Goal: Task Accomplishment & Management: Complete application form

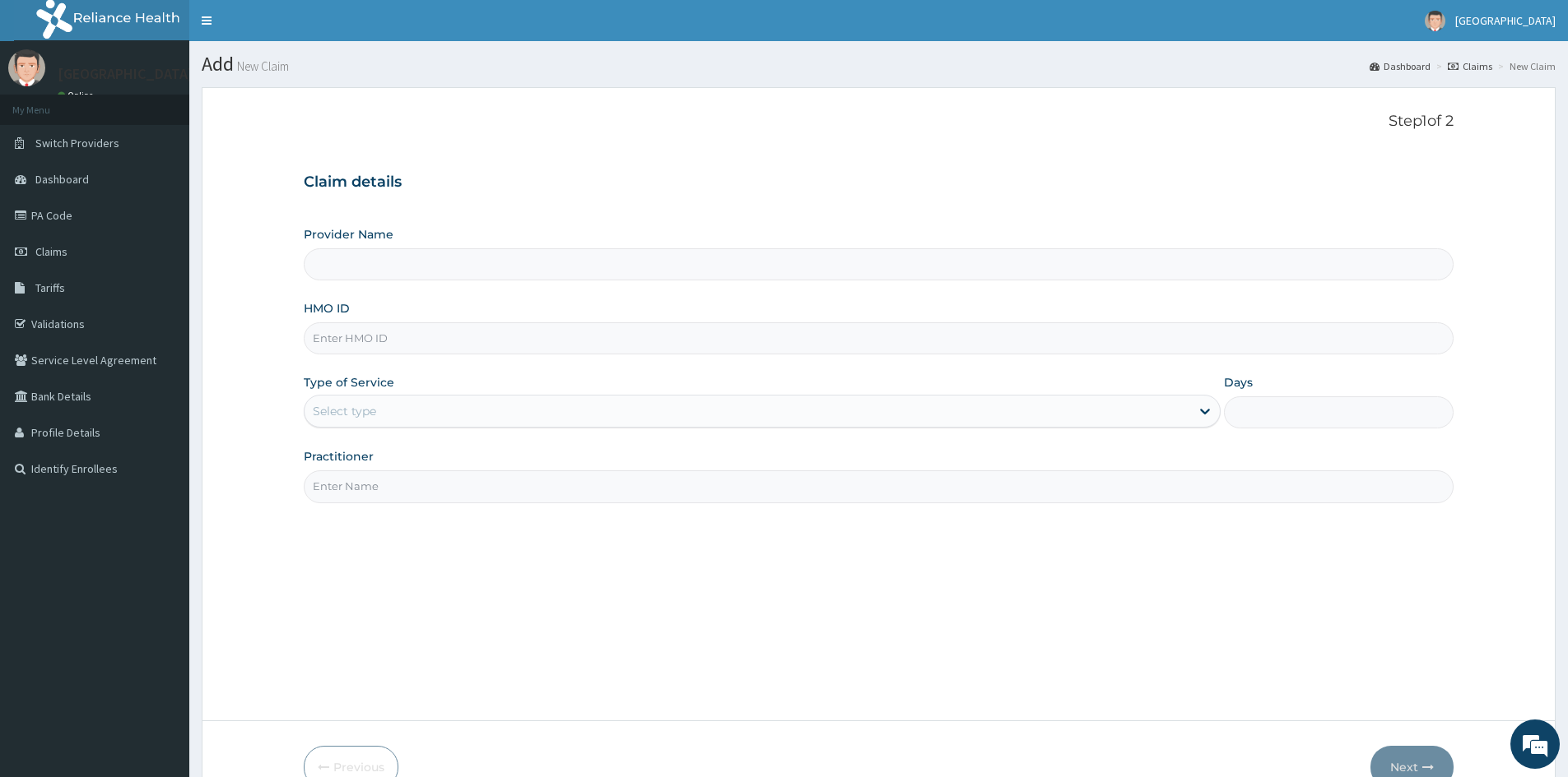
click at [428, 335] on input "HMO ID" at bounding box center [879, 339] width 1150 height 32
type input "XCR/10014/A"
click at [495, 405] on div "Select type" at bounding box center [747, 411] width 886 height 27
click at [409, 397] on div "Select type" at bounding box center [762, 411] width 917 height 33
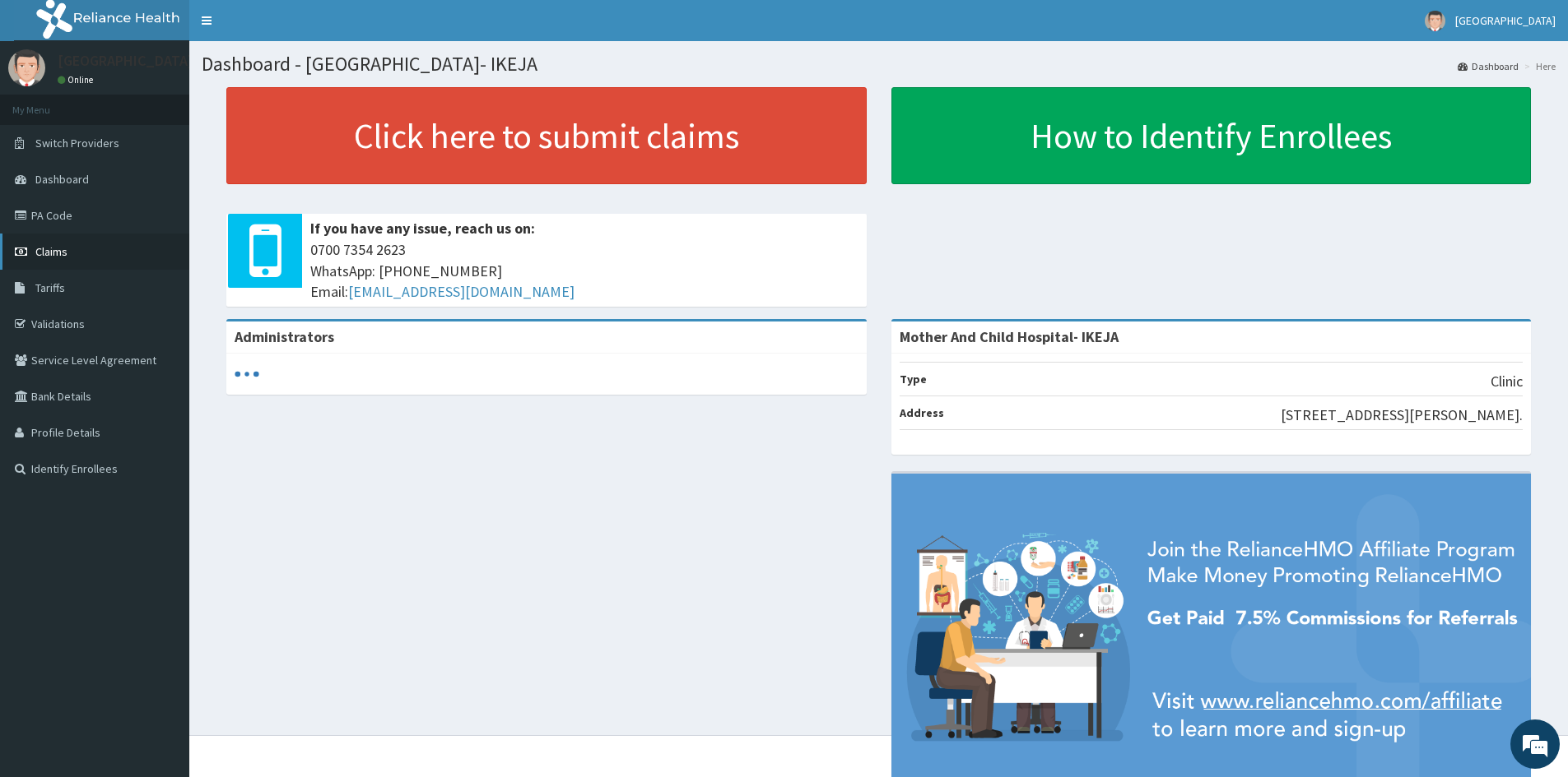
click at [80, 250] on link "Claims" at bounding box center [94, 252] width 189 height 36
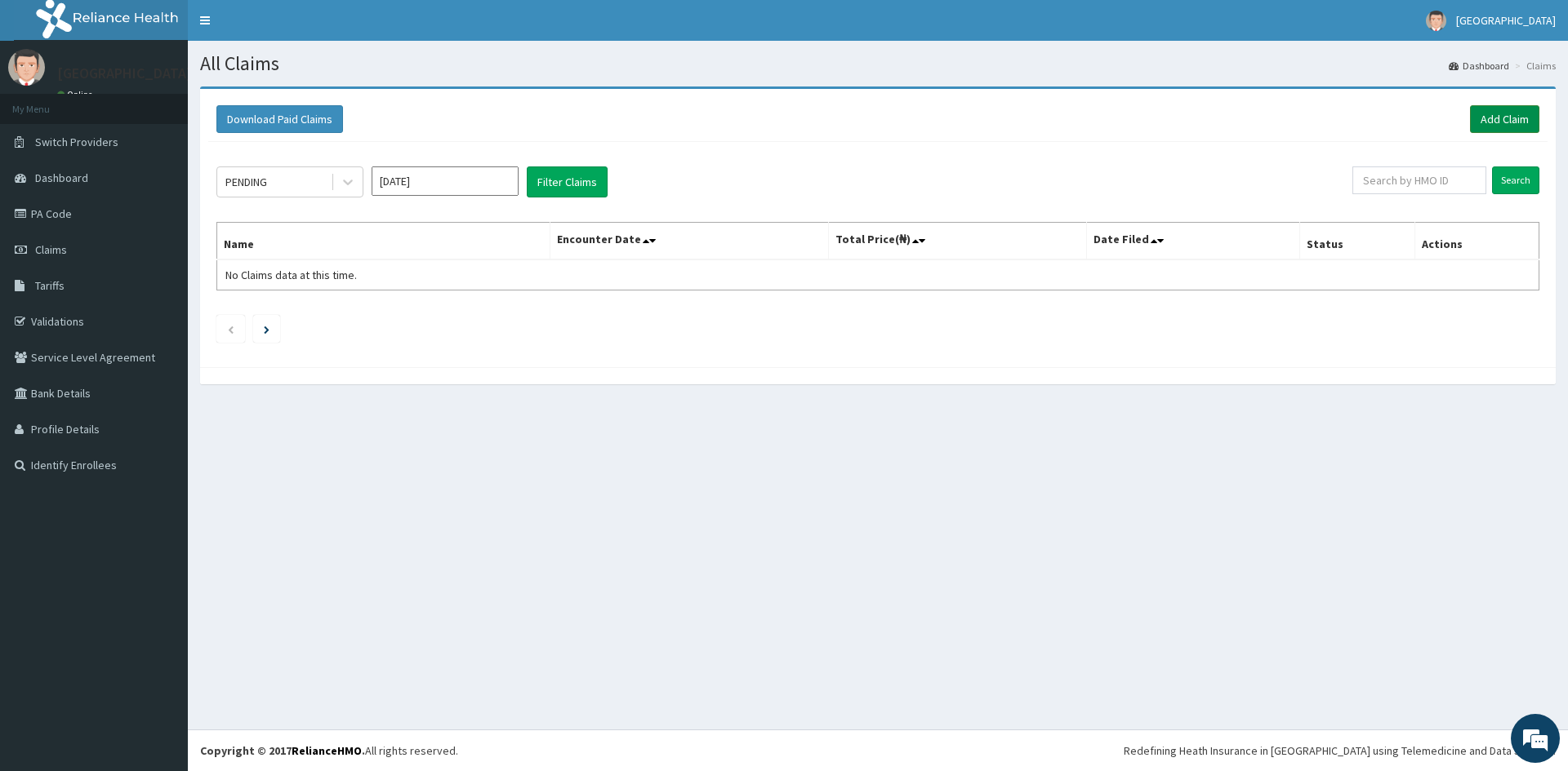
click at [1515, 123] on link "Add Claim" at bounding box center [1505, 119] width 70 height 27
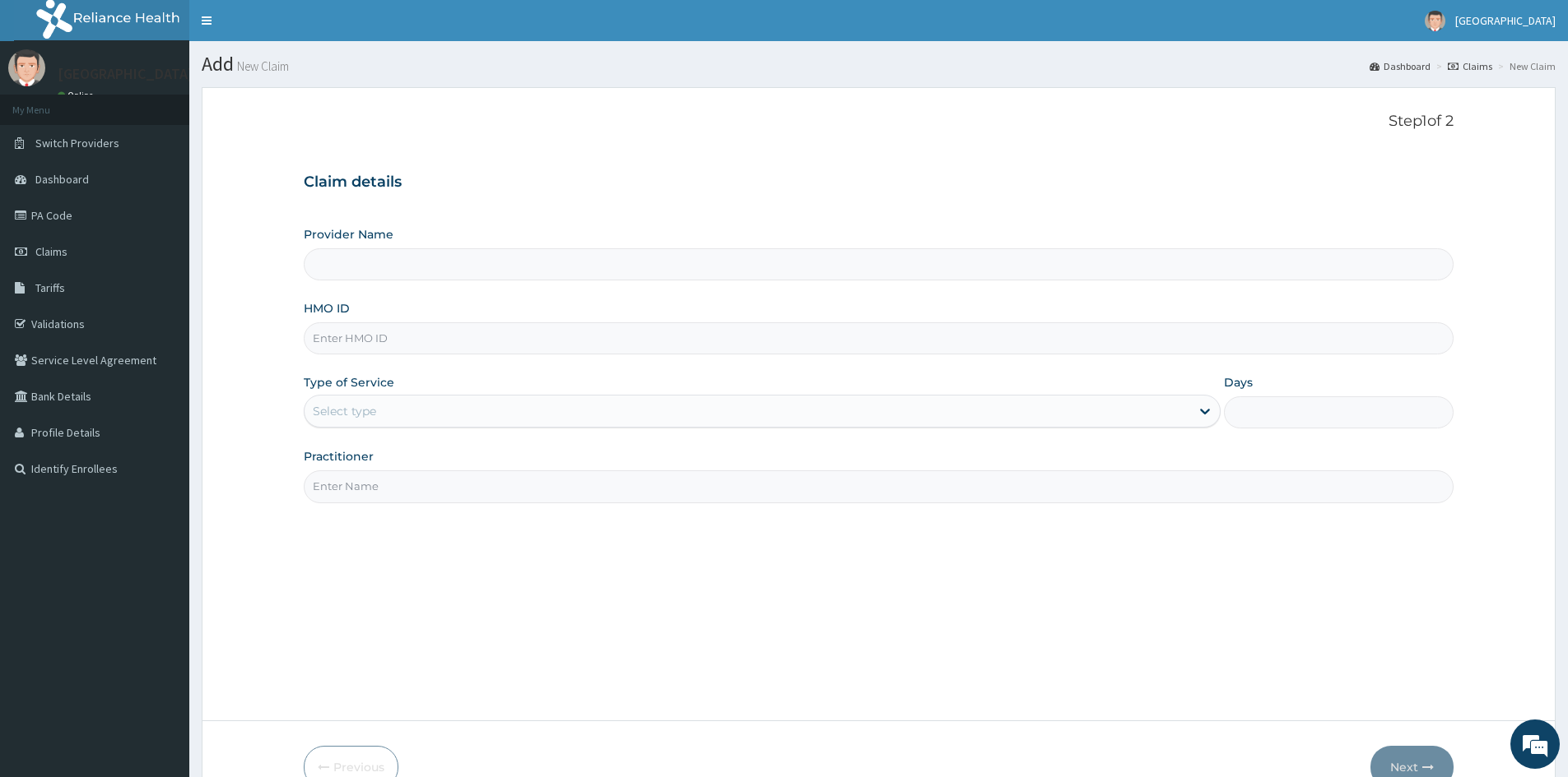
click at [395, 340] on input "HMO ID" at bounding box center [879, 339] width 1150 height 32
type input "Mother And Child Hospital- IKEJA"
type input "C"
type input "XCR/10014/A"
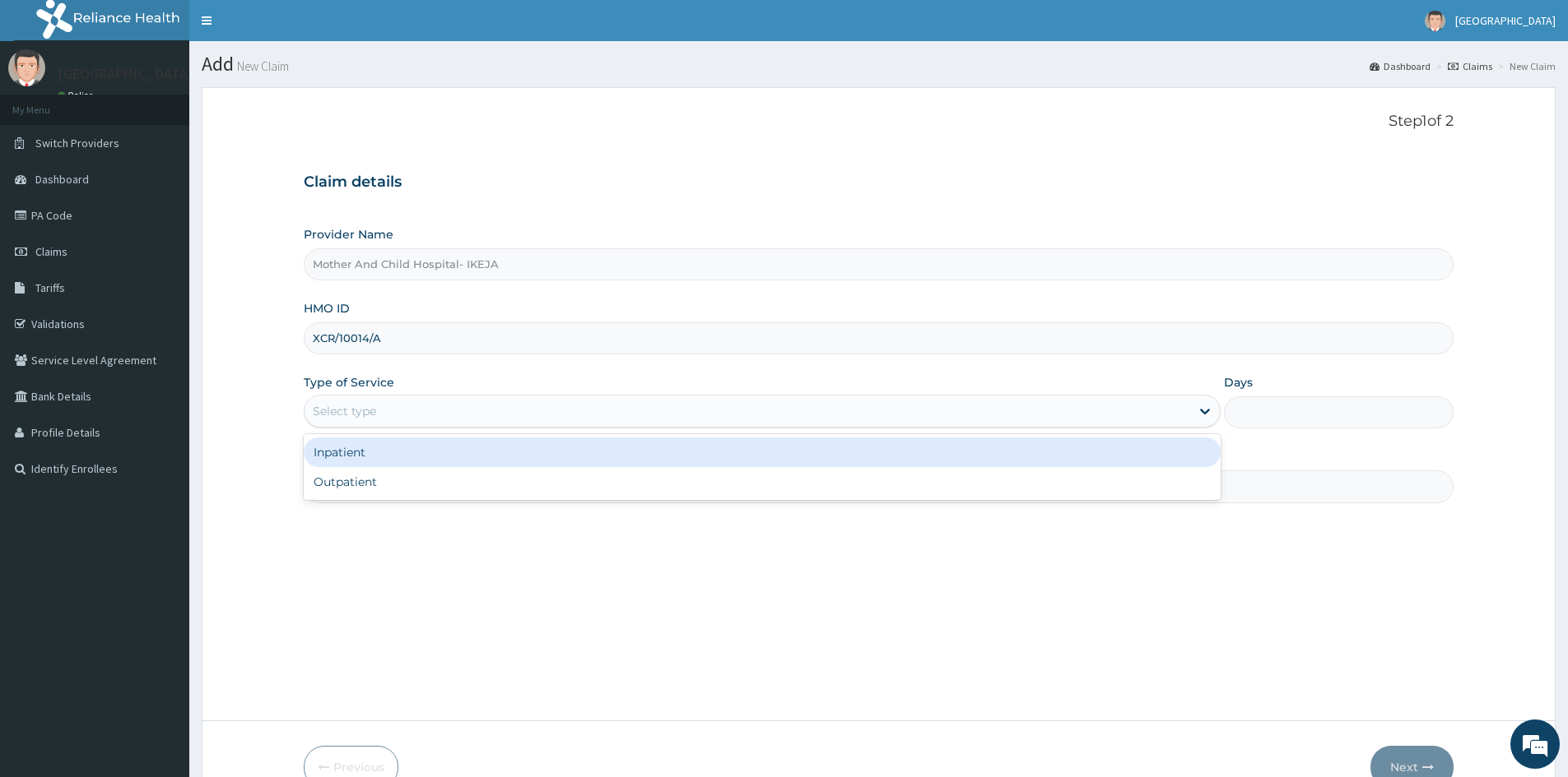
click at [427, 416] on div "Select type" at bounding box center [747, 411] width 886 height 27
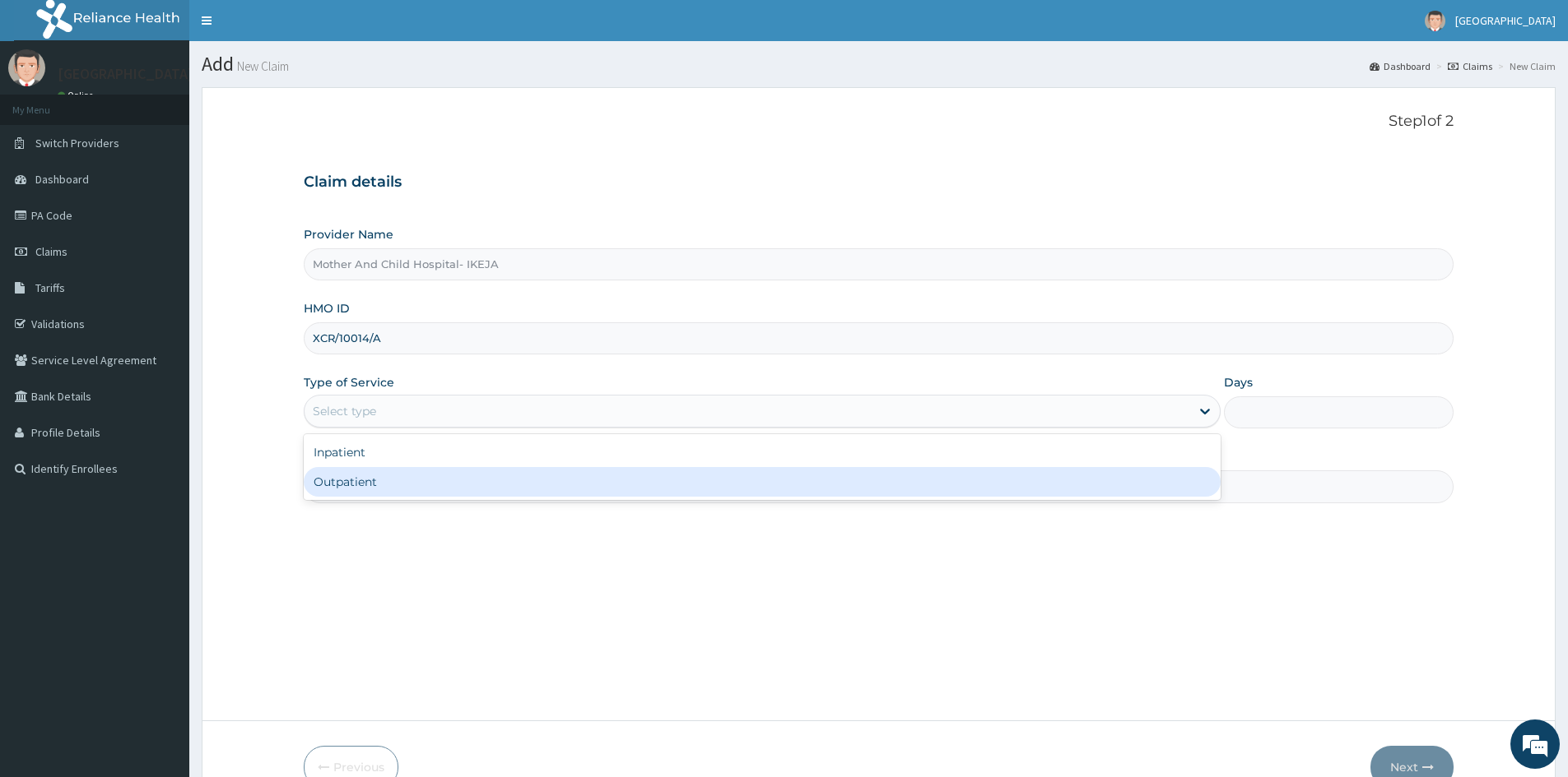
click at [395, 486] on div "Outpatient" at bounding box center [762, 482] width 917 height 29
type input "1"
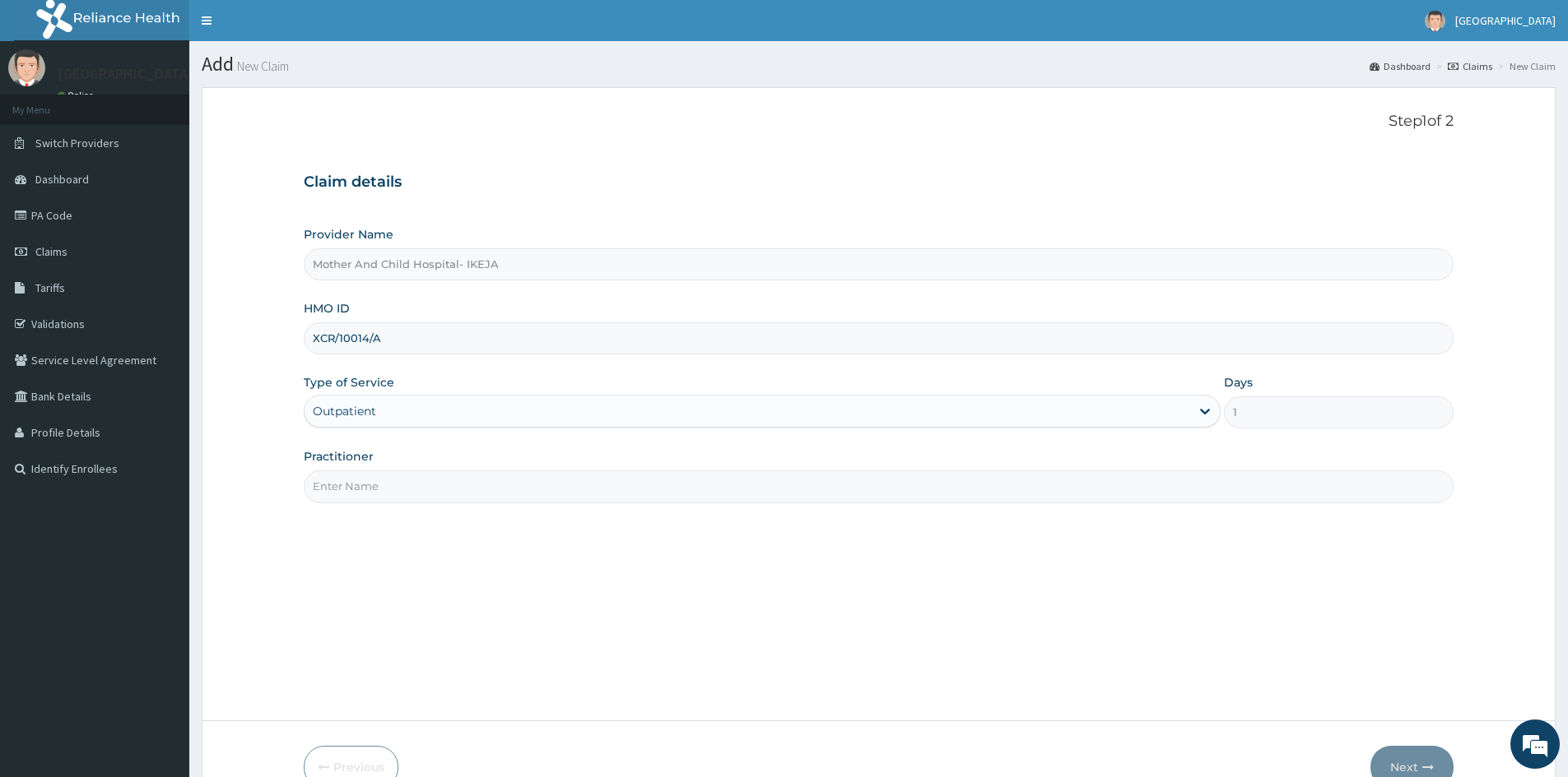
click at [395, 486] on input "Practitioner" at bounding box center [879, 486] width 1150 height 32
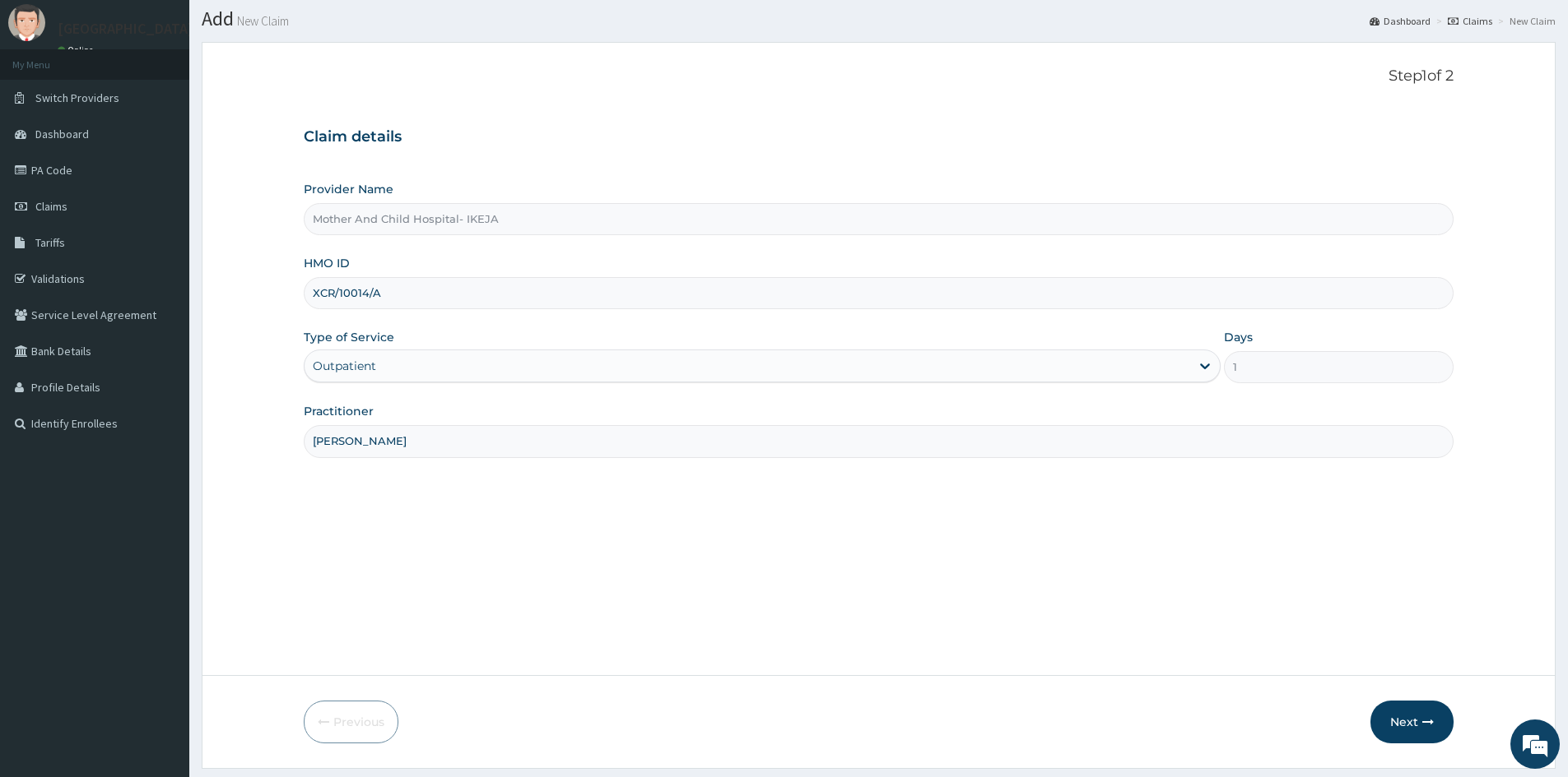
scroll to position [91, 0]
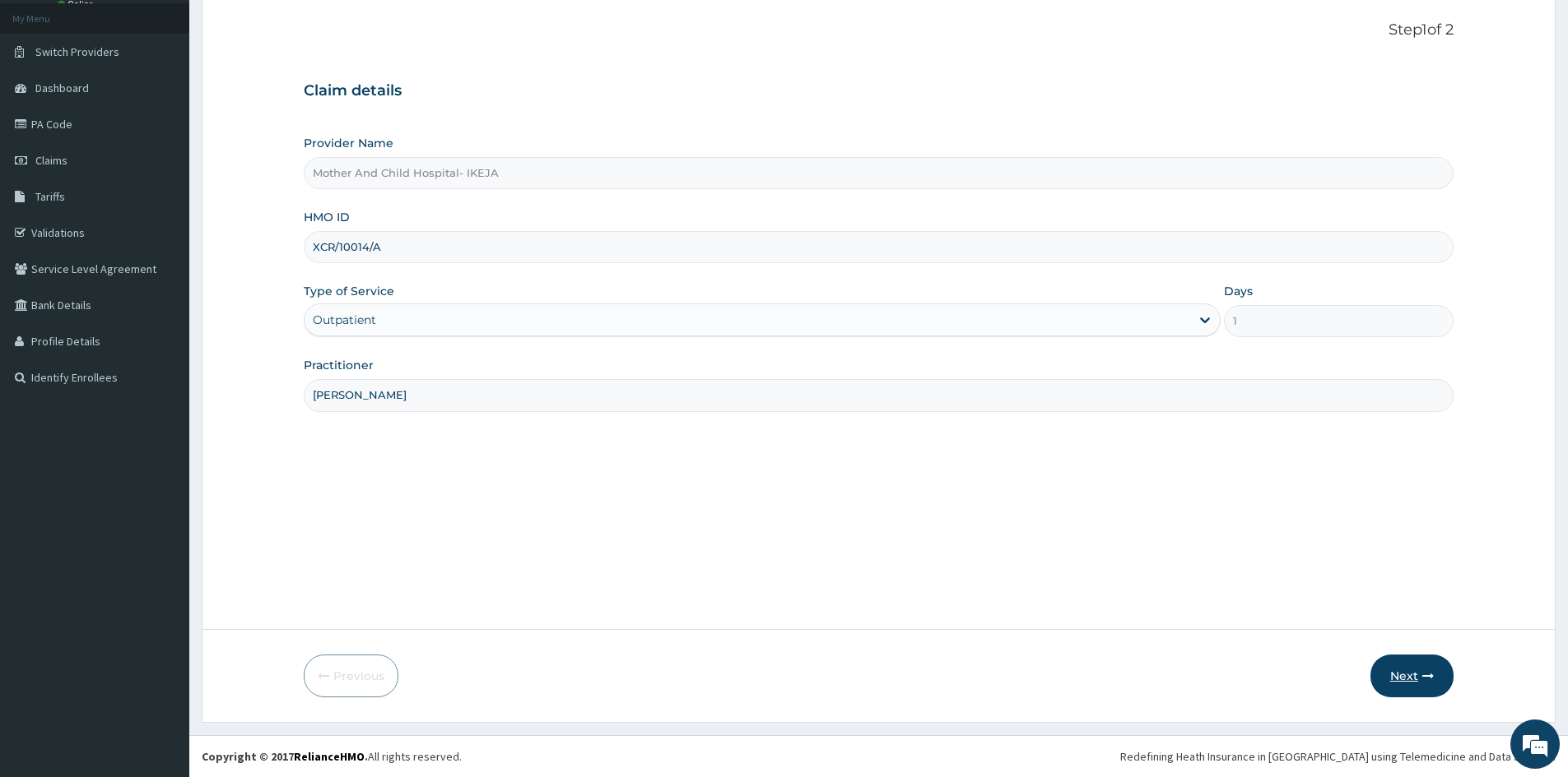
type input "DR OLALERE"
click at [1421, 663] on button "Next" at bounding box center [1411, 675] width 83 height 43
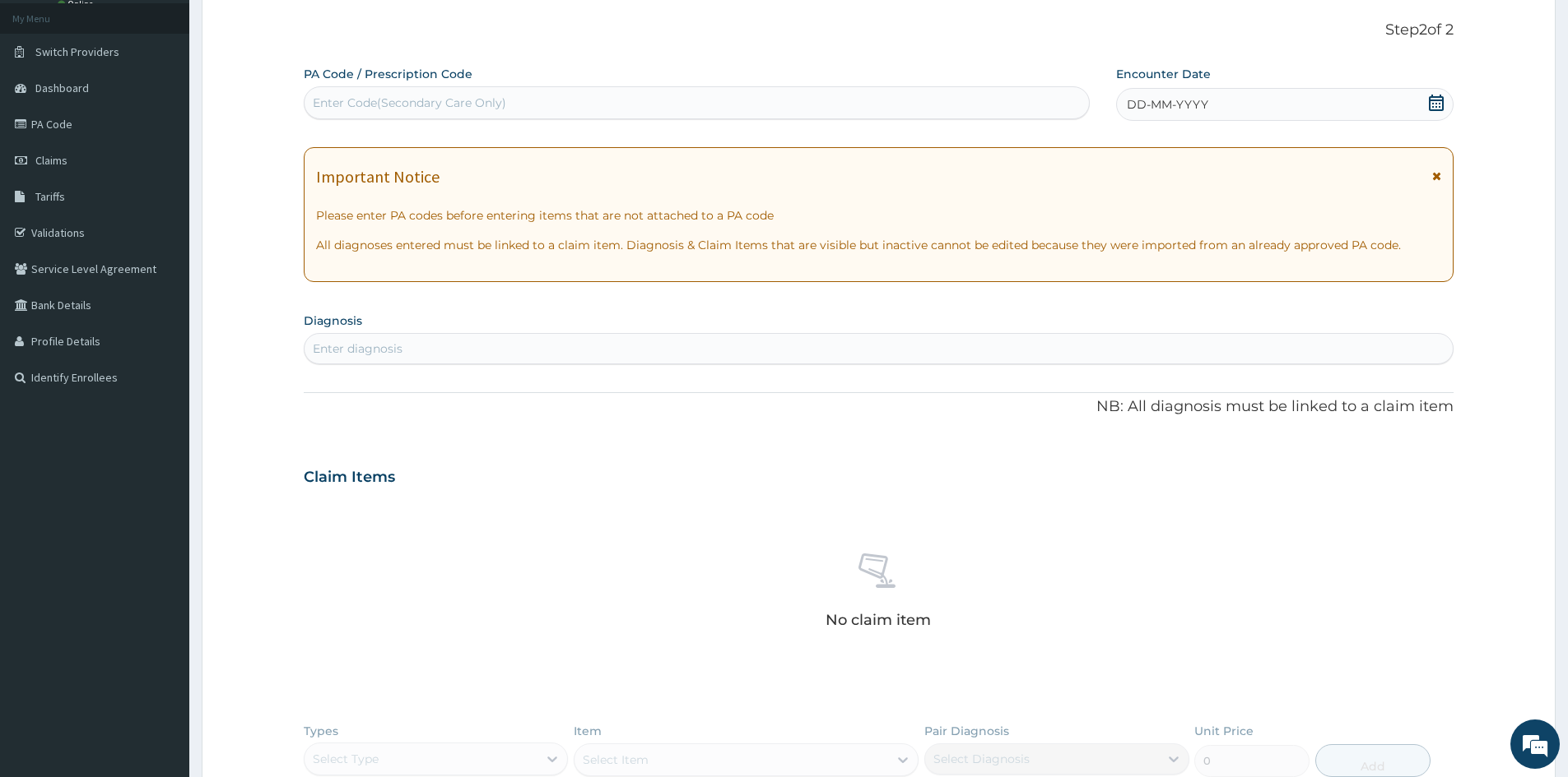
click at [1442, 101] on icon at bounding box center [1437, 103] width 15 height 16
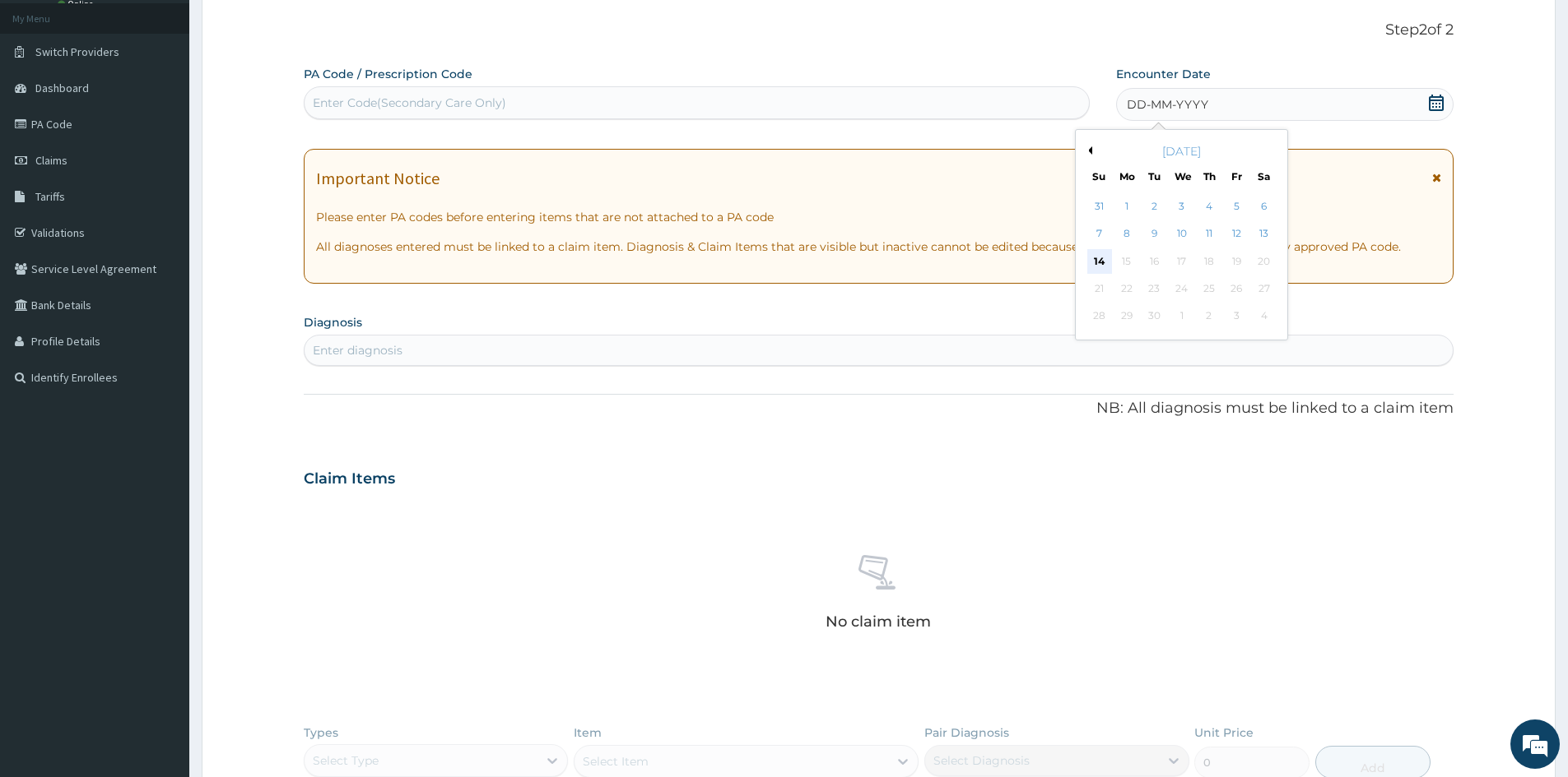
click at [1098, 256] on div "14" at bounding box center [1100, 261] width 25 height 25
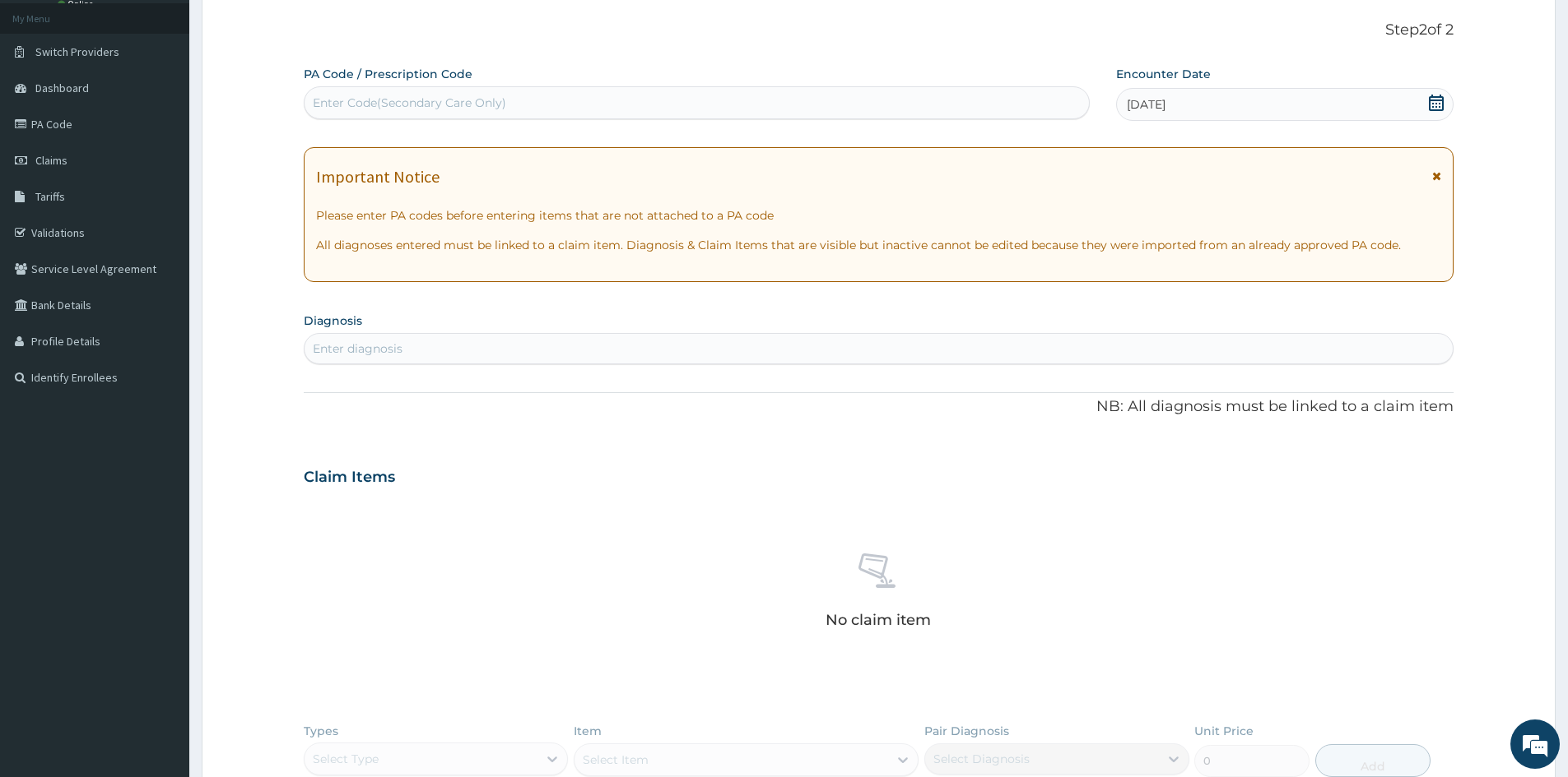
click at [1023, 337] on div "Enter diagnosis" at bounding box center [878, 349] width 1148 height 27
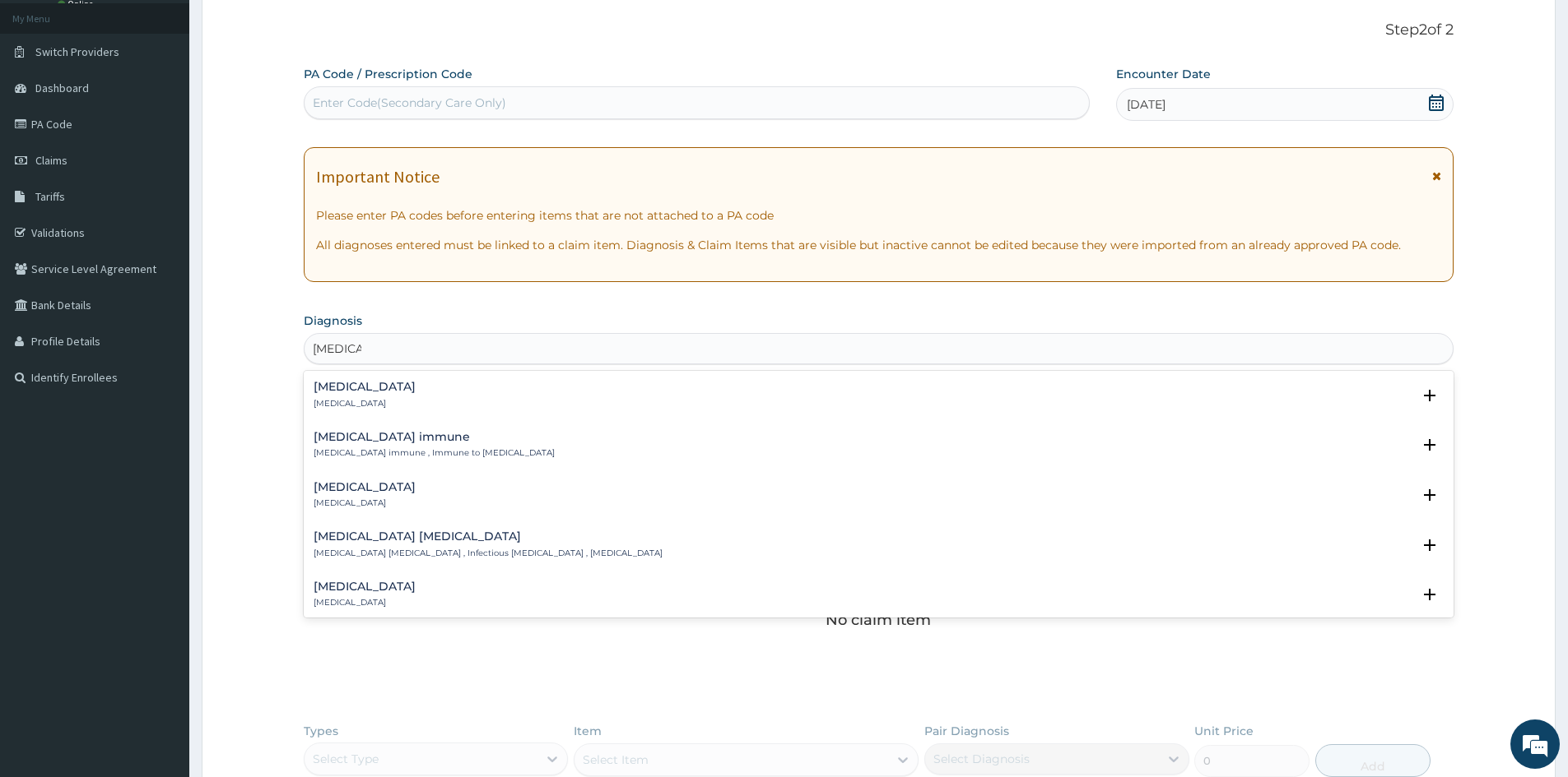
type input "MUMPS"
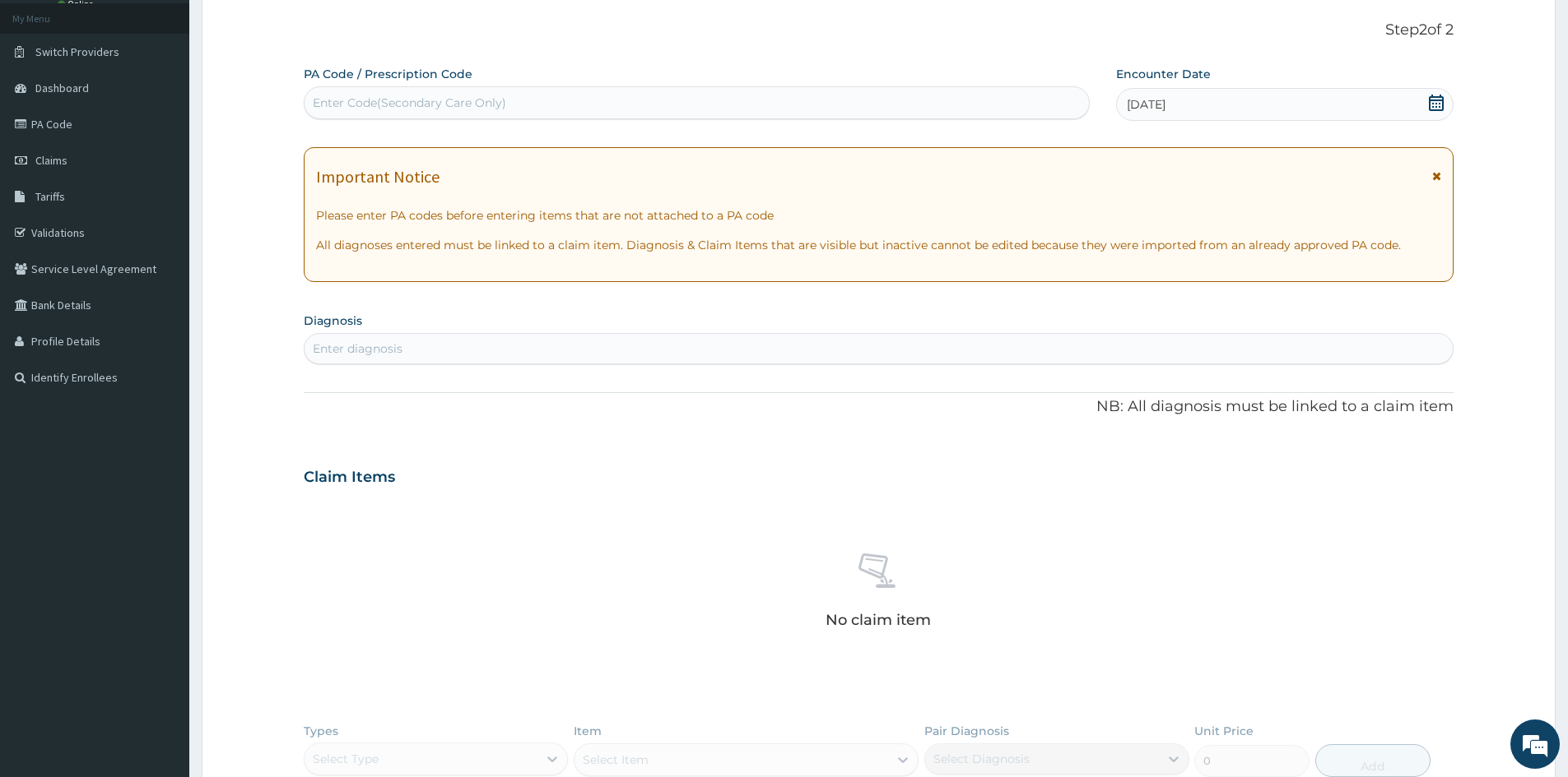
click at [374, 351] on div "Enter diagnosis" at bounding box center [357, 349] width 89 height 16
type input "MUMP"
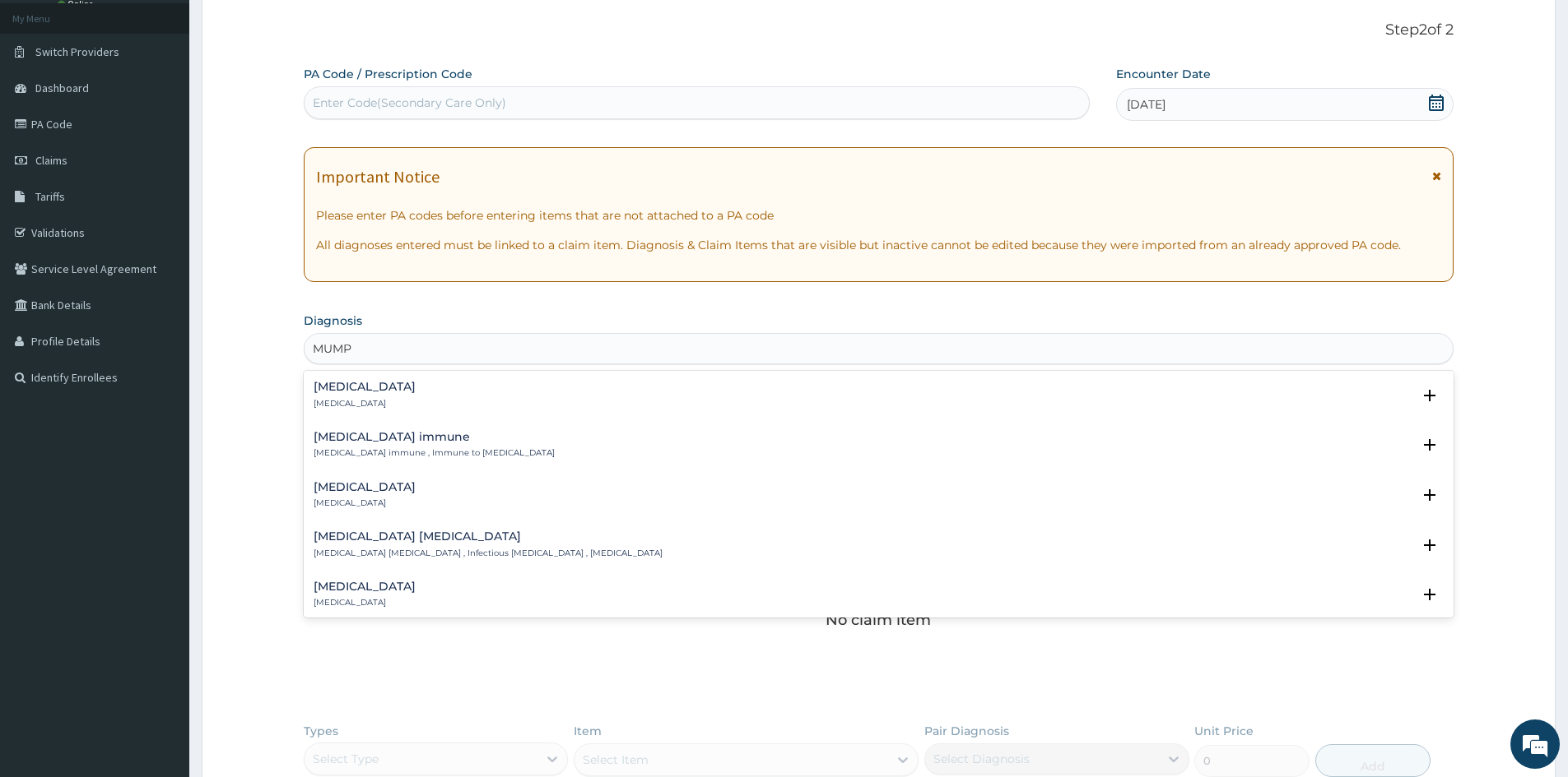
click at [328, 387] on h4 "Mumps" at bounding box center [364, 387] width 102 height 12
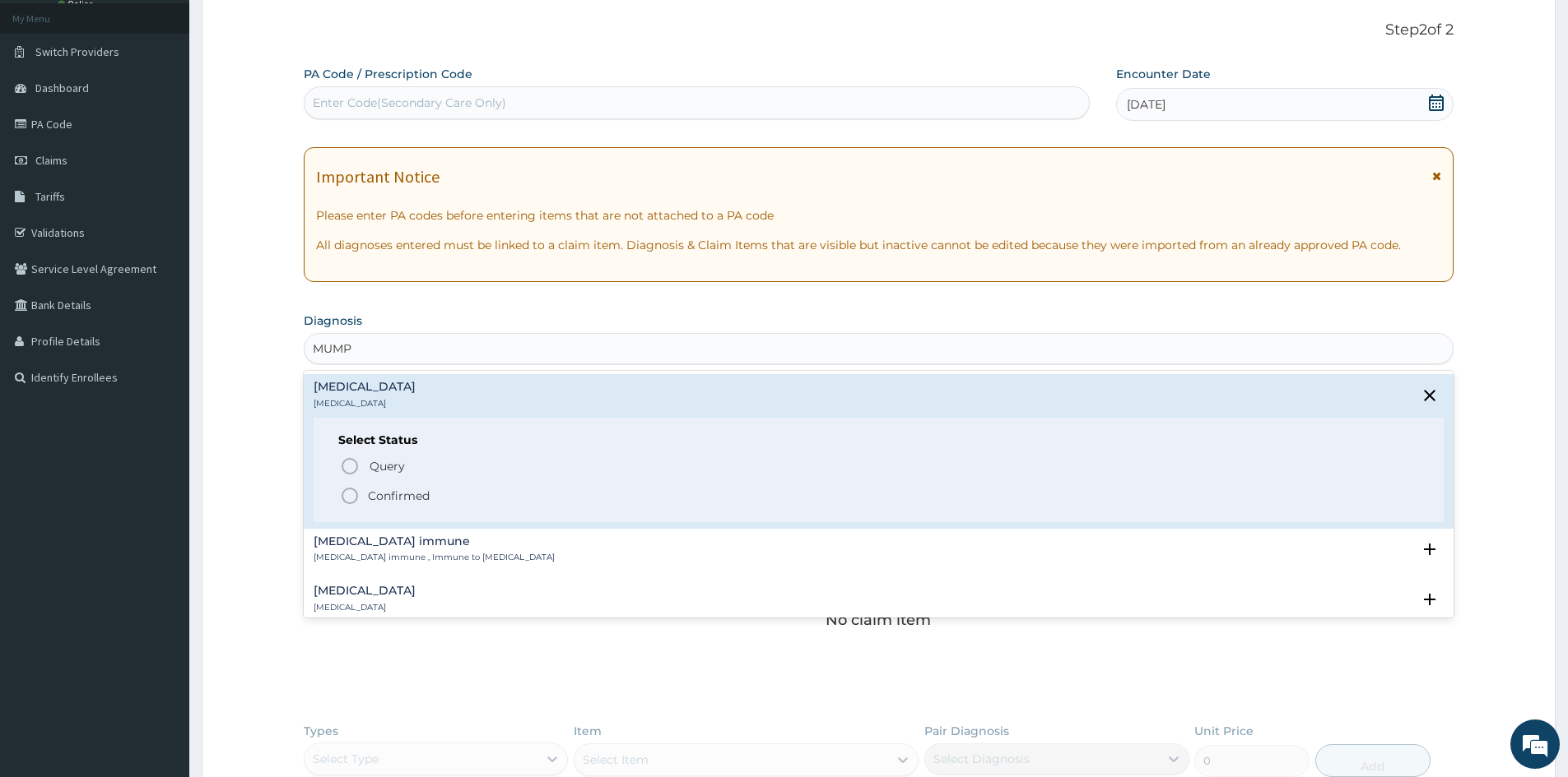
click at [354, 507] on div "Select Status Query Query covers suspected (?), Keep in view (kiv), Ruled out (…" at bounding box center [878, 470] width 1130 height 104
click at [354, 495] on icon "status option filled" at bounding box center [350, 496] width 20 height 20
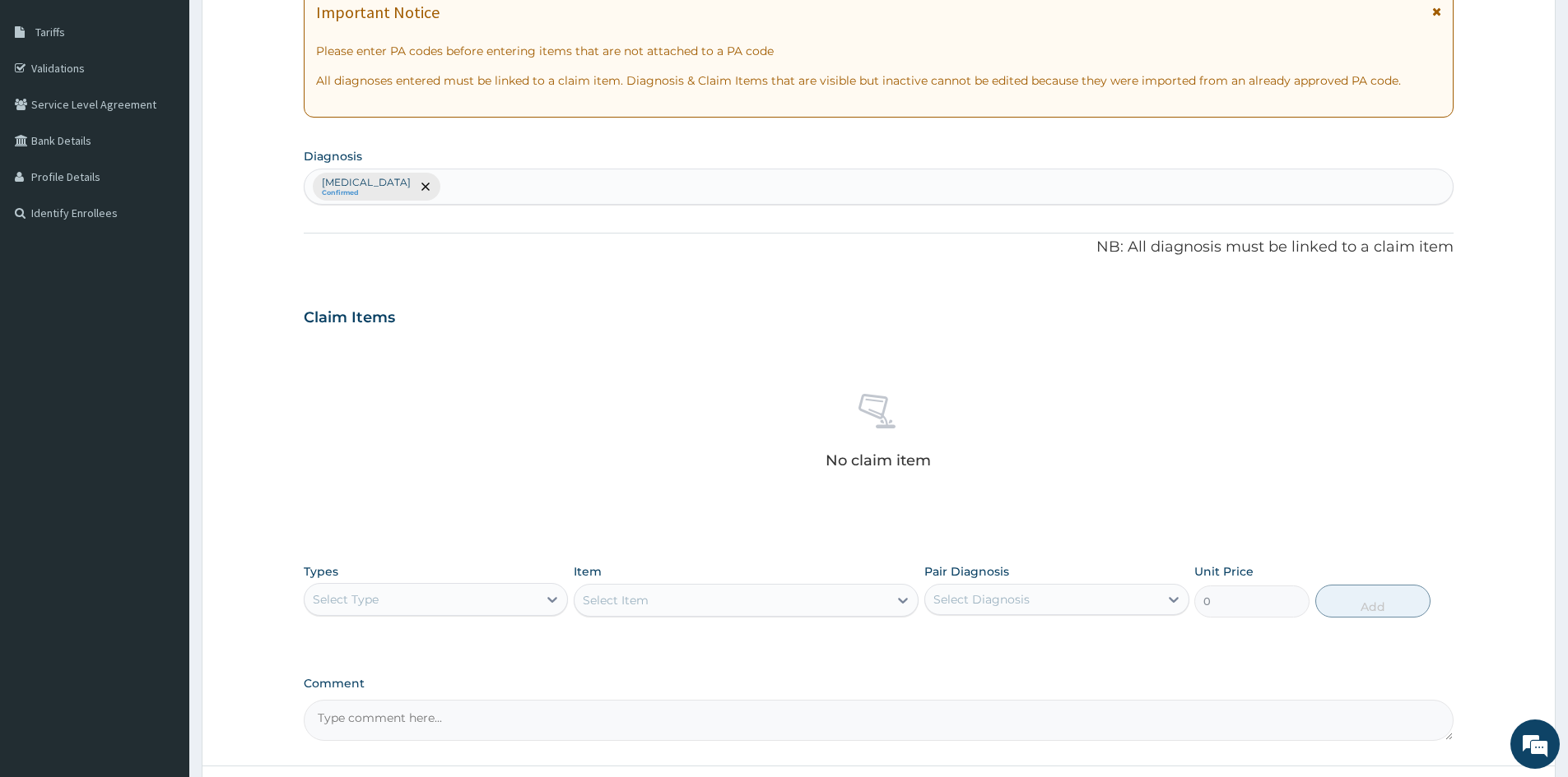
click at [412, 593] on div "Select Type" at bounding box center [420, 600] width 233 height 27
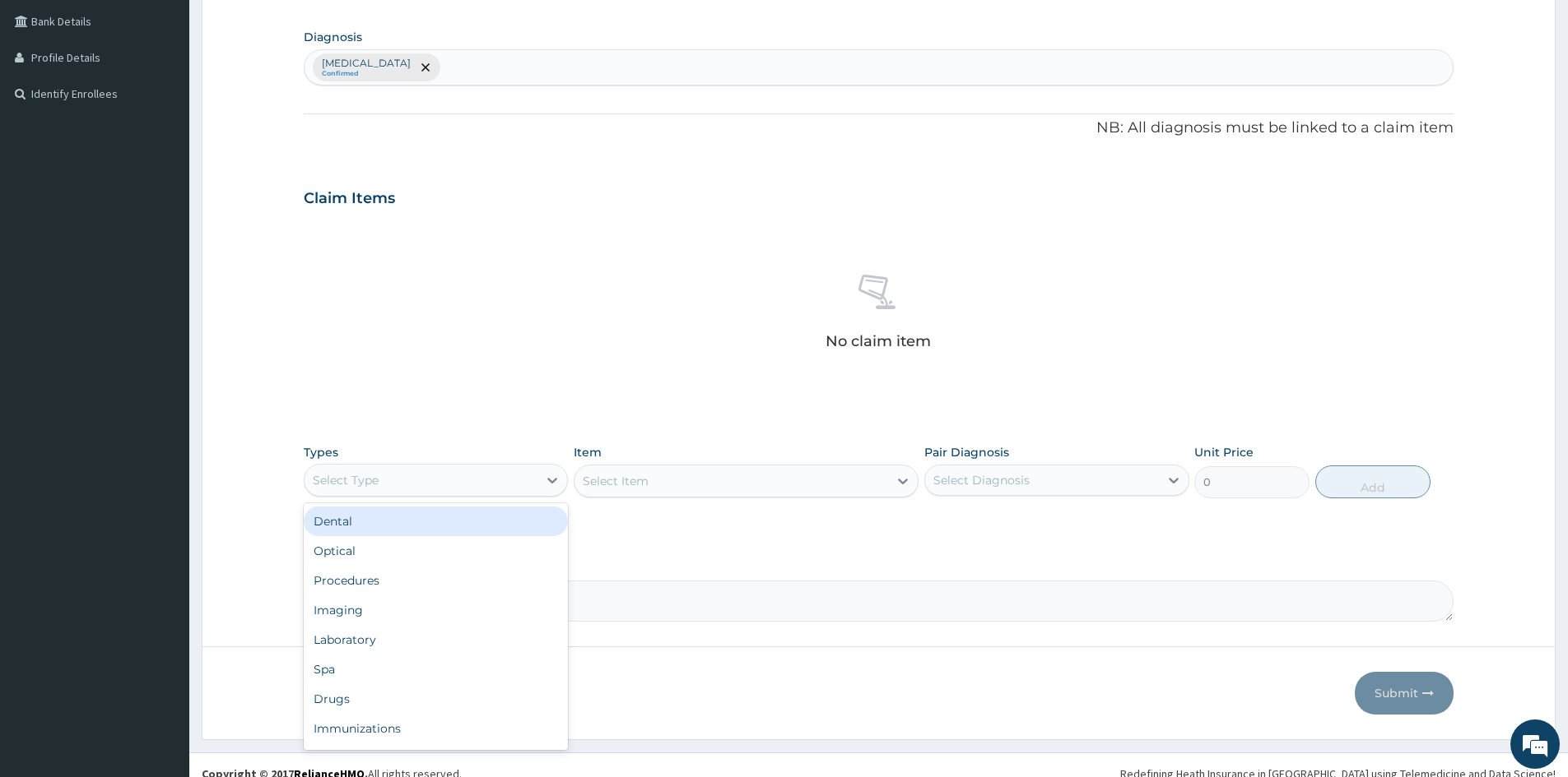
scroll to position [392, 0]
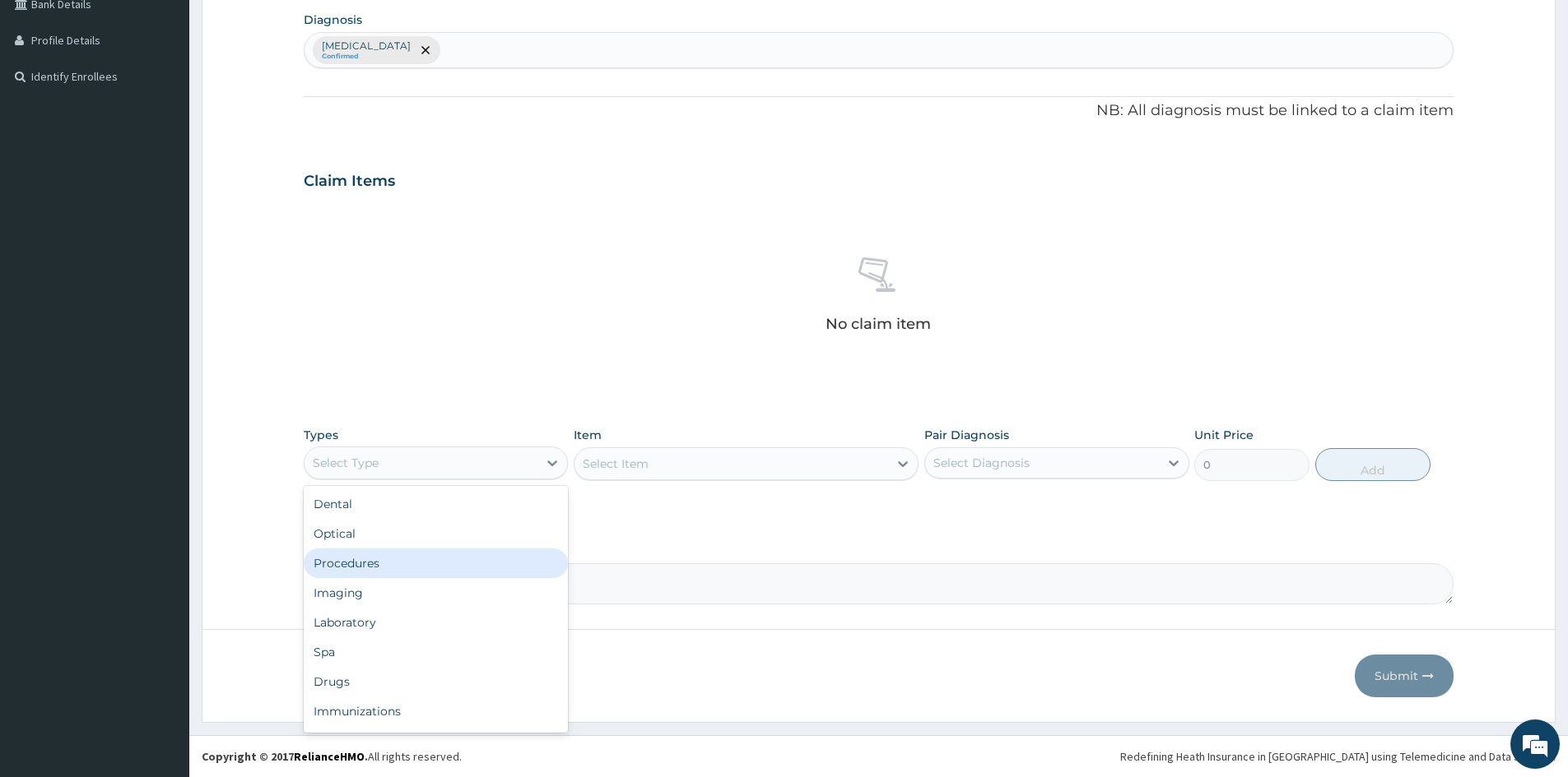
click at [421, 576] on div "Procedures" at bounding box center [436, 563] width 264 height 29
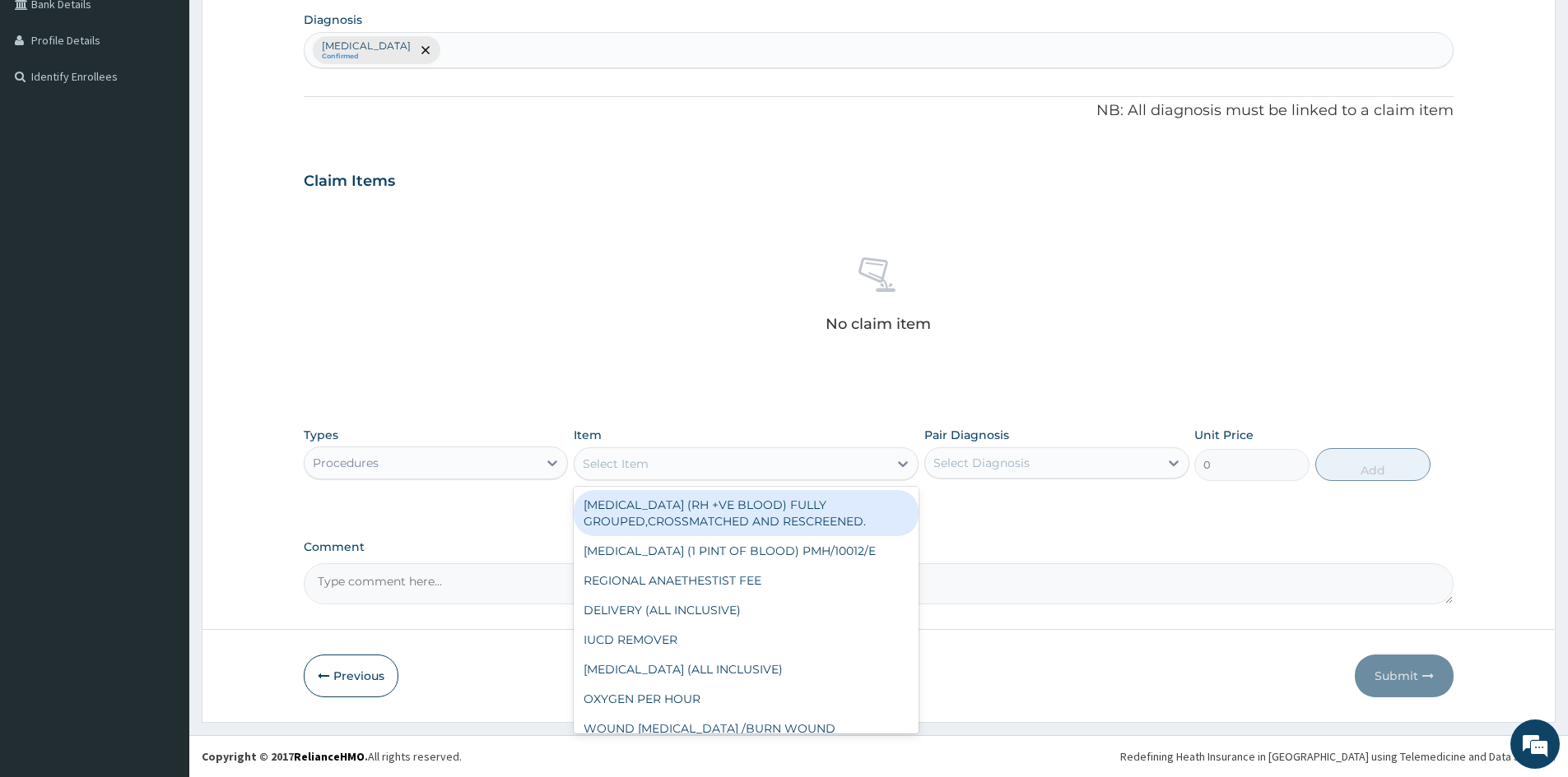
click at [734, 468] on div "Select Item" at bounding box center [732, 464] width 314 height 27
type input "GP"
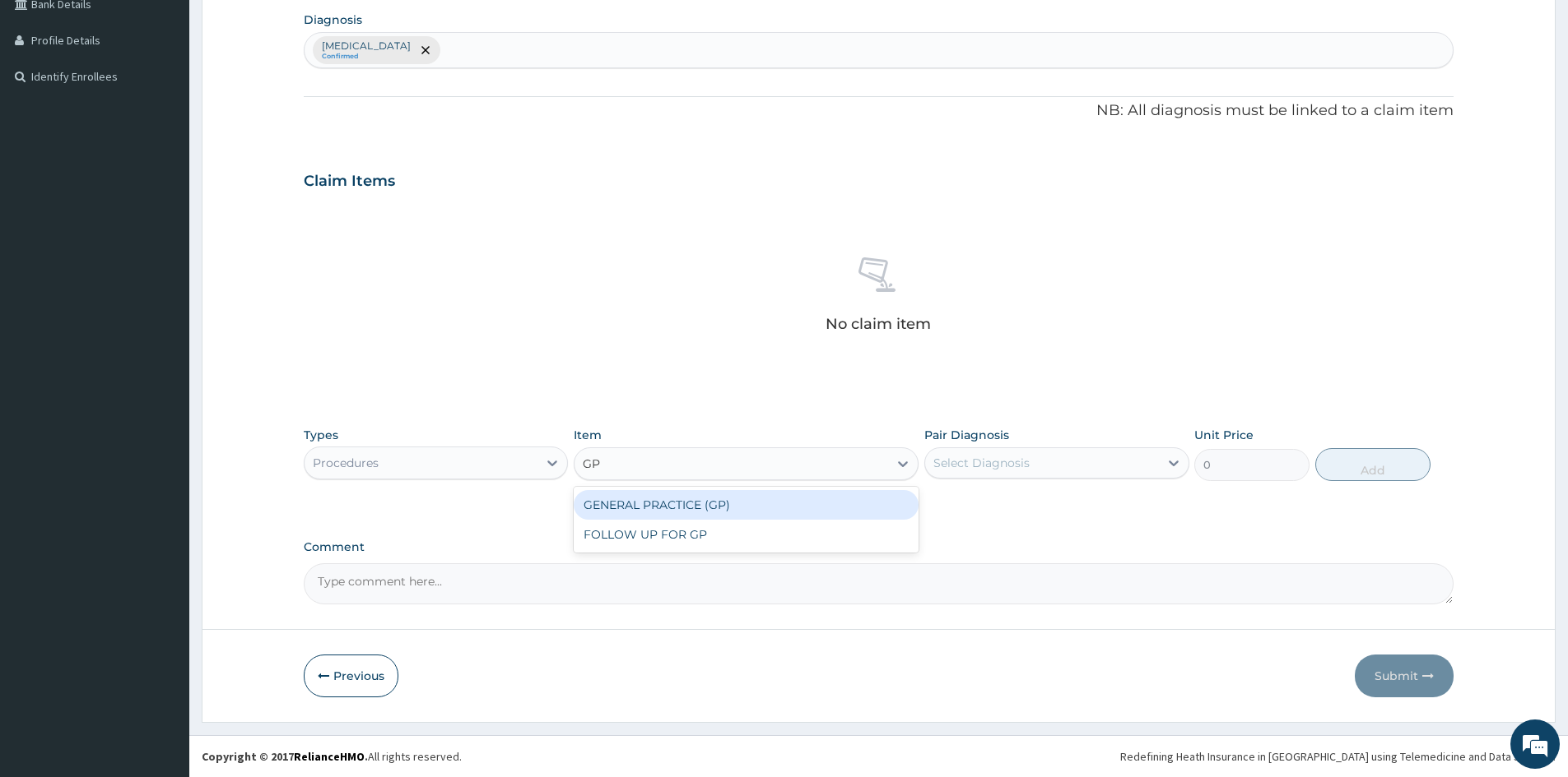
click at [727, 501] on div "GENERAL PRACTICE (GP)" at bounding box center [746, 504] width 345 height 29
type input "4000"
click at [1011, 460] on div "Select Diagnosis" at bounding box center [981, 463] width 96 height 16
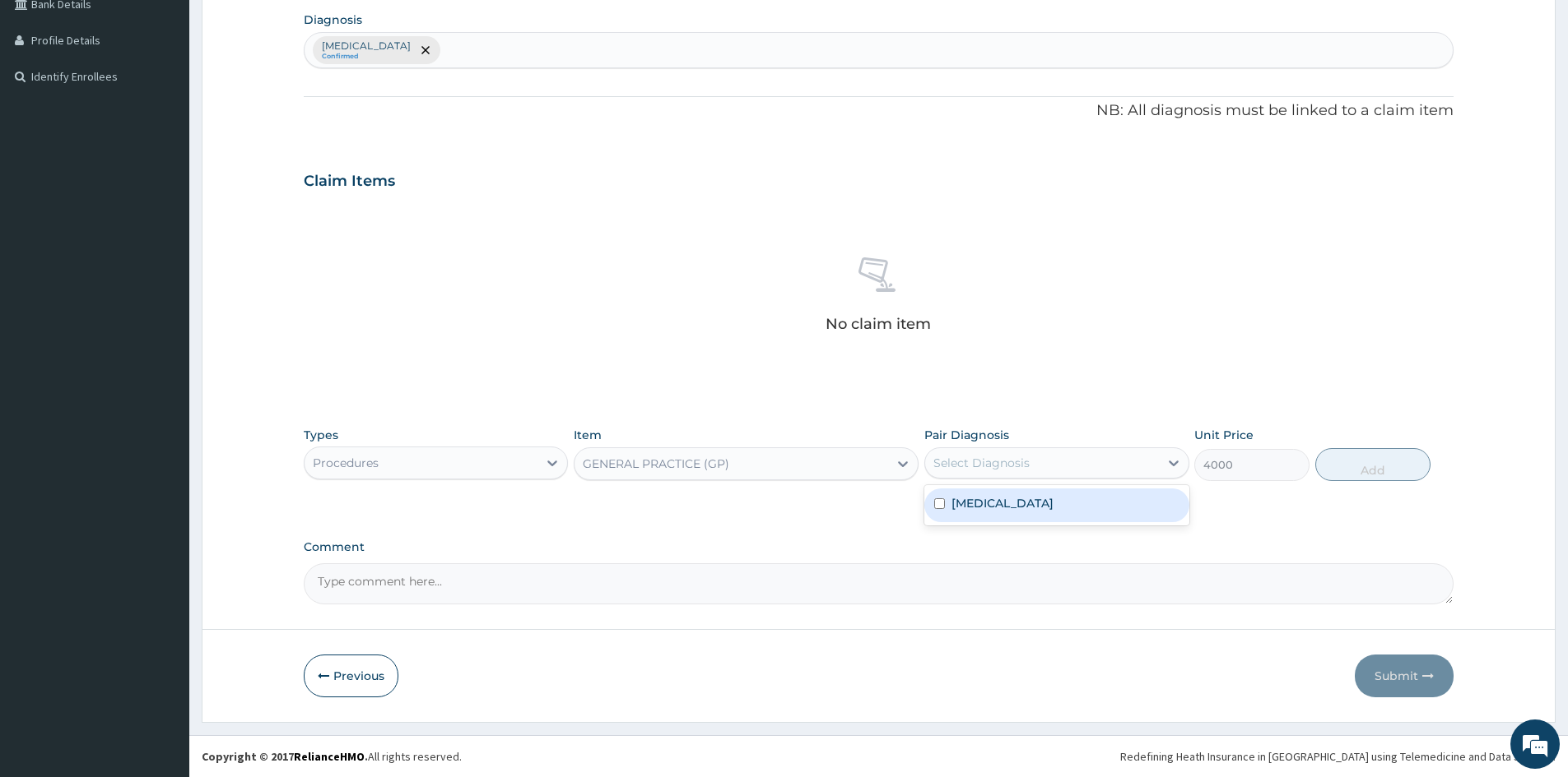
click at [1008, 505] on div "Mumps" at bounding box center [1057, 505] width 264 height 34
checkbox input "true"
click at [1367, 451] on button "Add" at bounding box center [1372, 464] width 115 height 33
type input "0"
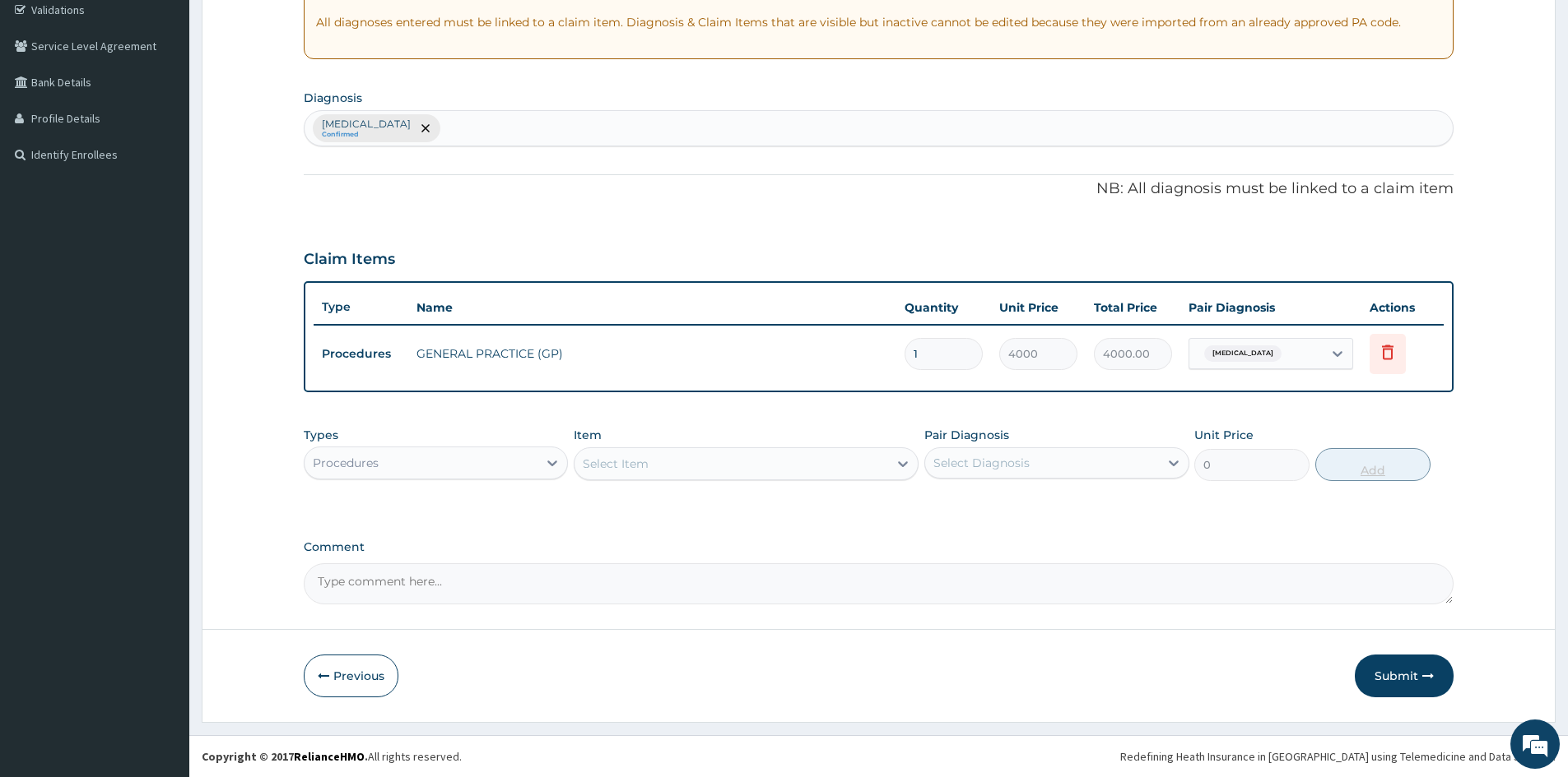
scroll to position [314, 0]
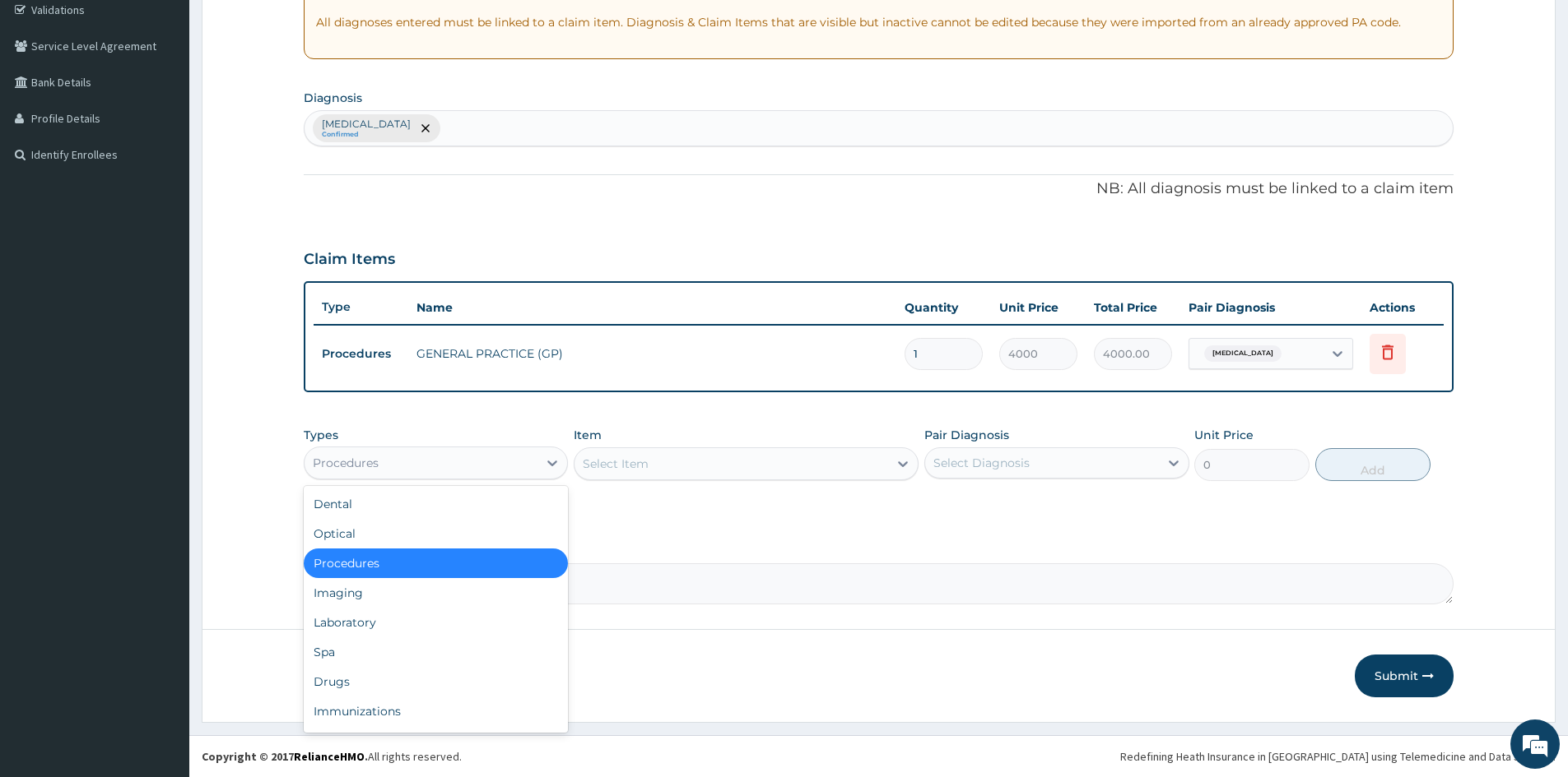
click at [500, 464] on div "Procedures" at bounding box center [420, 464] width 233 height 27
click at [390, 618] on div "Laboratory" at bounding box center [436, 622] width 264 height 29
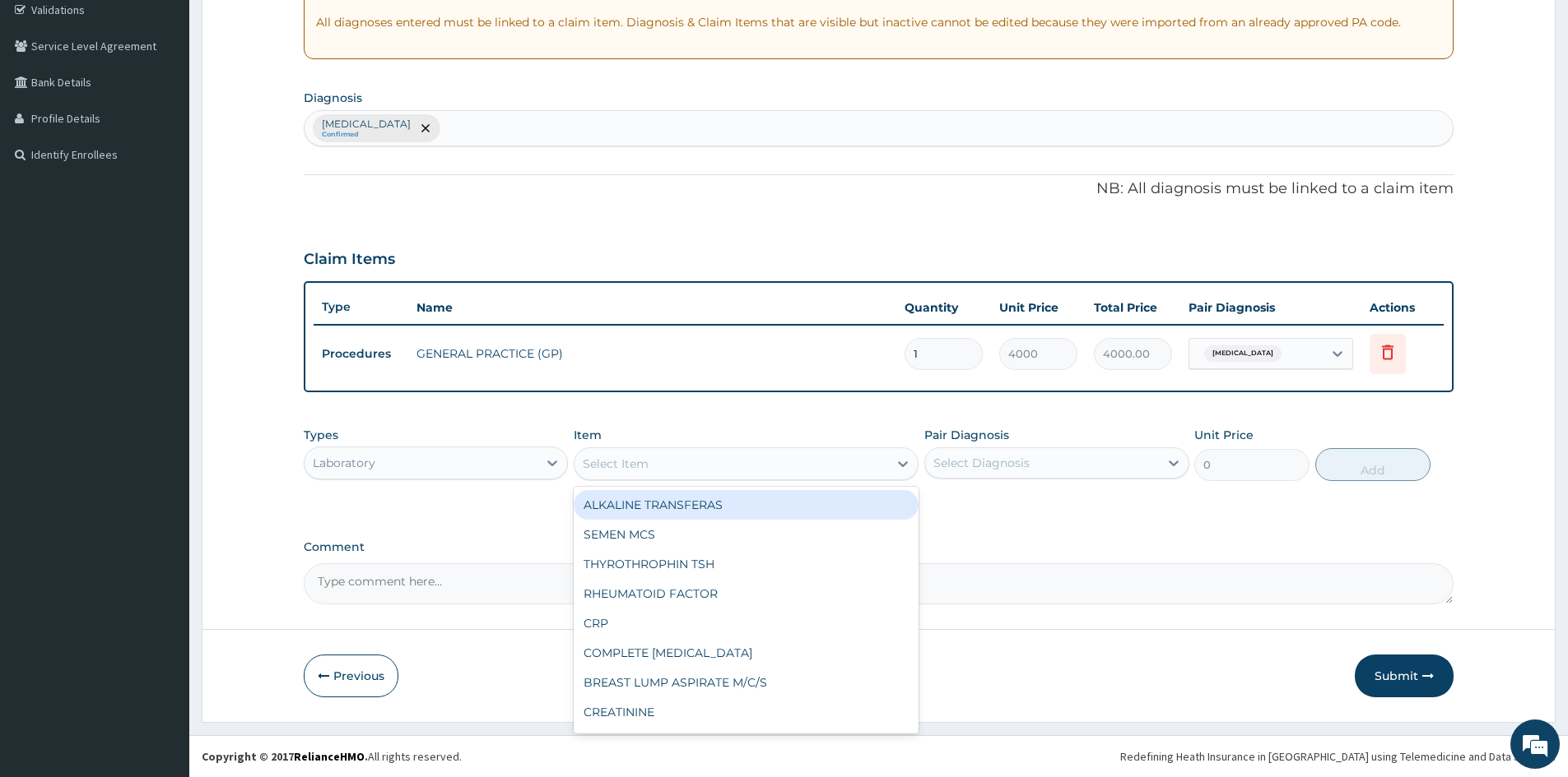
click at [663, 471] on div "Select Item" at bounding box center [732, 464] width 314 height 27
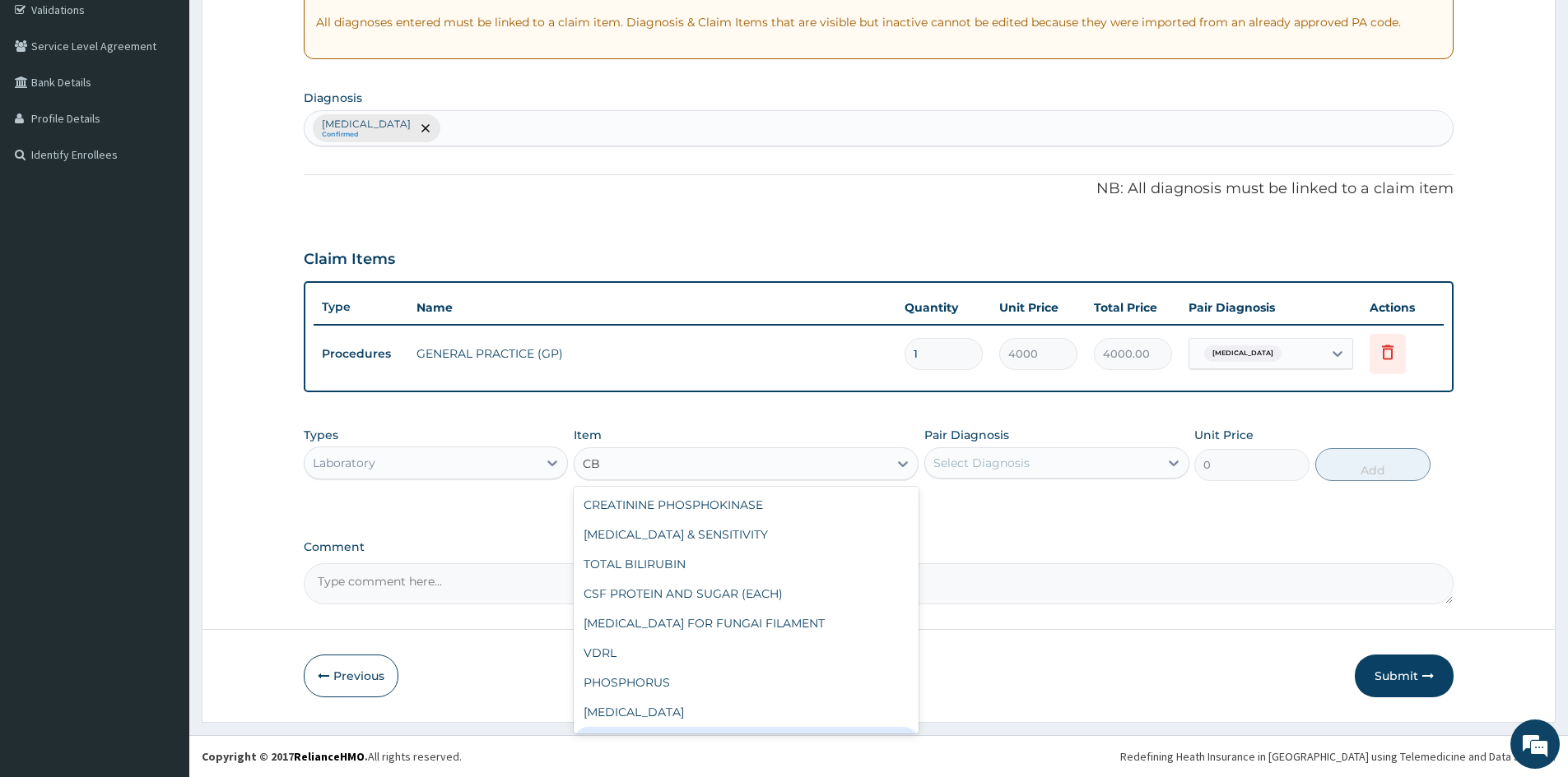
type input "C"
type input "FBC"
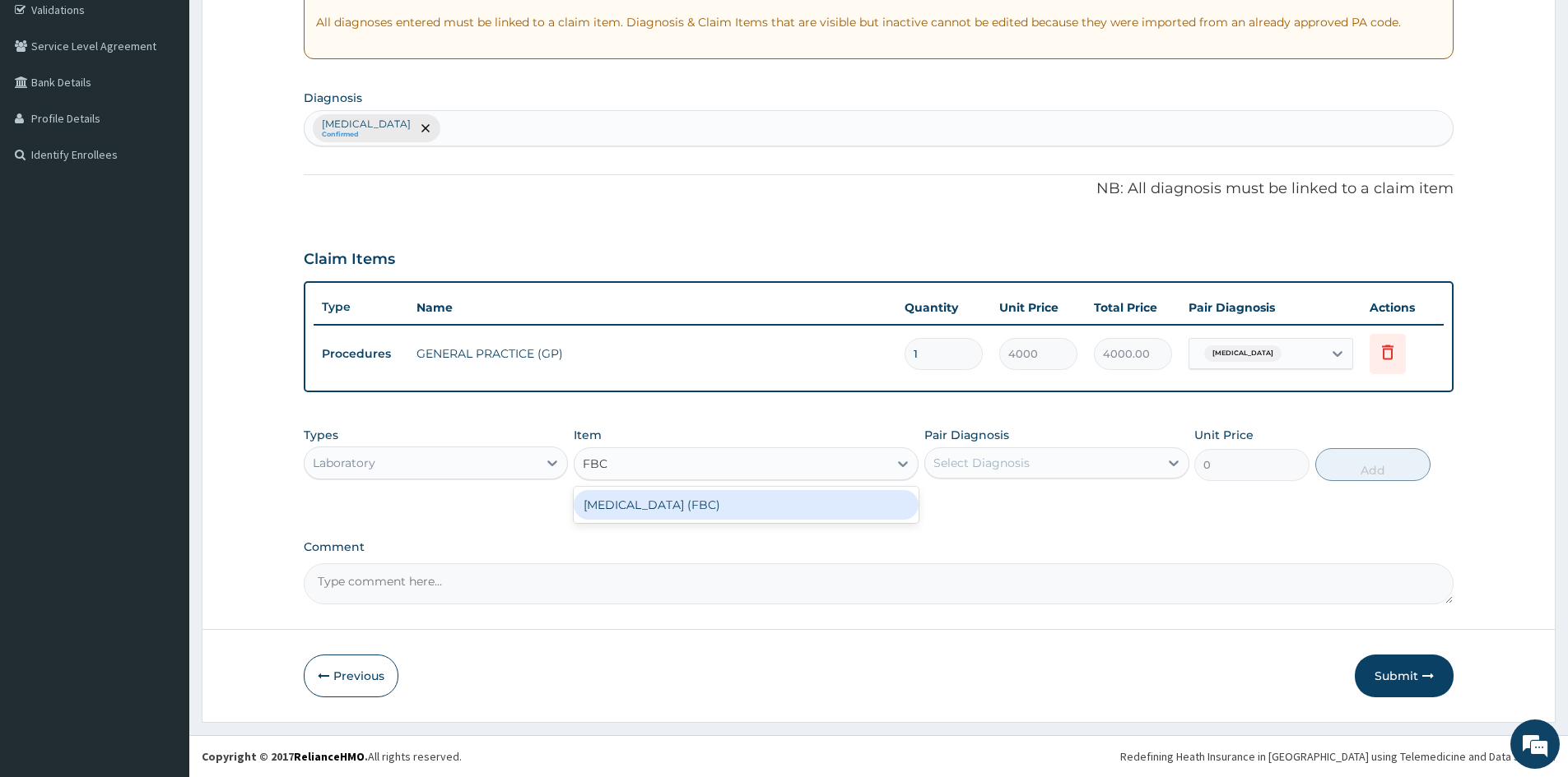
click at [706, 506] on div "FULL BLOOD COUNT (FBC)" at bounding box center [746, 504] width 345 height 29
type input "2400"
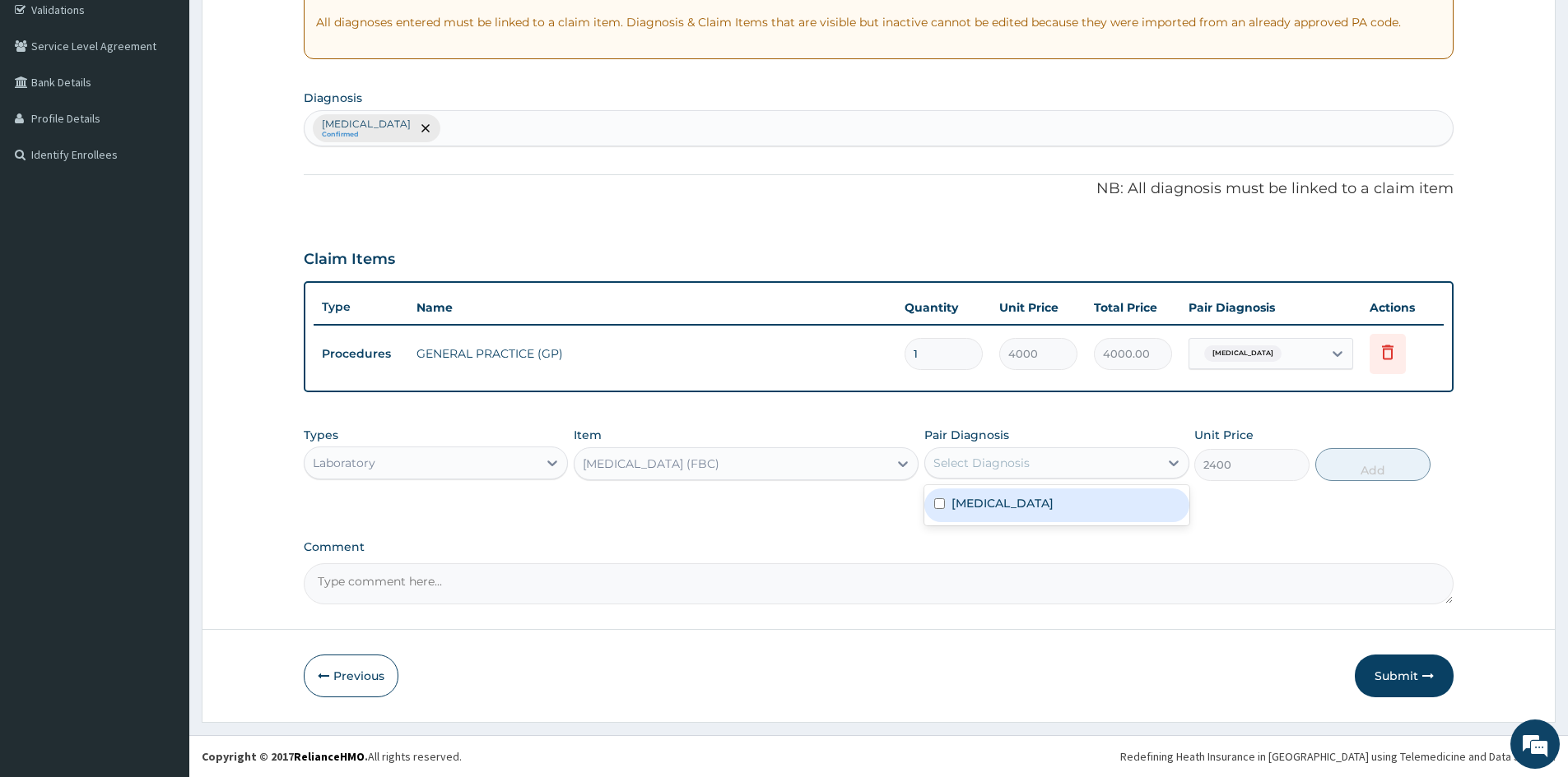
click at [1011, 459] on div "Select Diagnosis" at bounding box center [981, 463] width 96 height 16
click at [1003, 495] on div "Mumps" at bounding box center [1057, 505] width 264 height 34
checkbox input "true"
click at [1369, 464] on button "Add" at bounding box center [1372, 464] width 115 height 33
type input "0"
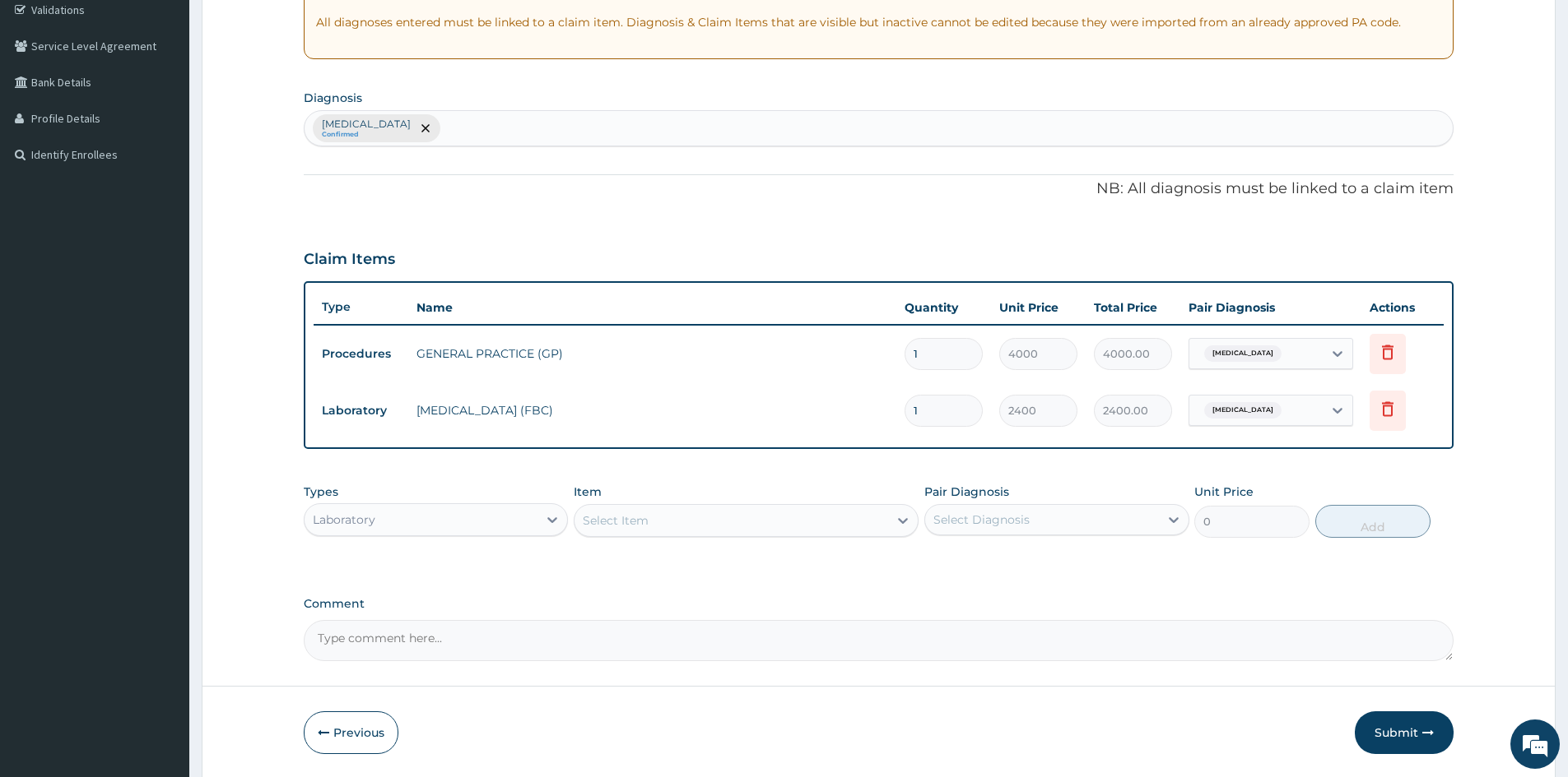
scroll to position [371, 0]
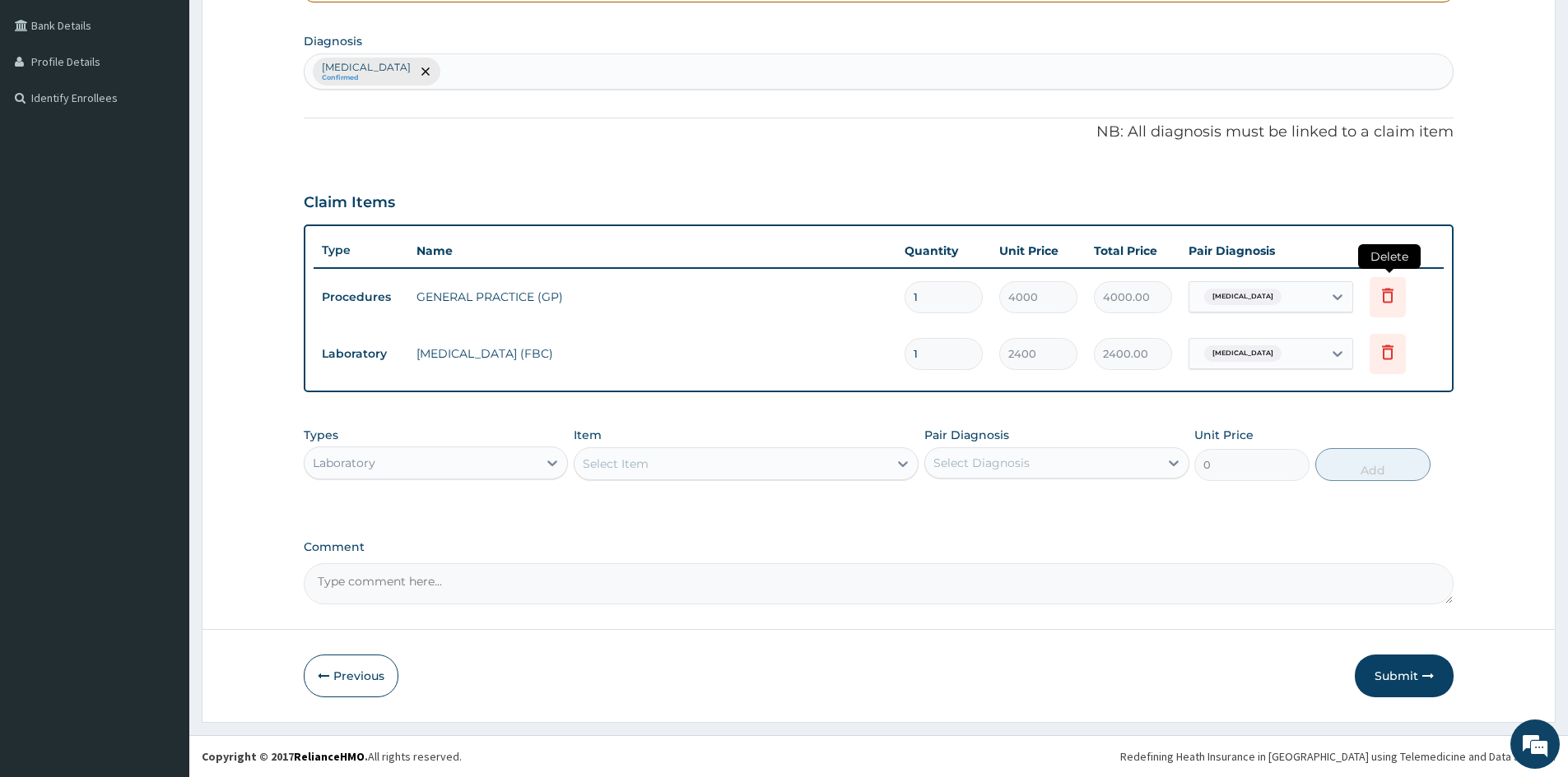
click at [1381, 295] on icon at bounding box center [1387, 295] width 20 height 20
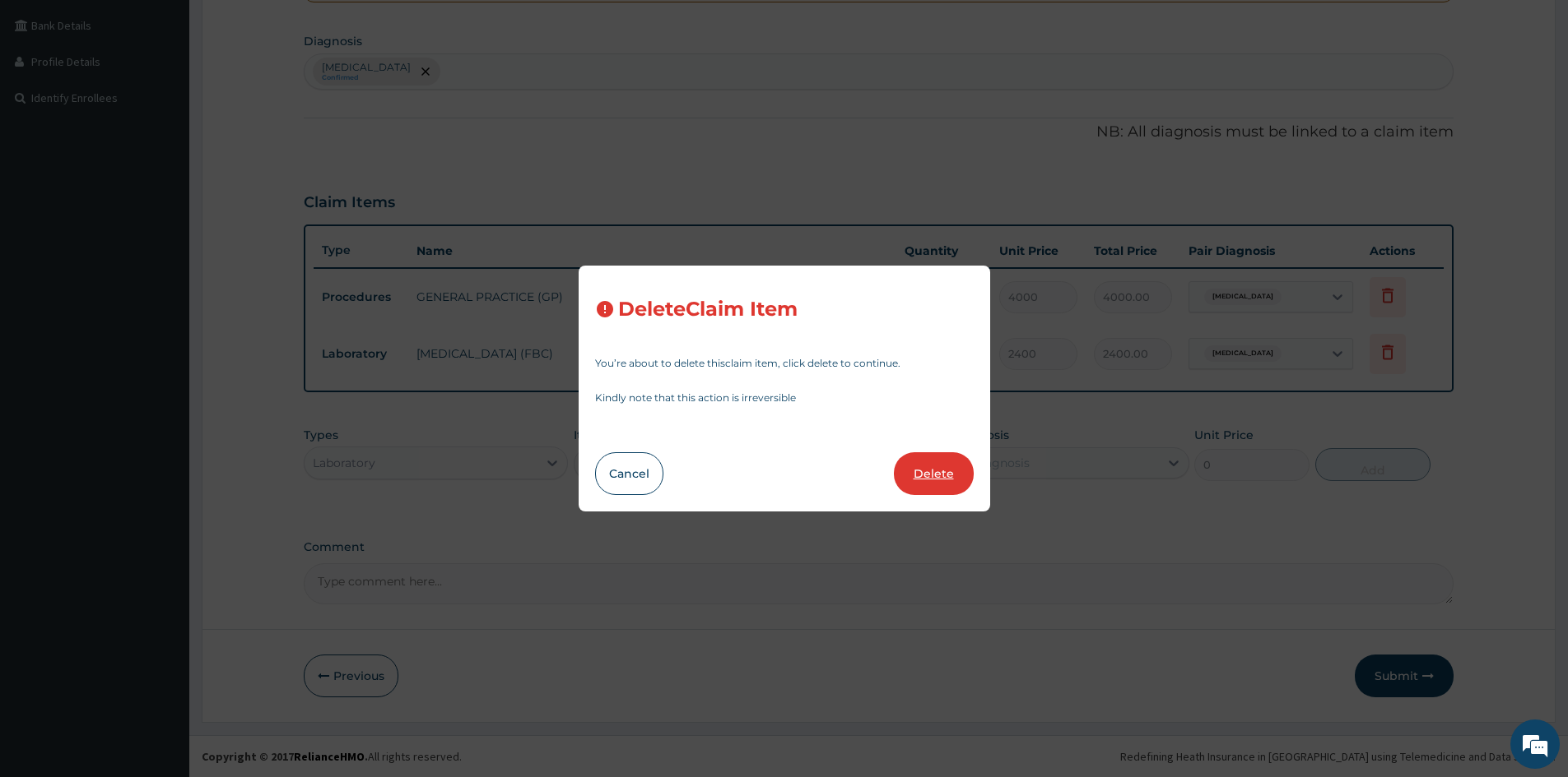
click at [932, 483] on button "Delete" at bounding box center [934, 473] width 80 height 43
type input "2400"
type input "2400.00"
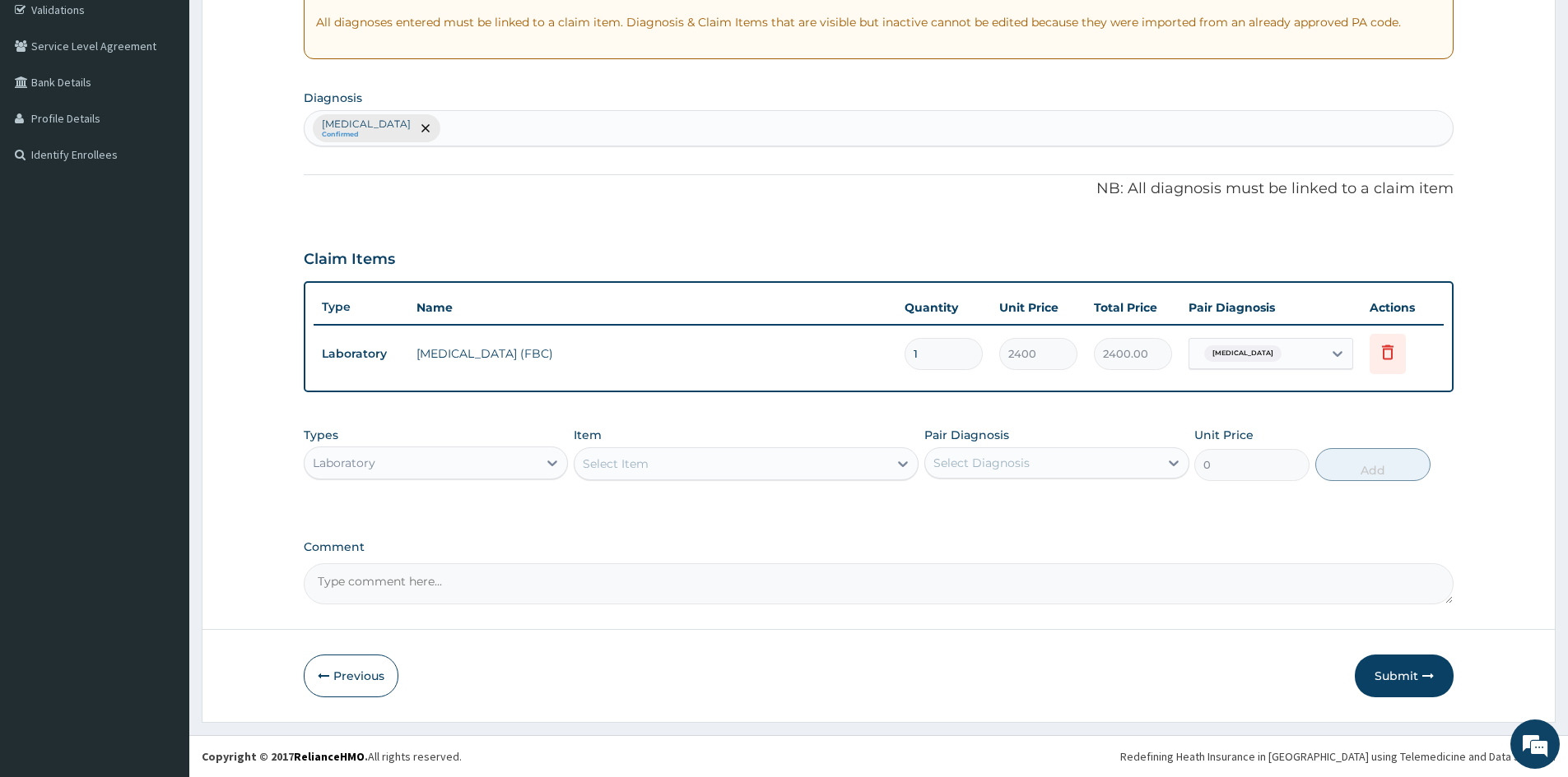
scroll to position [314, 0]
click at [532, 469] on div "Laboratory" at bounding box center [420, 464] width 233 height 27
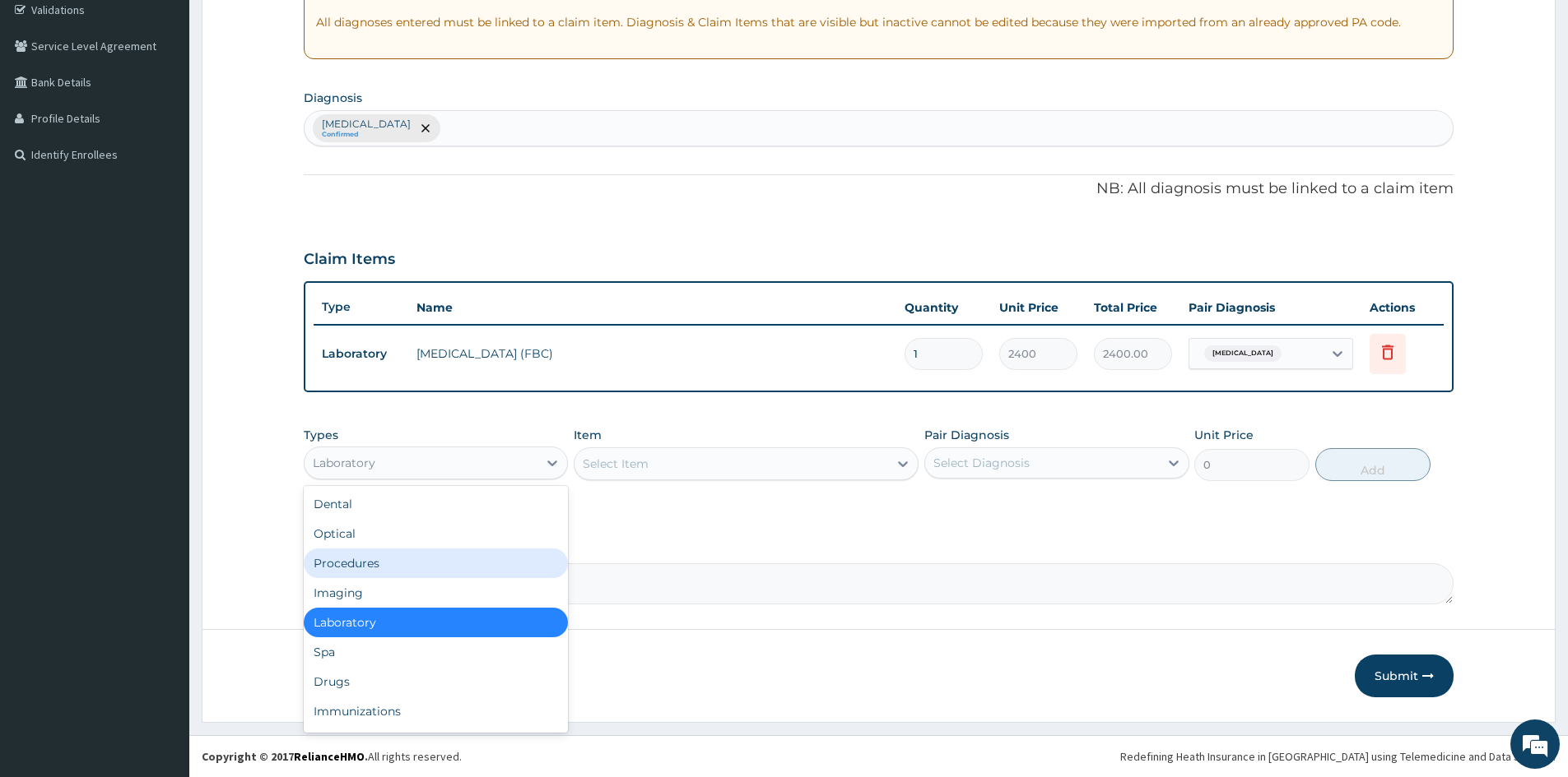
click at [425, 568] on div "Procedures" at bounding box center [436, 563] width 264 height 29
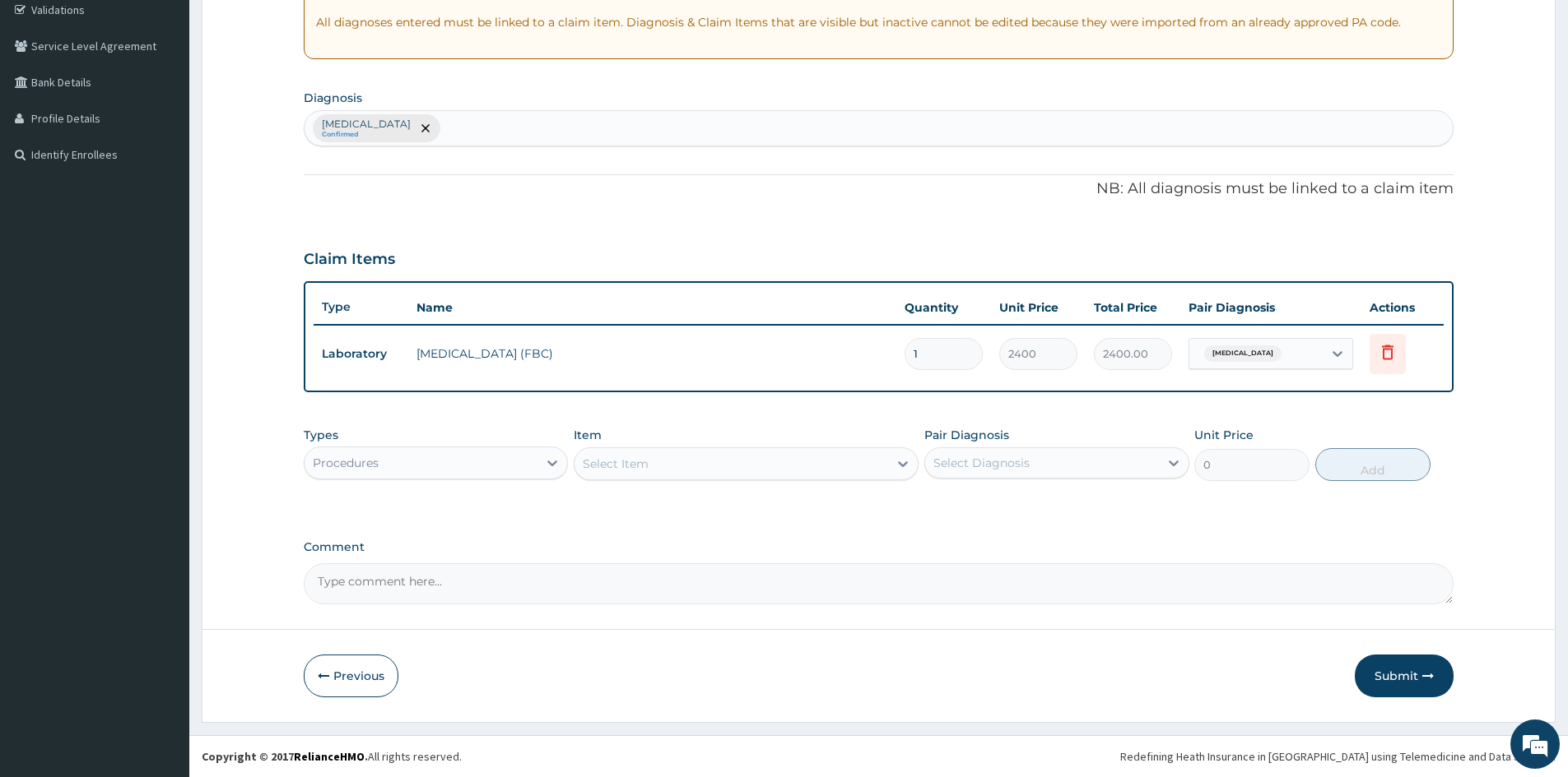
click at [643, 464] on div "Select Item" at bounding box center [615, 464] width 66 height 16
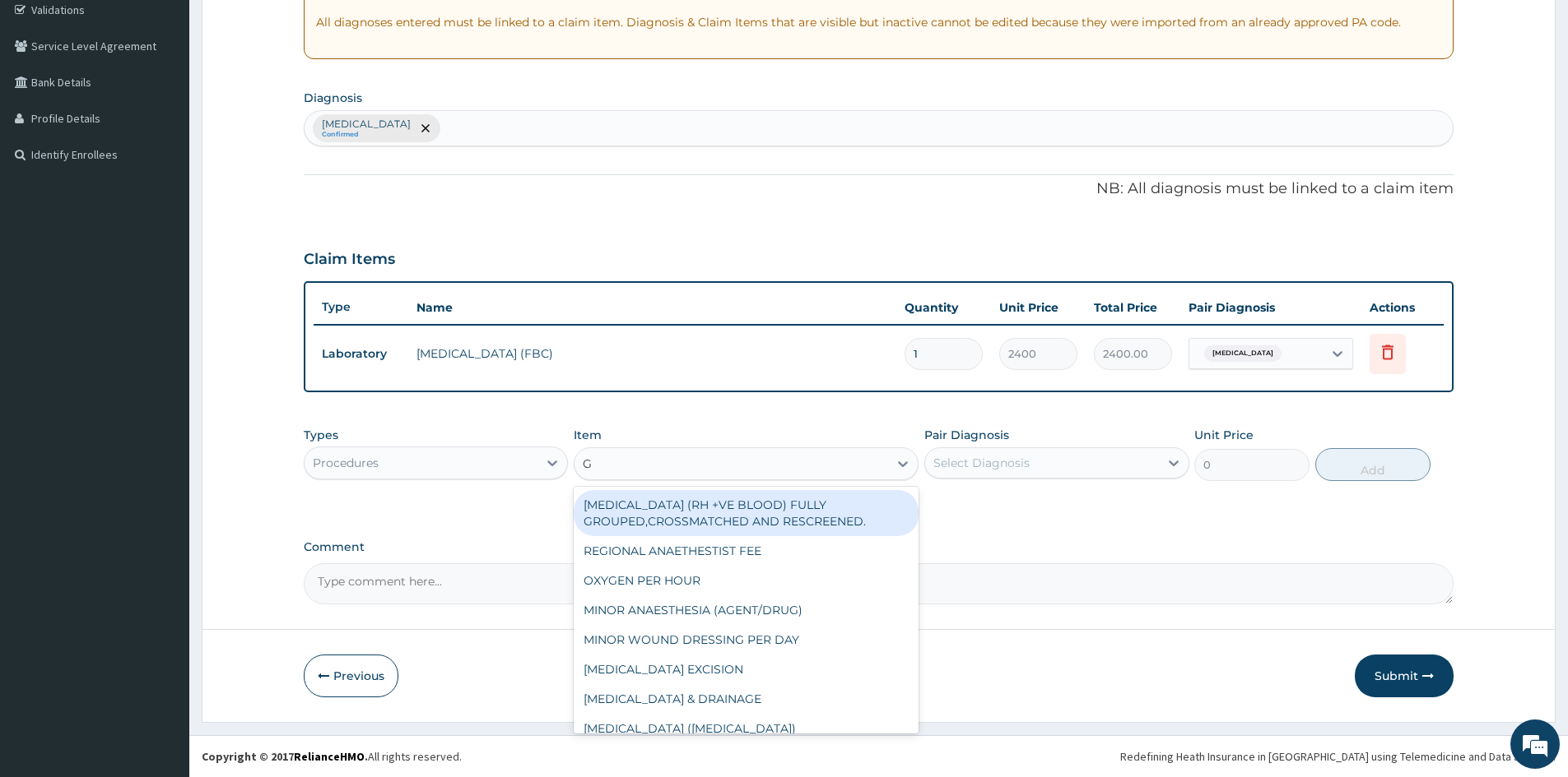
type input "GP"
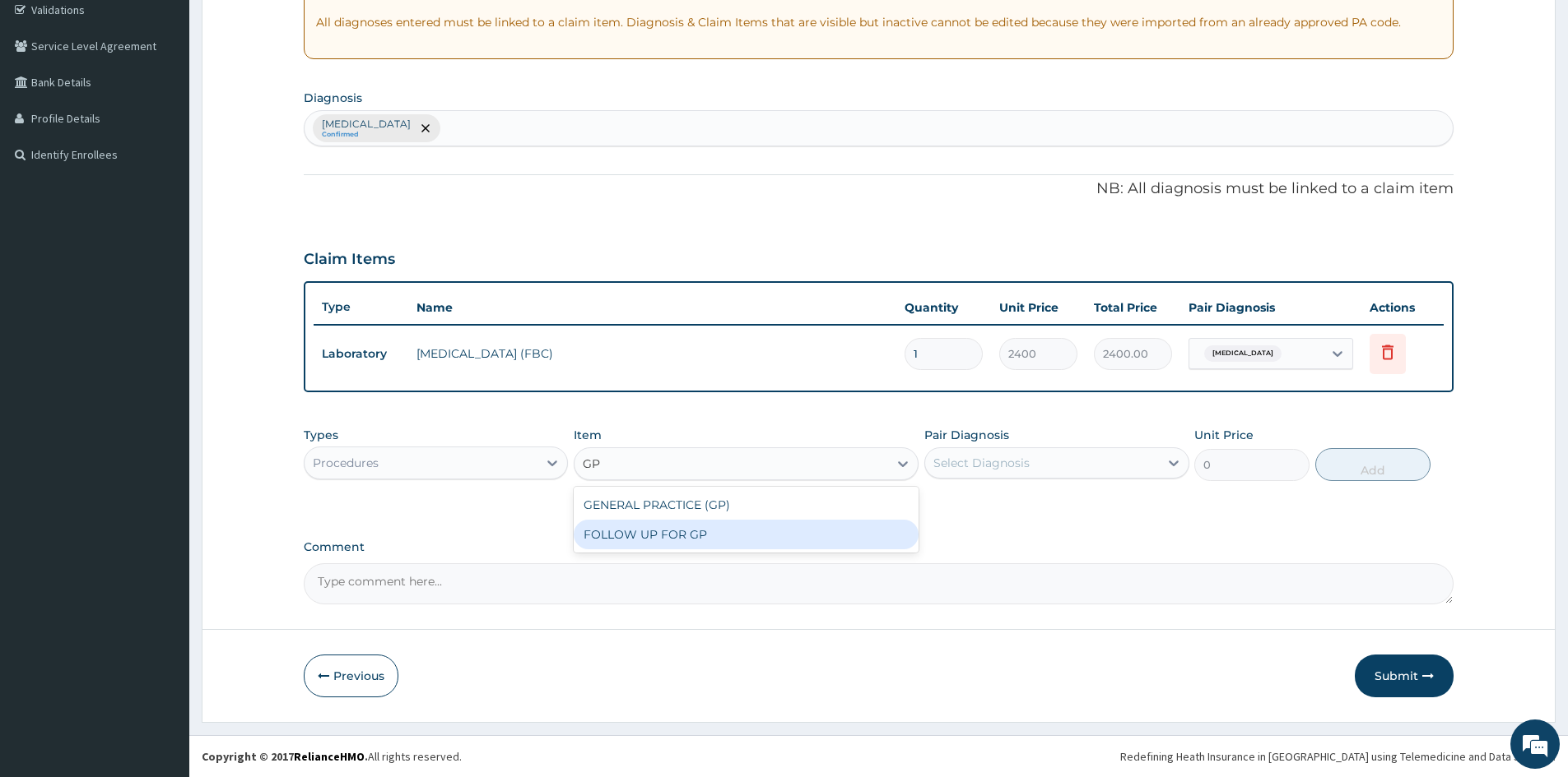
click at [666, 544] on div "FOLLOW UP FOR GP" at bounding box center [746, 534] width 345 height 29
type input "2000"
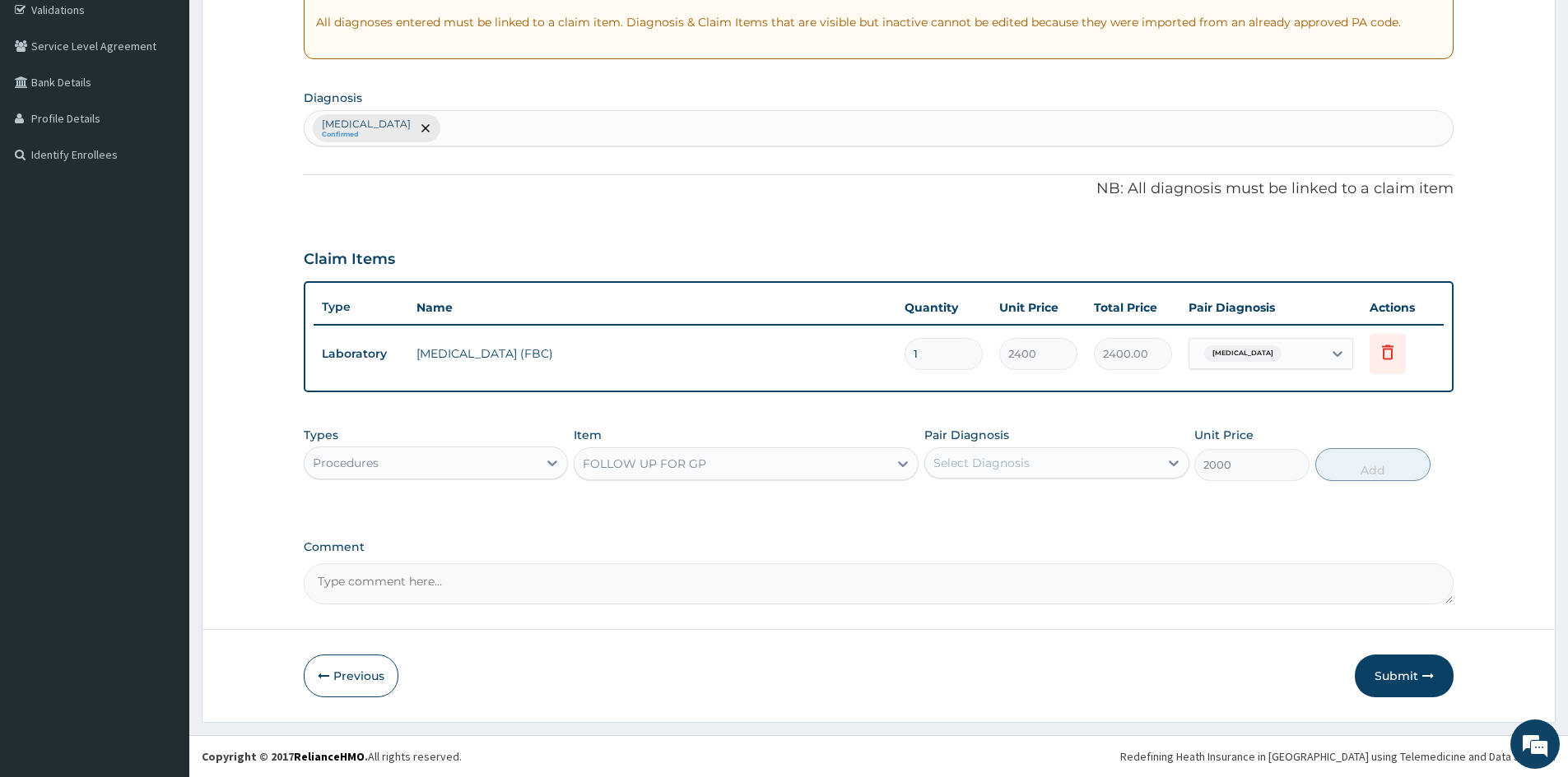
click at [1065, 454] on div "Select Diagnosis" at bounding box center [1042, 464] width 233 height 27
click at [1026, 504] on div "Mumps" at bounding box center [1057, 505] width 264 height 34
checkbox input "true"
click at [1391, 476] on button "Add" at bounding box center [1372, 464] width 115 height 33
type input "0"
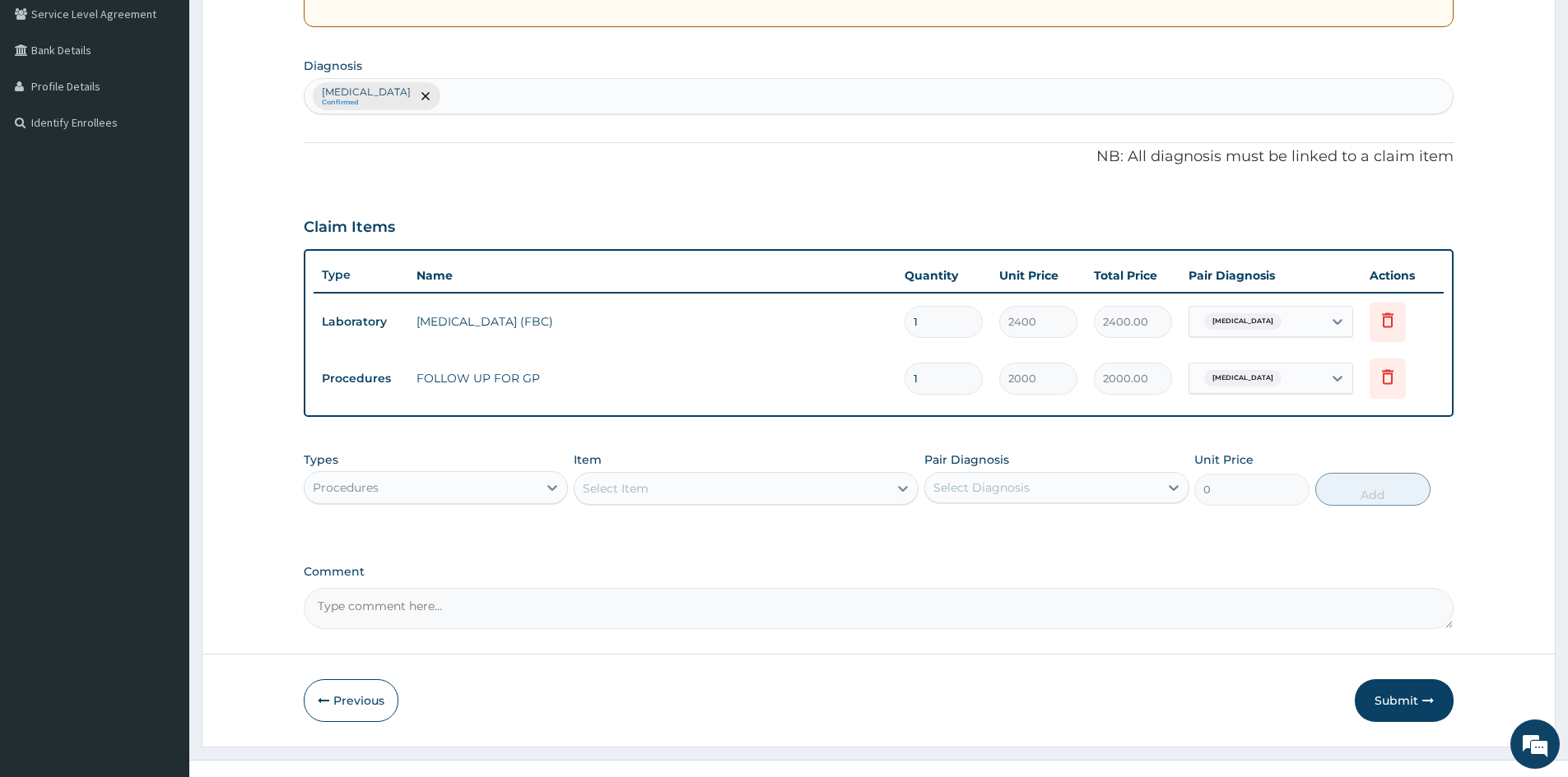
scroll to position [371, 0]
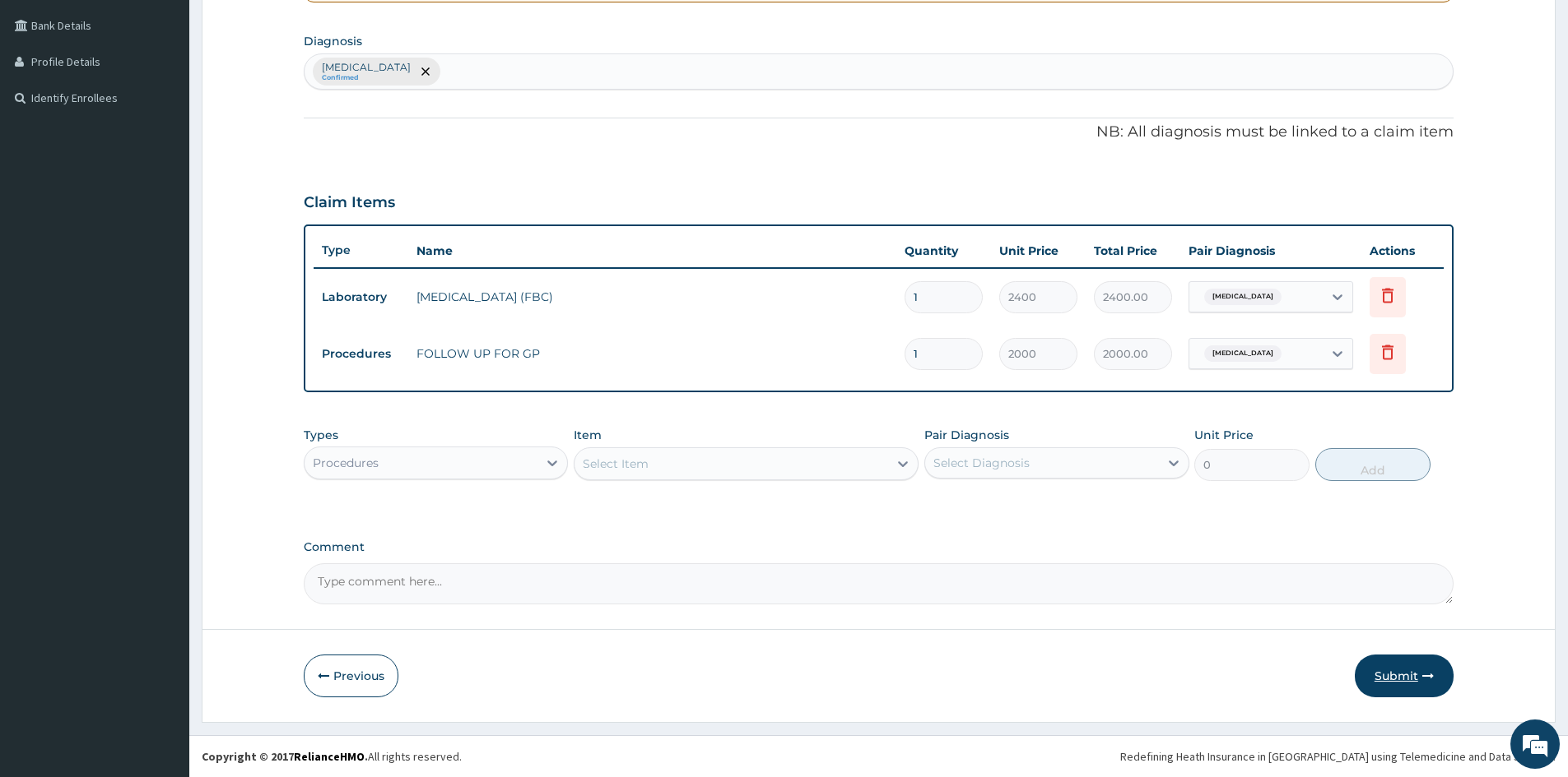
click at [1389, 689] on button "Submit" at bounding box center [1405, 675] width 99 height 43
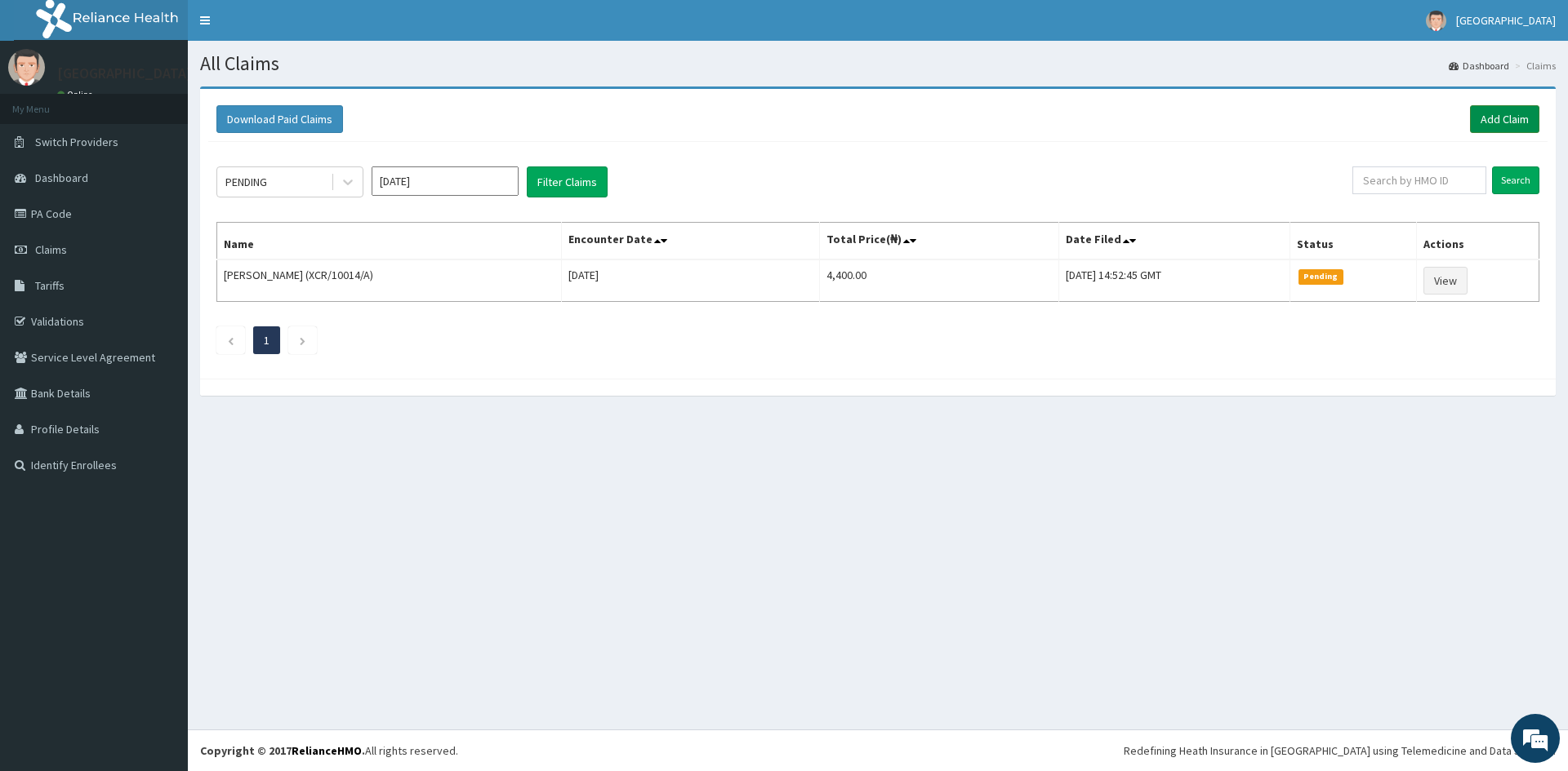
click at [1509, 128] on link "Add Claim" at bounding box center [1505, 119] width 70 height 27
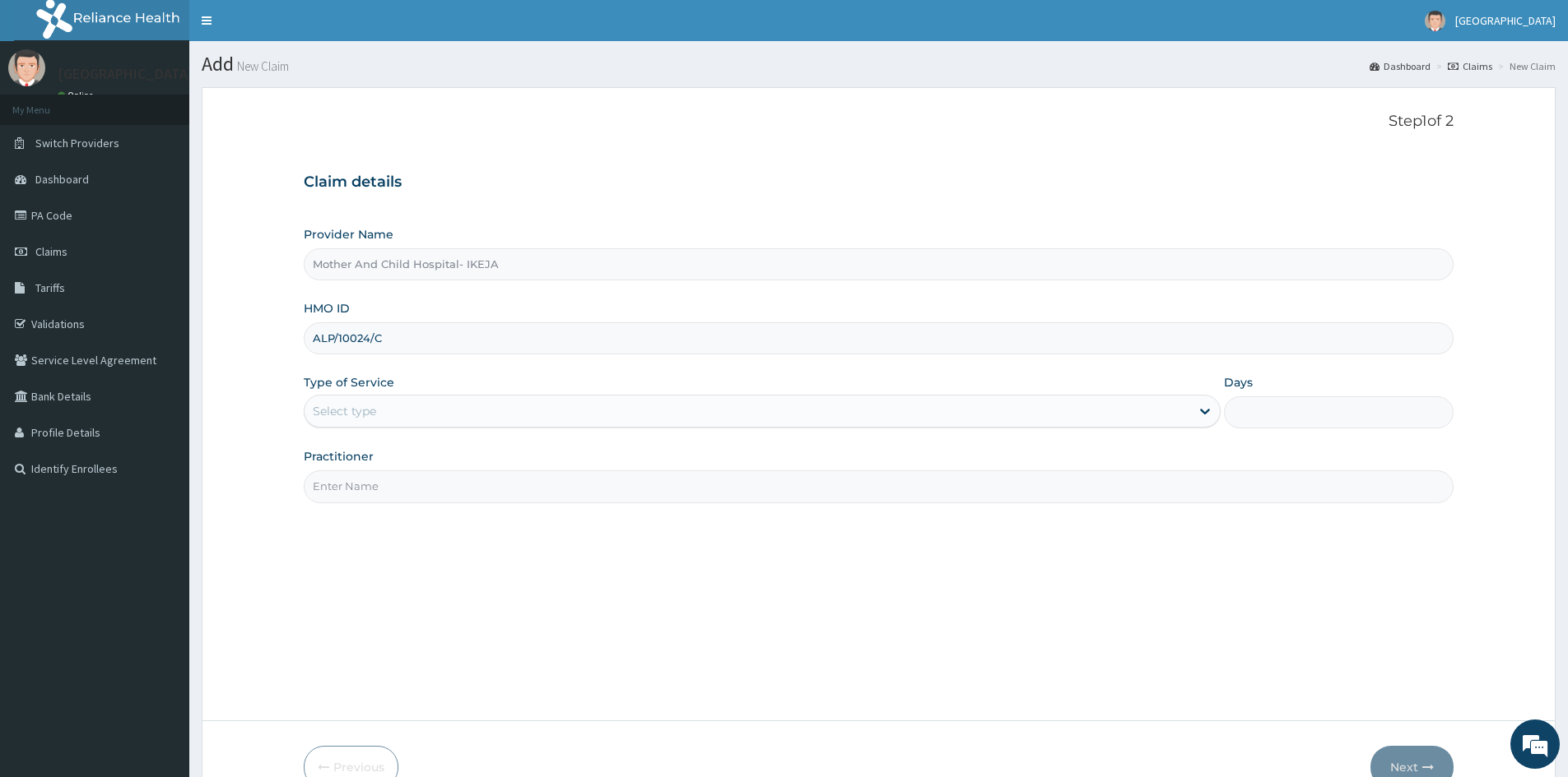
type input "ALP/10024/C"
click at [437, 410] on div "Select type" at bounding box center [747, 411] width 886 height 27
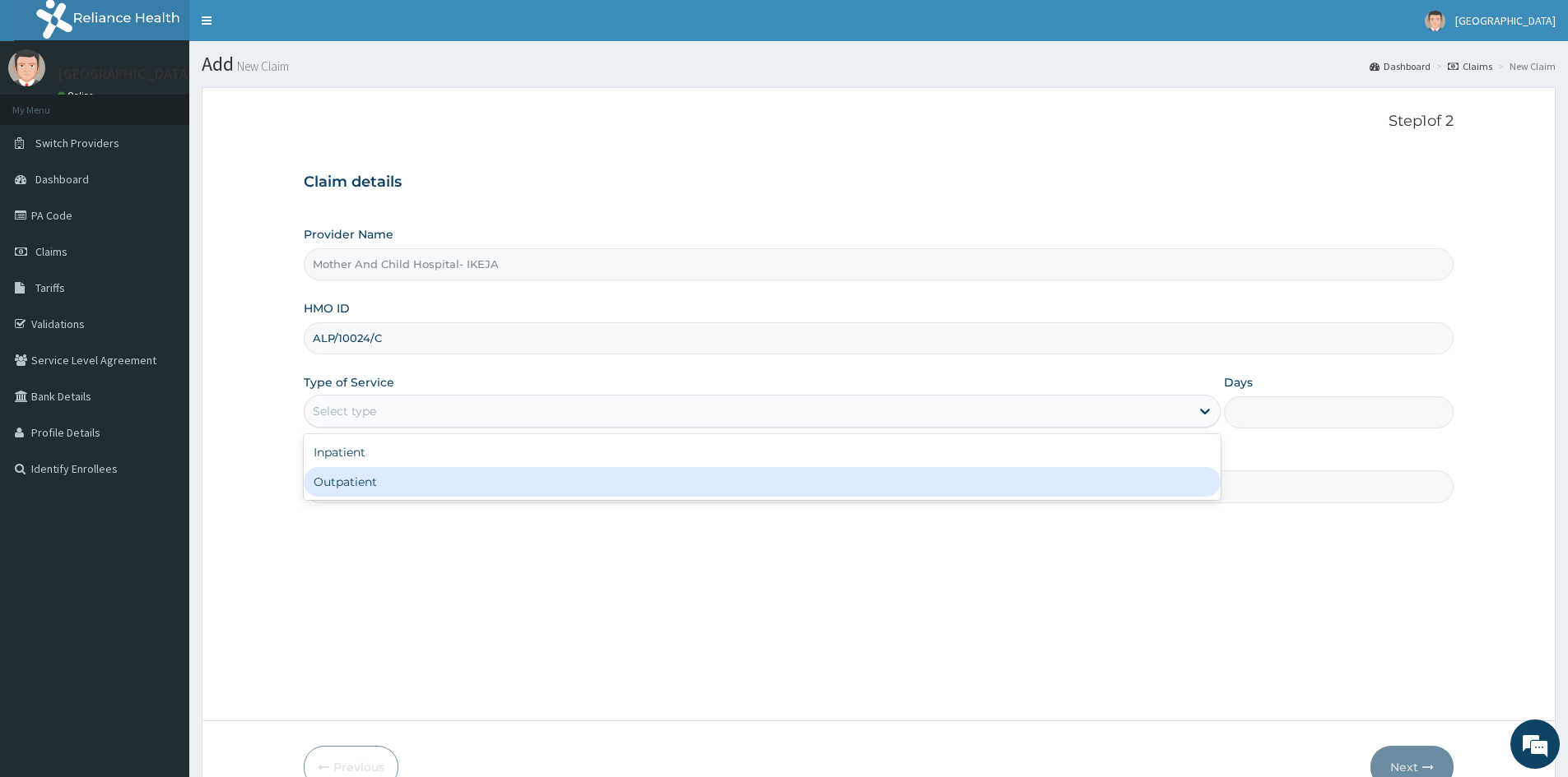
click at [420, 485] on div "Outpatient" at bounding box center [762, 482] width 917 height 29
type input "1"
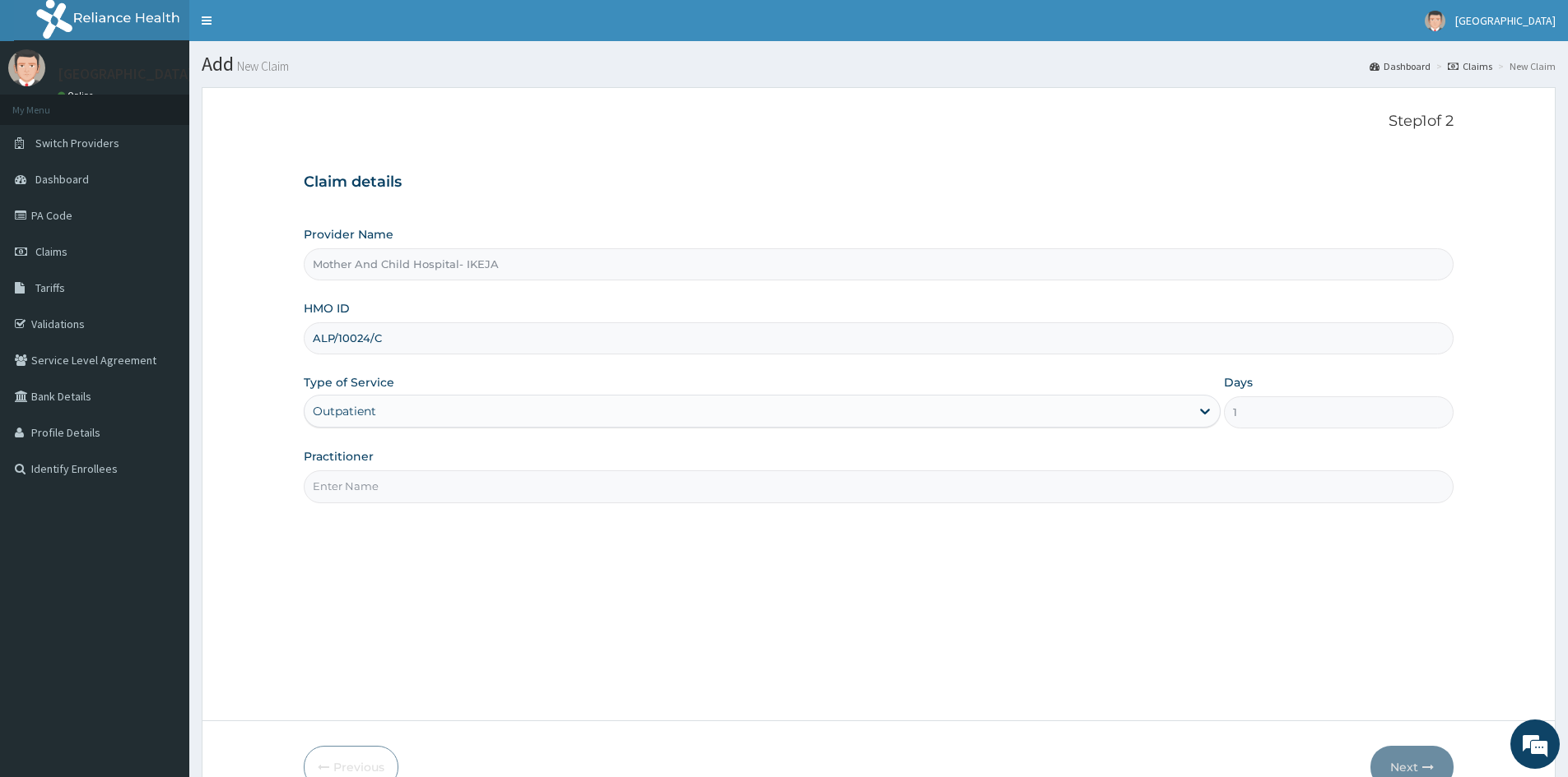
click at [412, 485] on input "Practitioner" at bounding box center [879, 486] width 1150 height 32
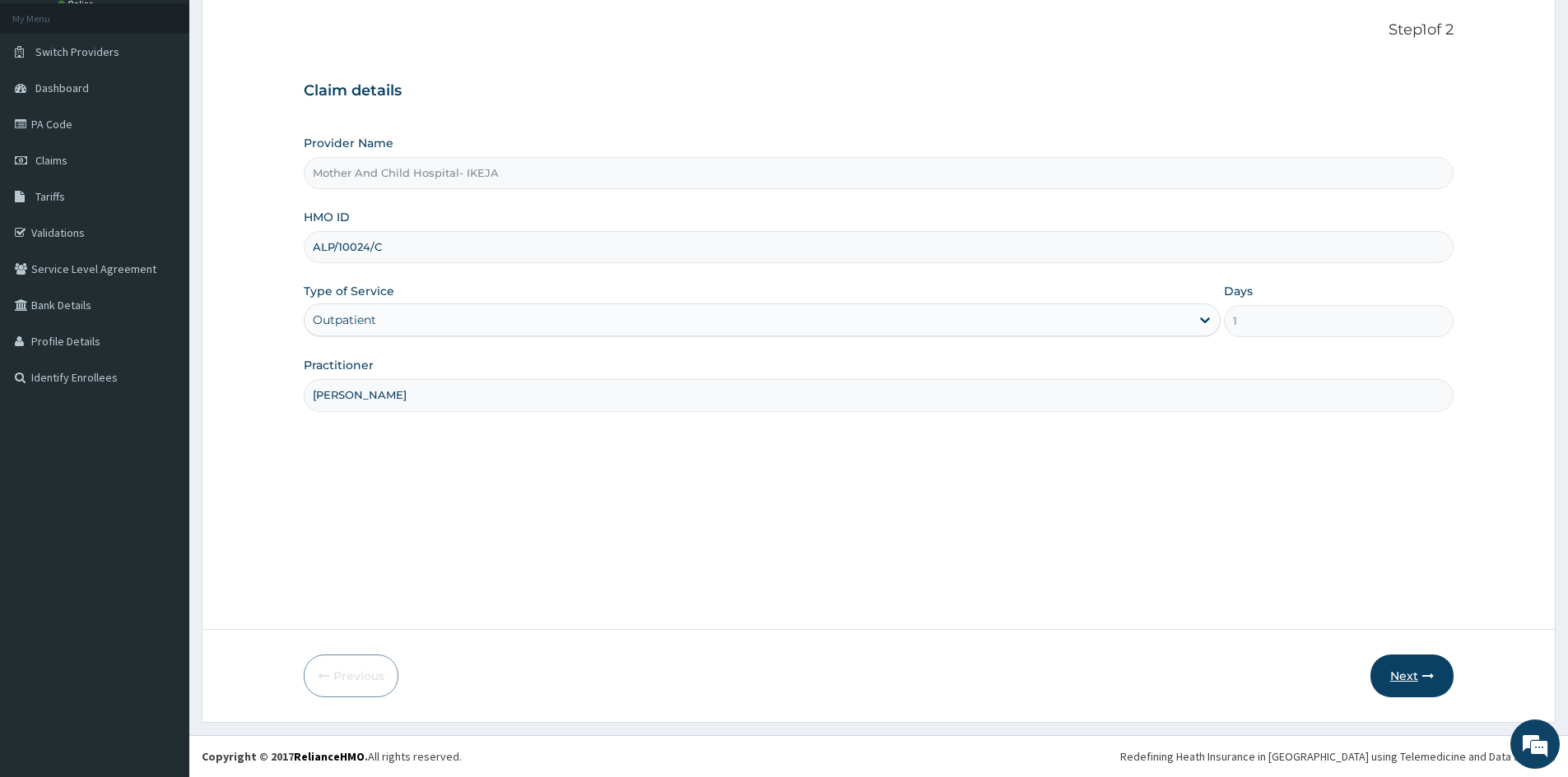
type input "DR OLALERE"
click at [1440, 672] on button "Next" at bounding box center [1411, 675] width 83 height 43
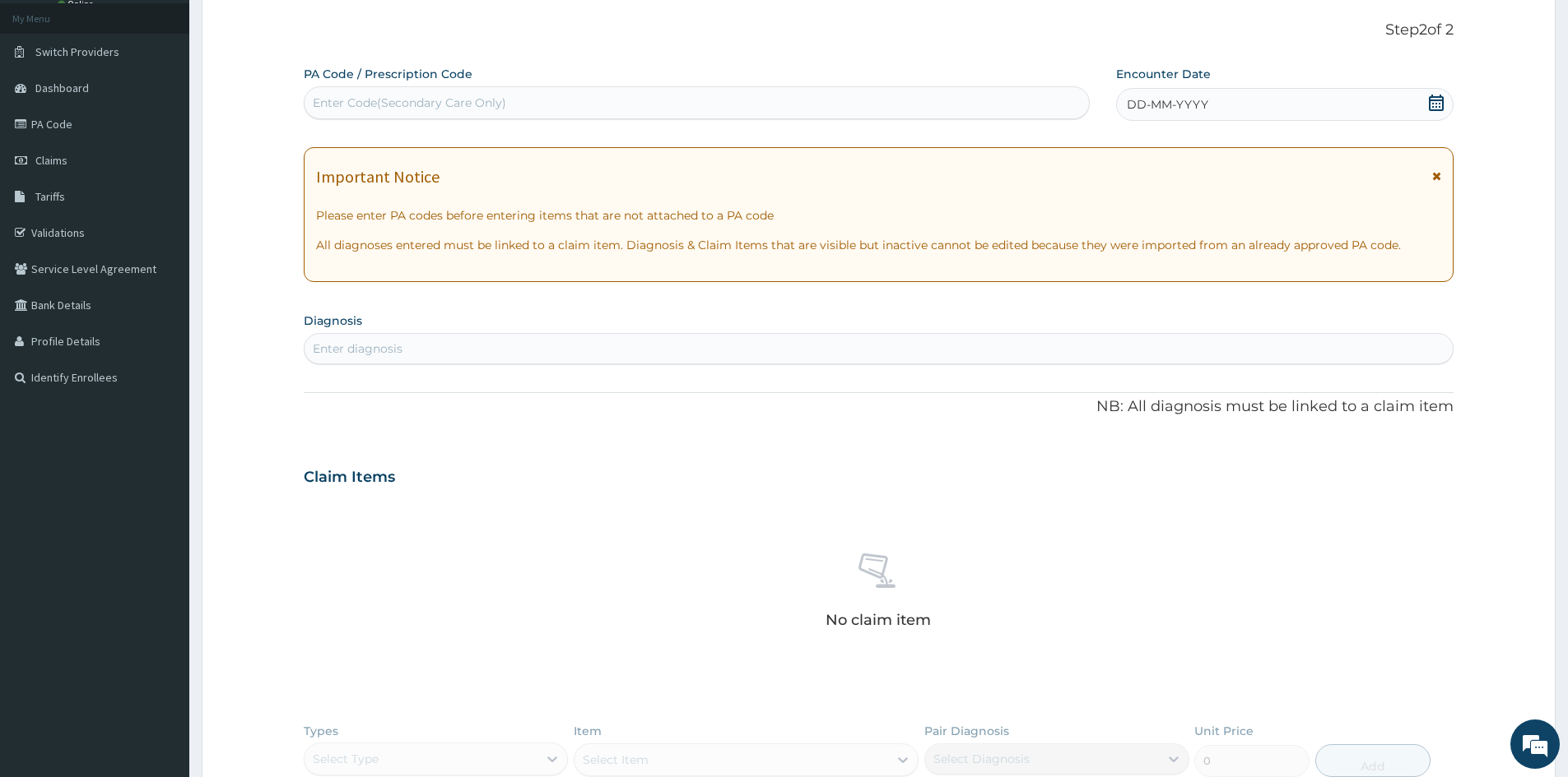
click at [1433, 104] on icon at bounding box center [1436, 103] width 16 height 16
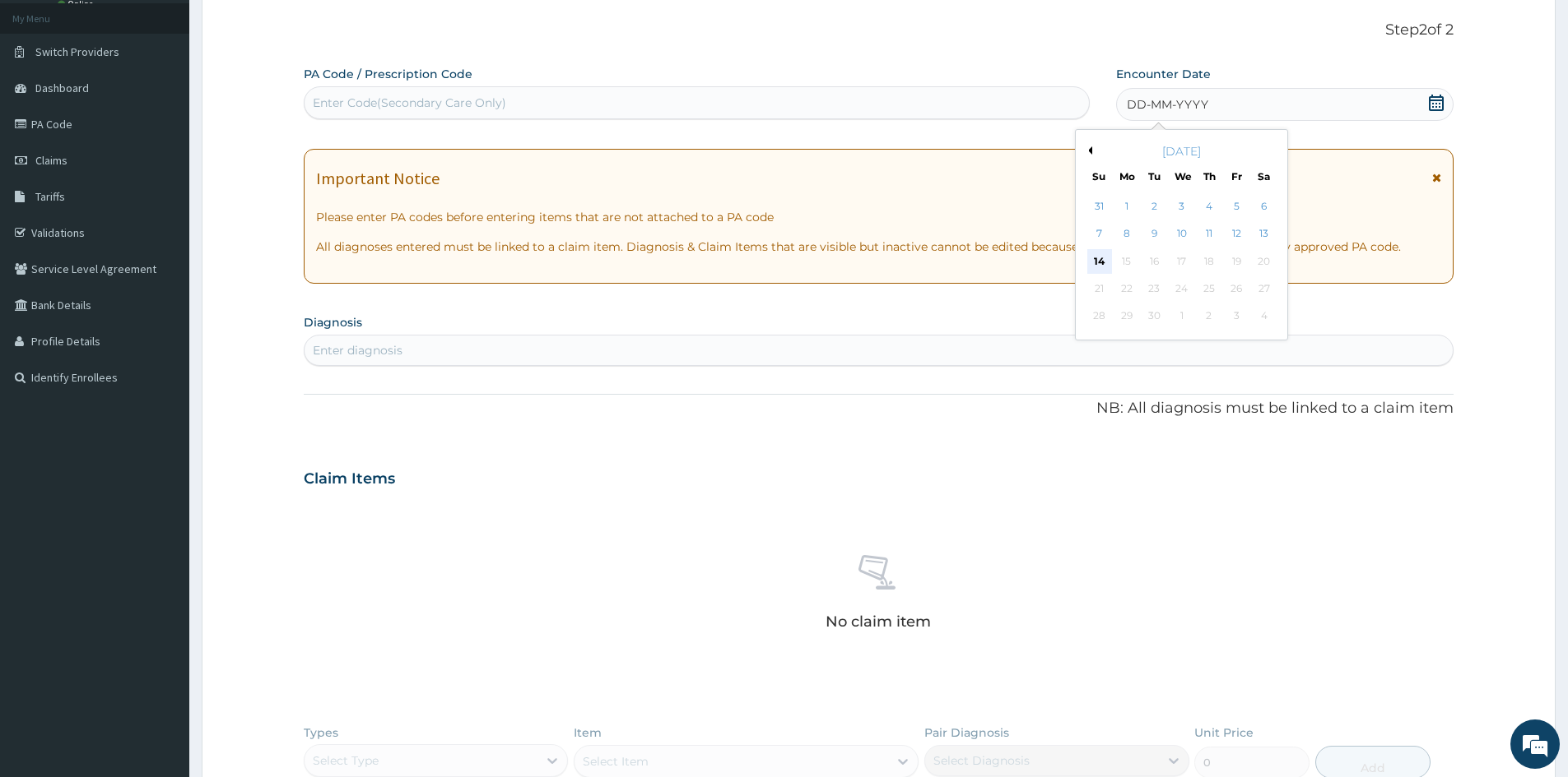
click at [1107, 260] on div "14" at bounding box center [1100, 261] width 25 height 25
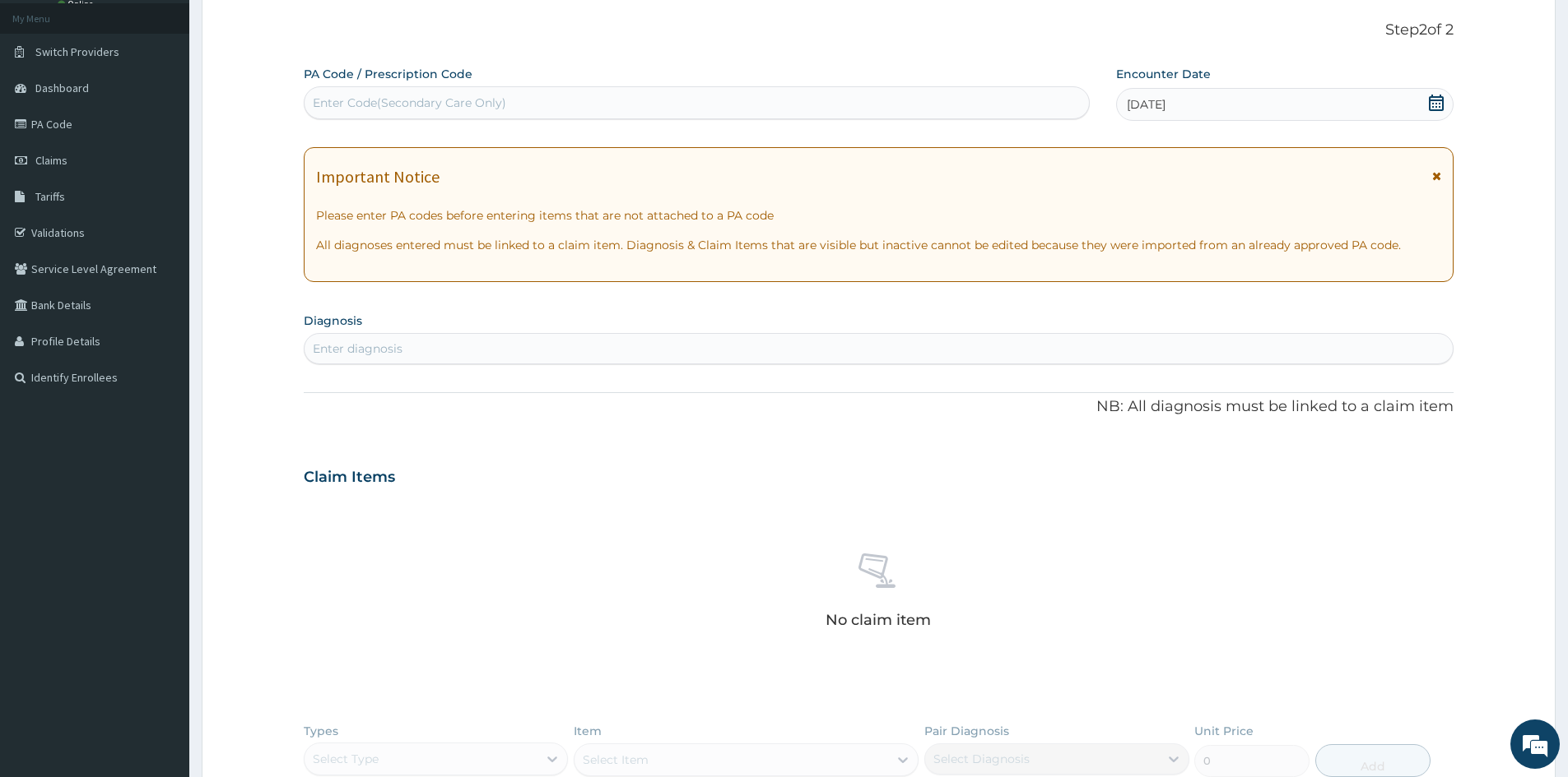
click at [717, 353] on div "Enter diagnosis" at bounding box center [878, 349] width 1148 height 27
type input "MALARIA"
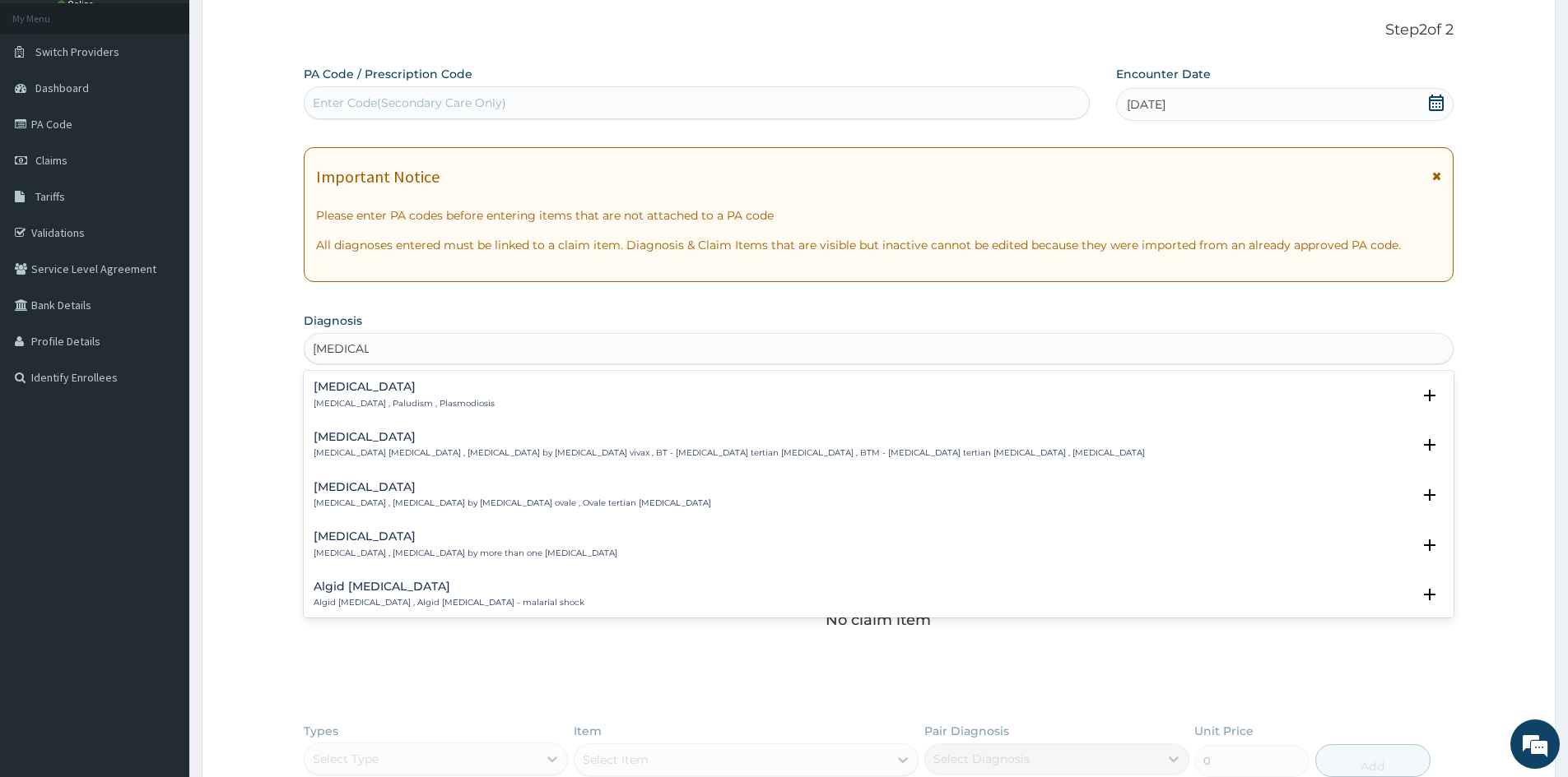
click at [355, 392] on h4 "Malaria" at bounding box center [404, 387] width 182 height 12
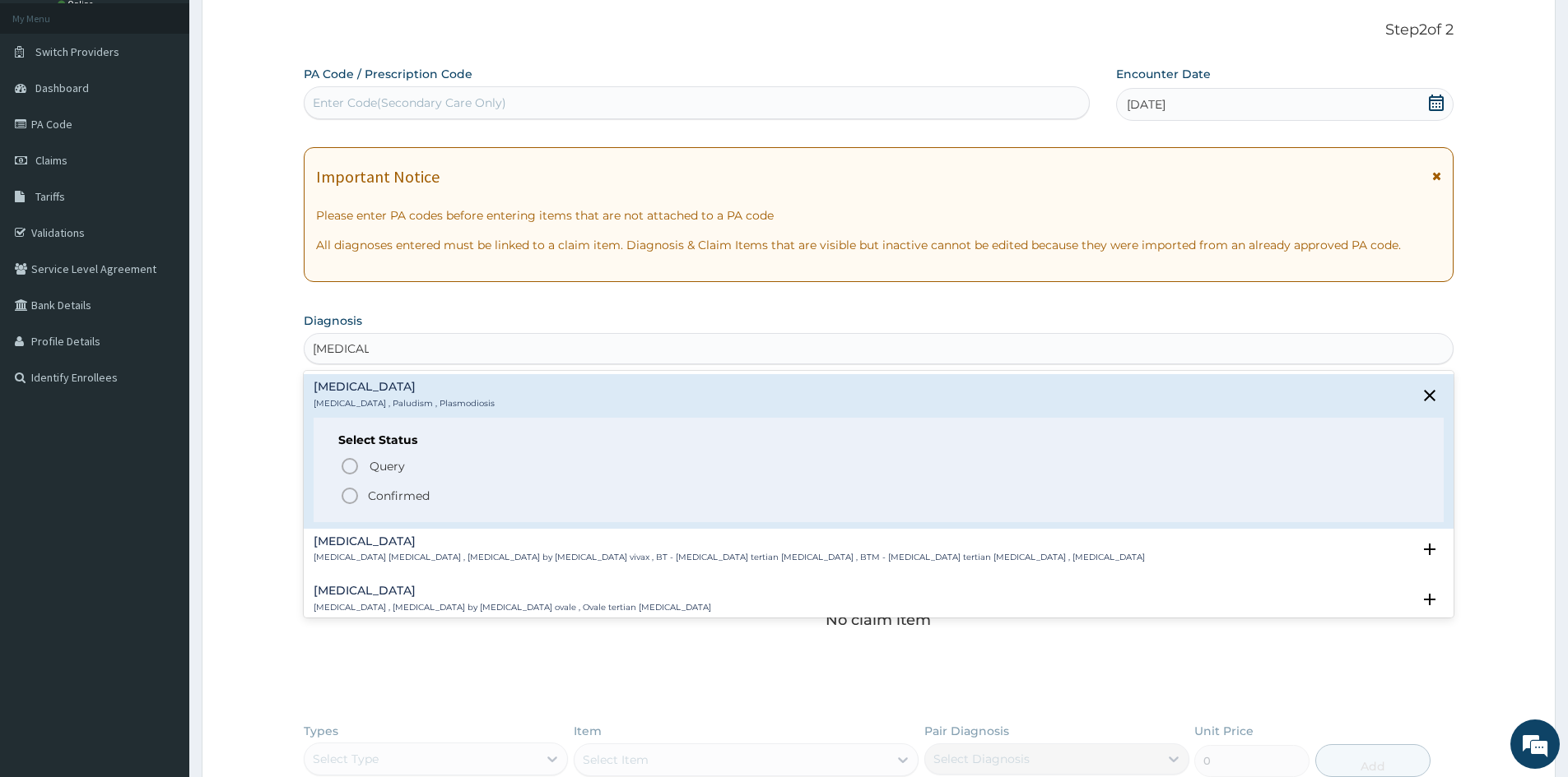
click at [342, 492] on icon "status option filled" at bounding box center [350, 496] width 20 height 20
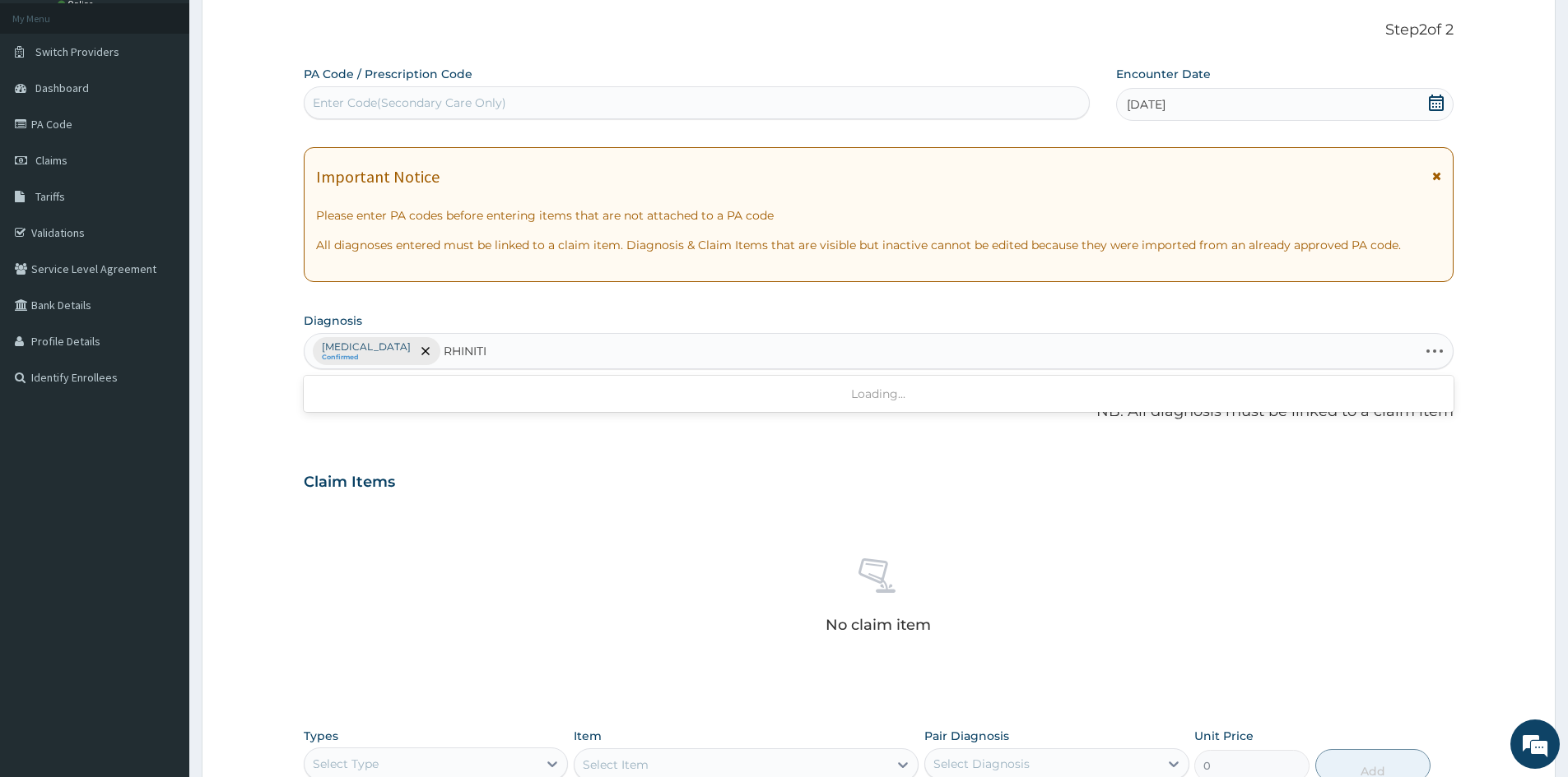
type input "RHINITIS"
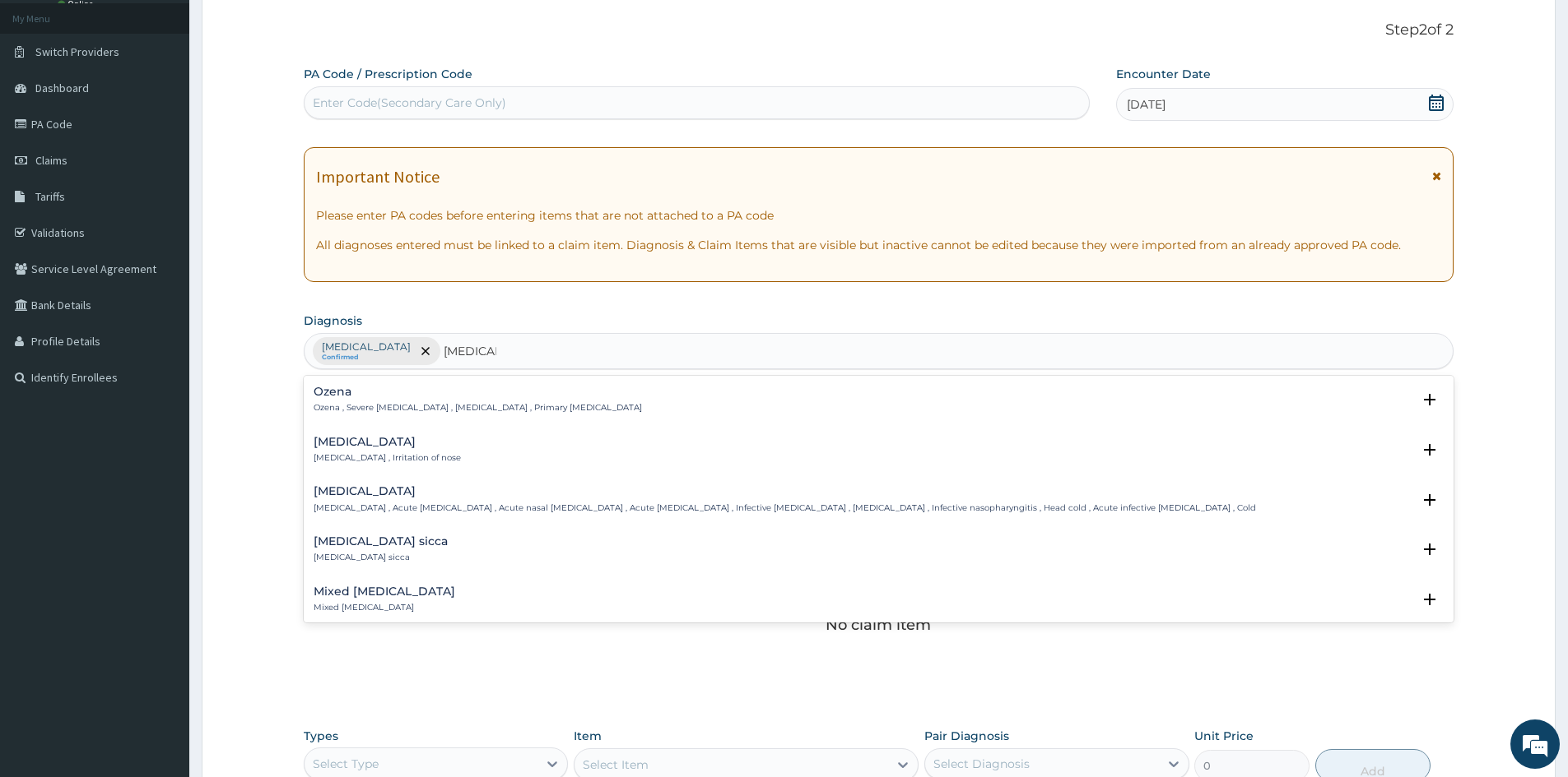
click at [363, 461] on p "Rhinitis , Irritation of nose" at bounding box center [387, 458] width 147 height 11
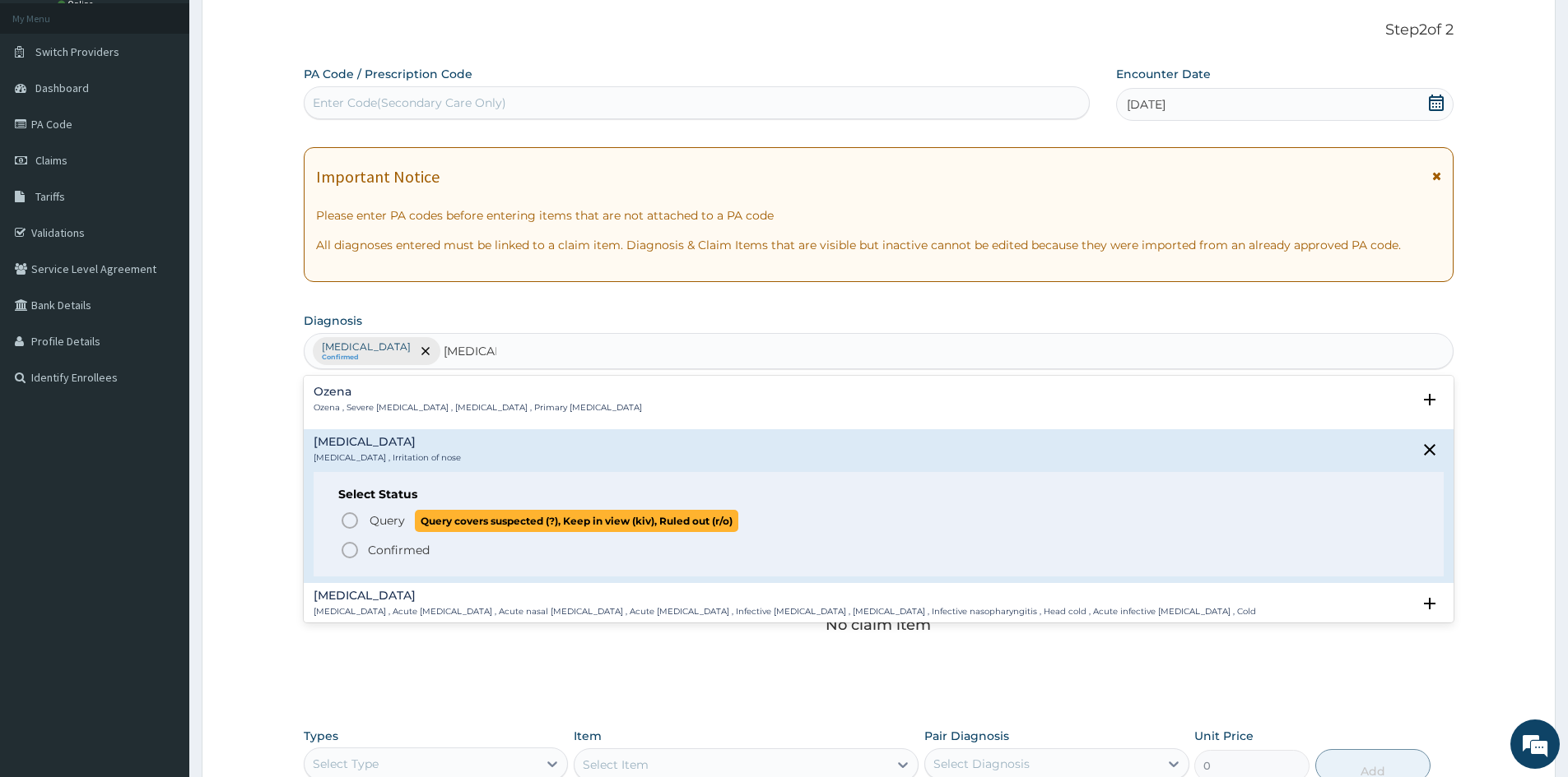
click at [353, 521] on icon "status option query" at bounding box center [350, 521] width 20 height 20
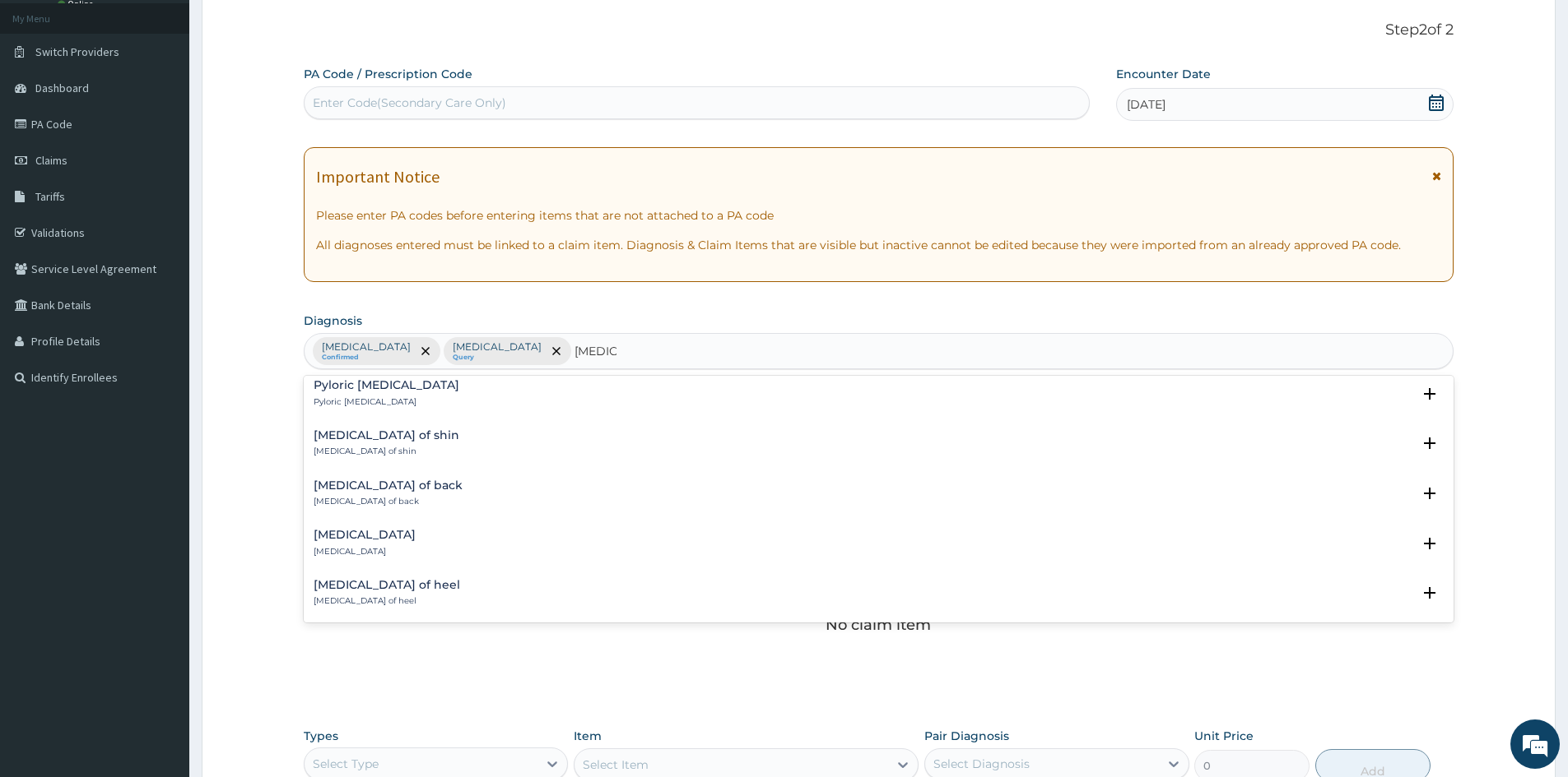
scroll to position [1070, 0]
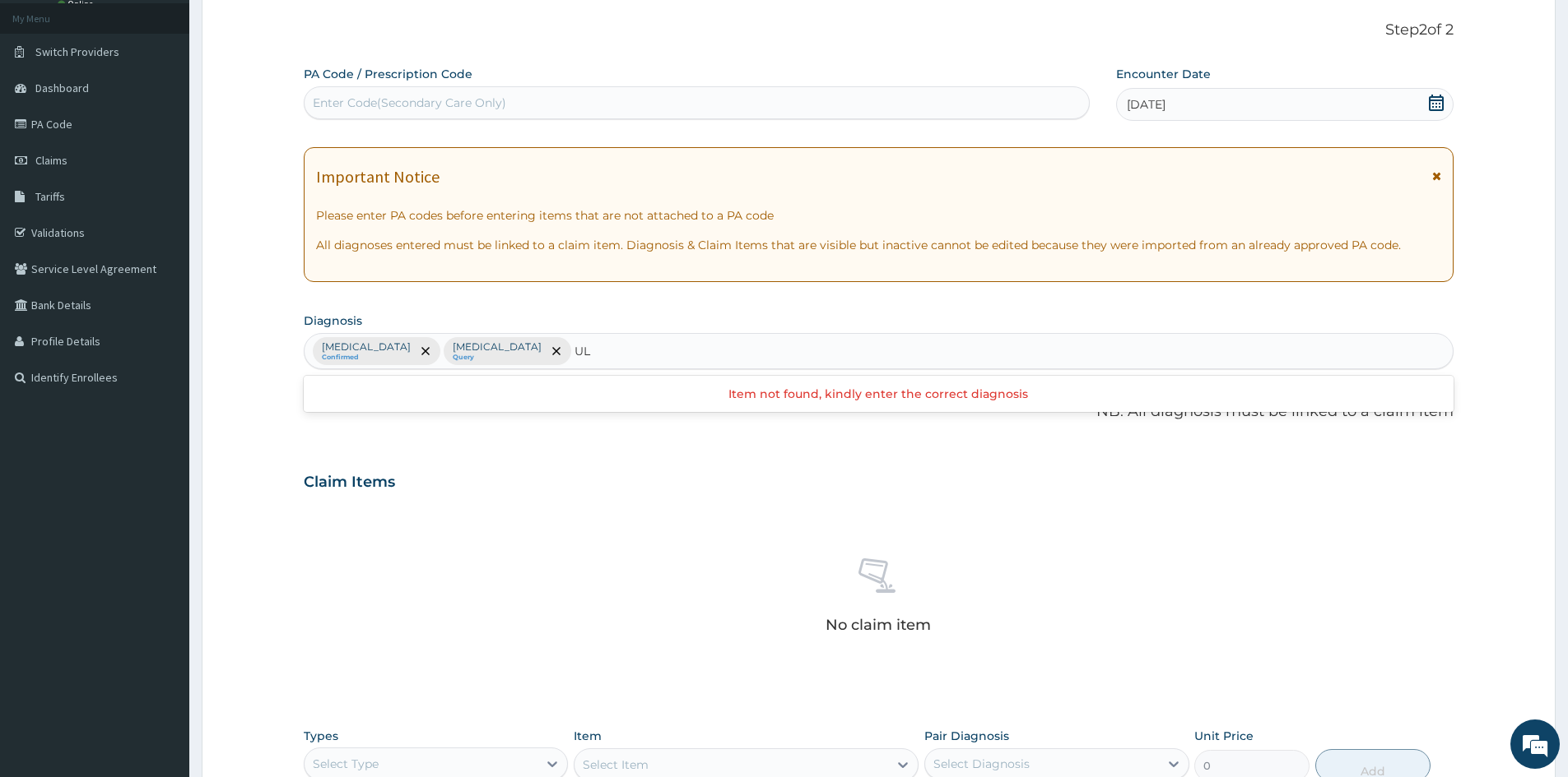
type input "U"
type input "MOUTH UL"
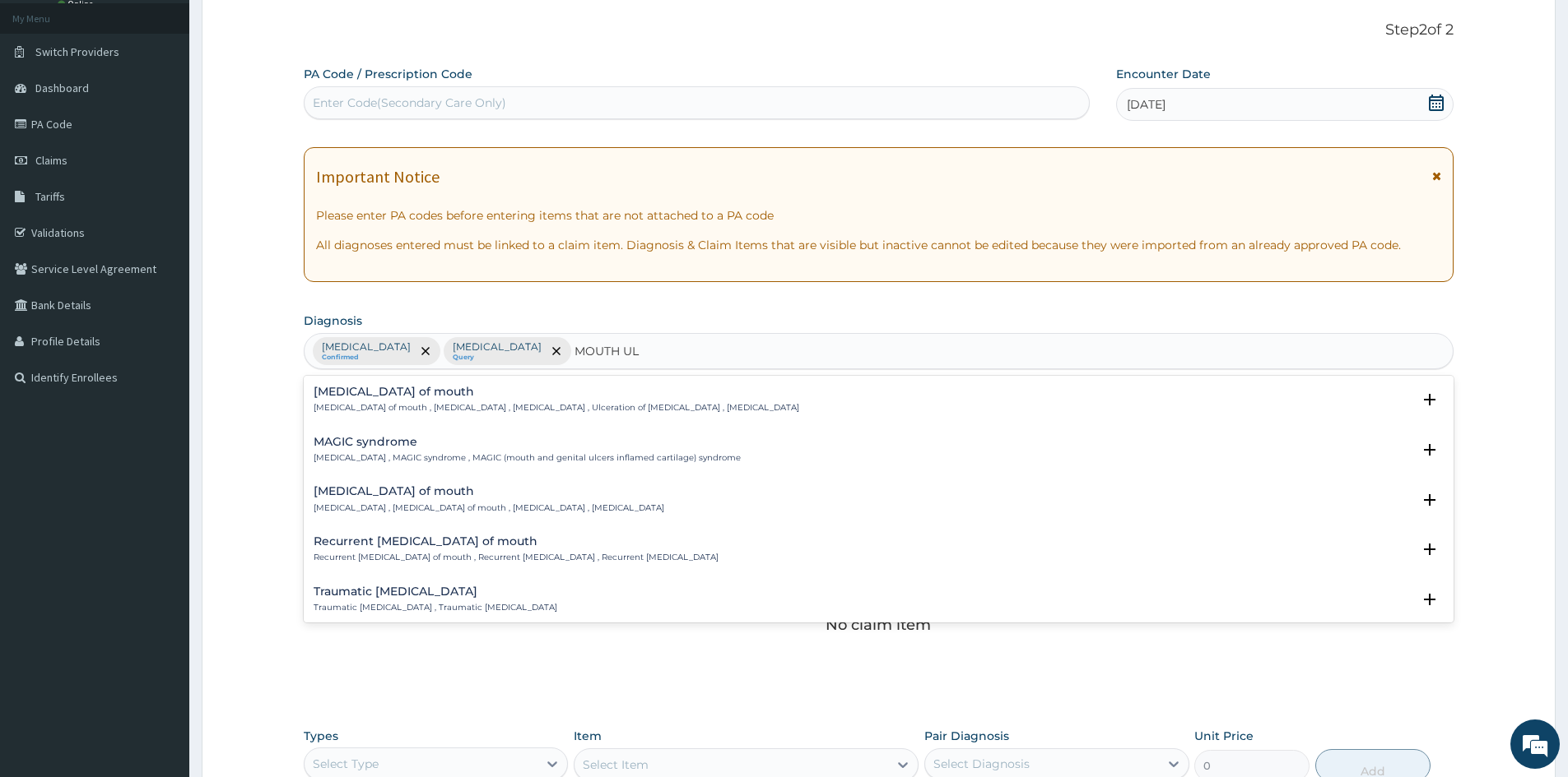
click at [330, 400] on div "Ulcer of mouth Ulcer of mouth , Oral ulcer , Mouth ulceration , Ulceration of o…" at bounding box center [556, 400] width 486 height 28
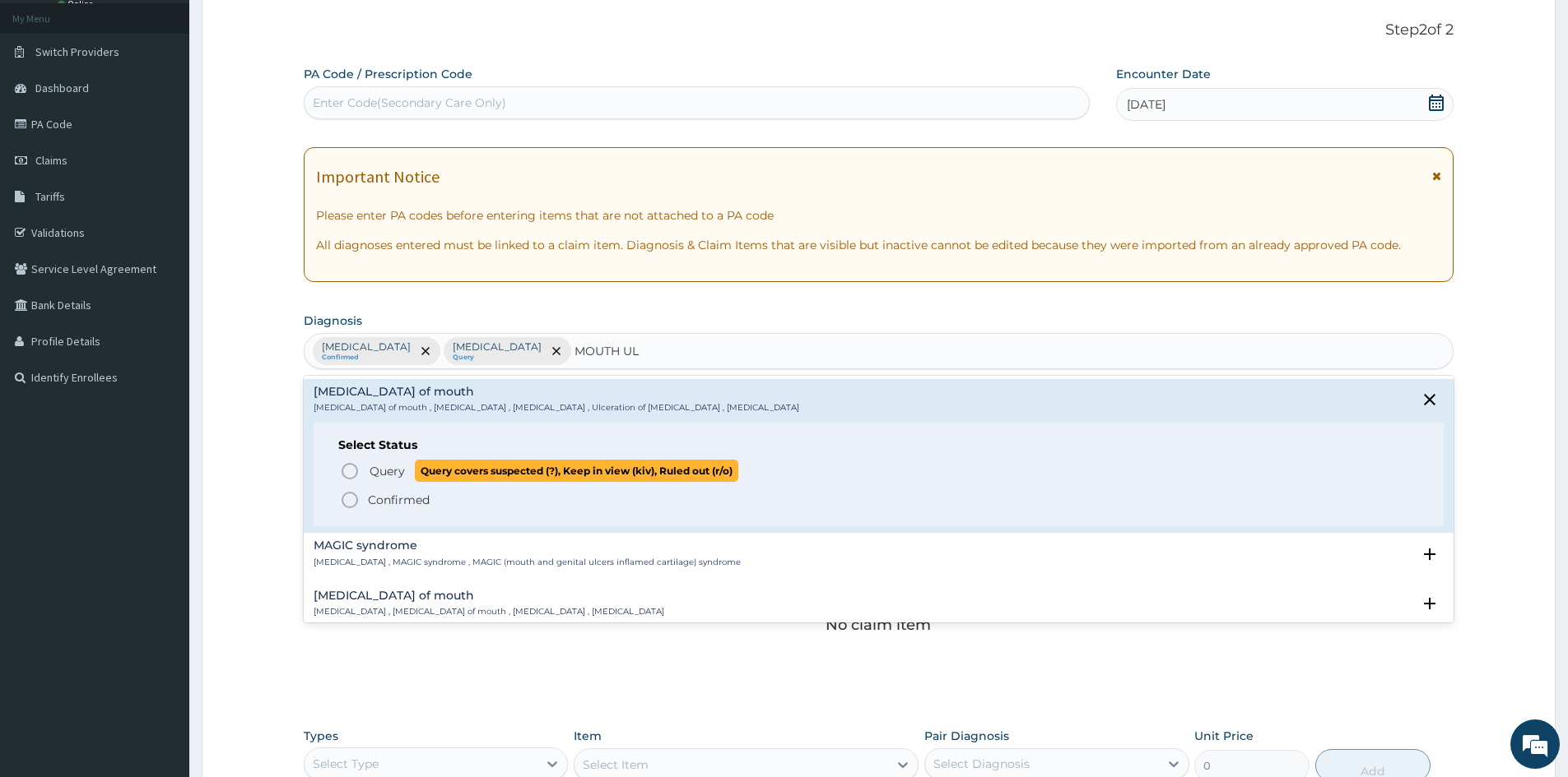
click at [357, 474] on circle "status option query" at bounding box center [350, 471] width 15 height 15
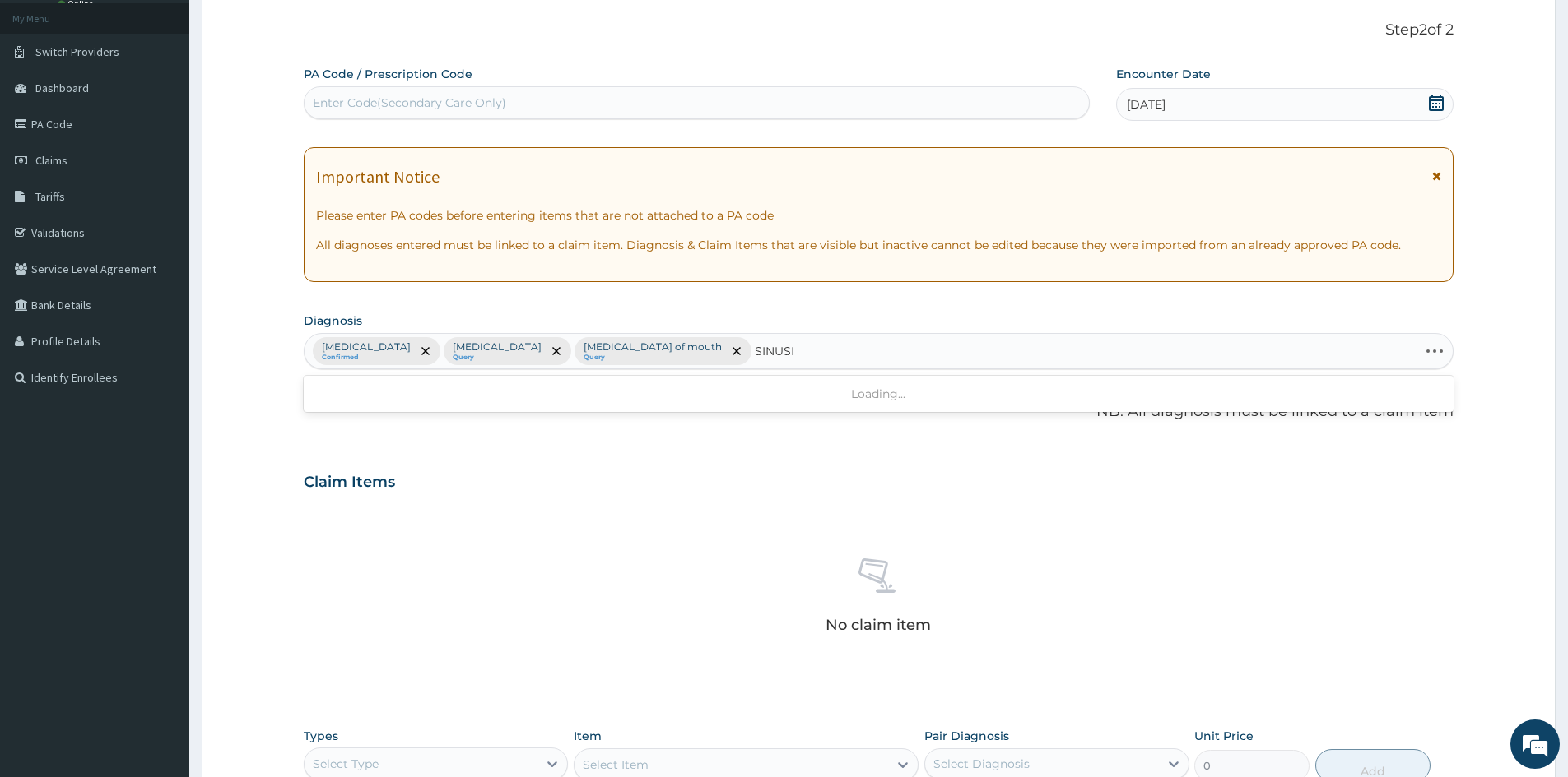
type input "SINUSIT"
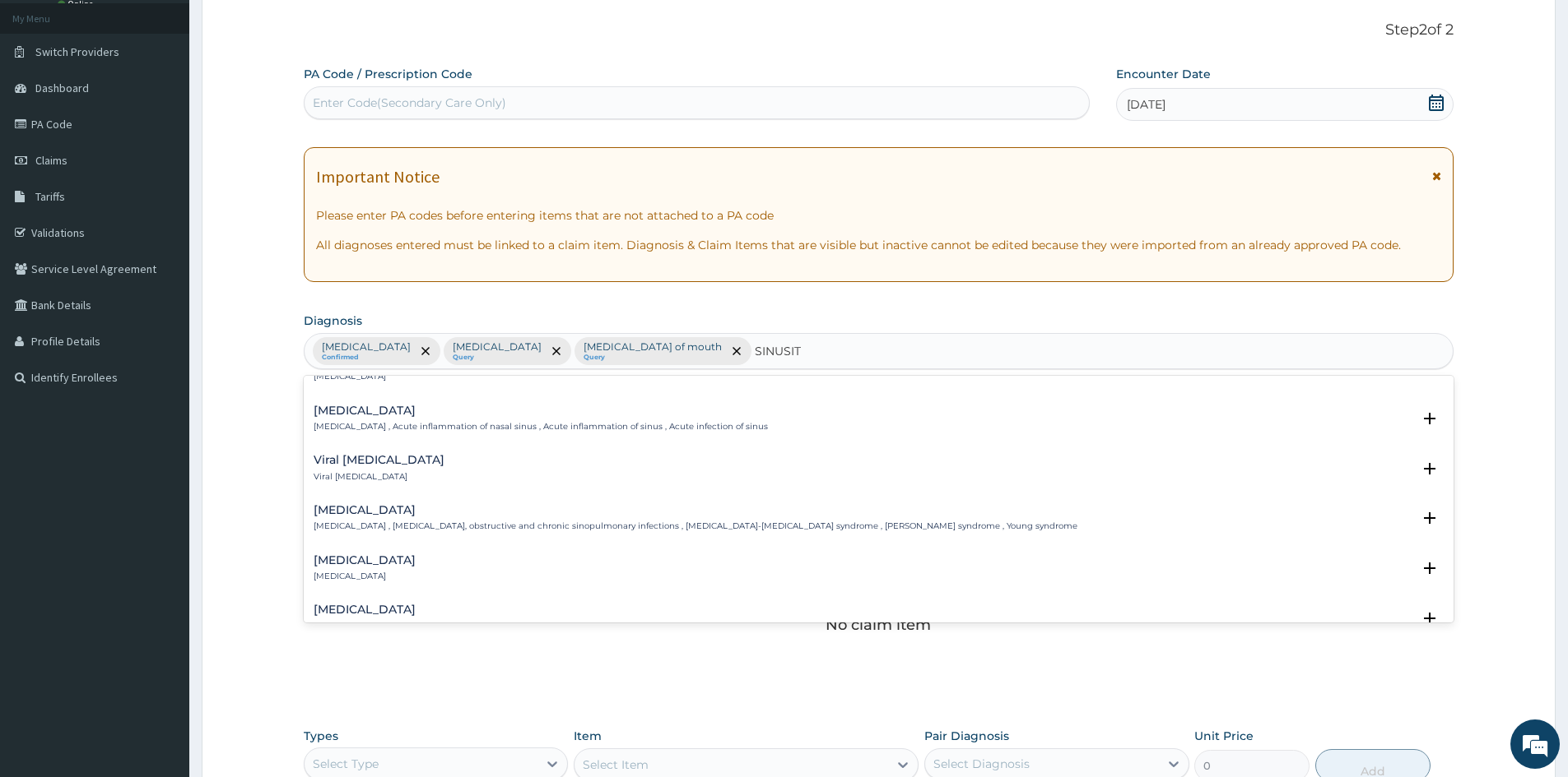
scroll to position [0, 0]
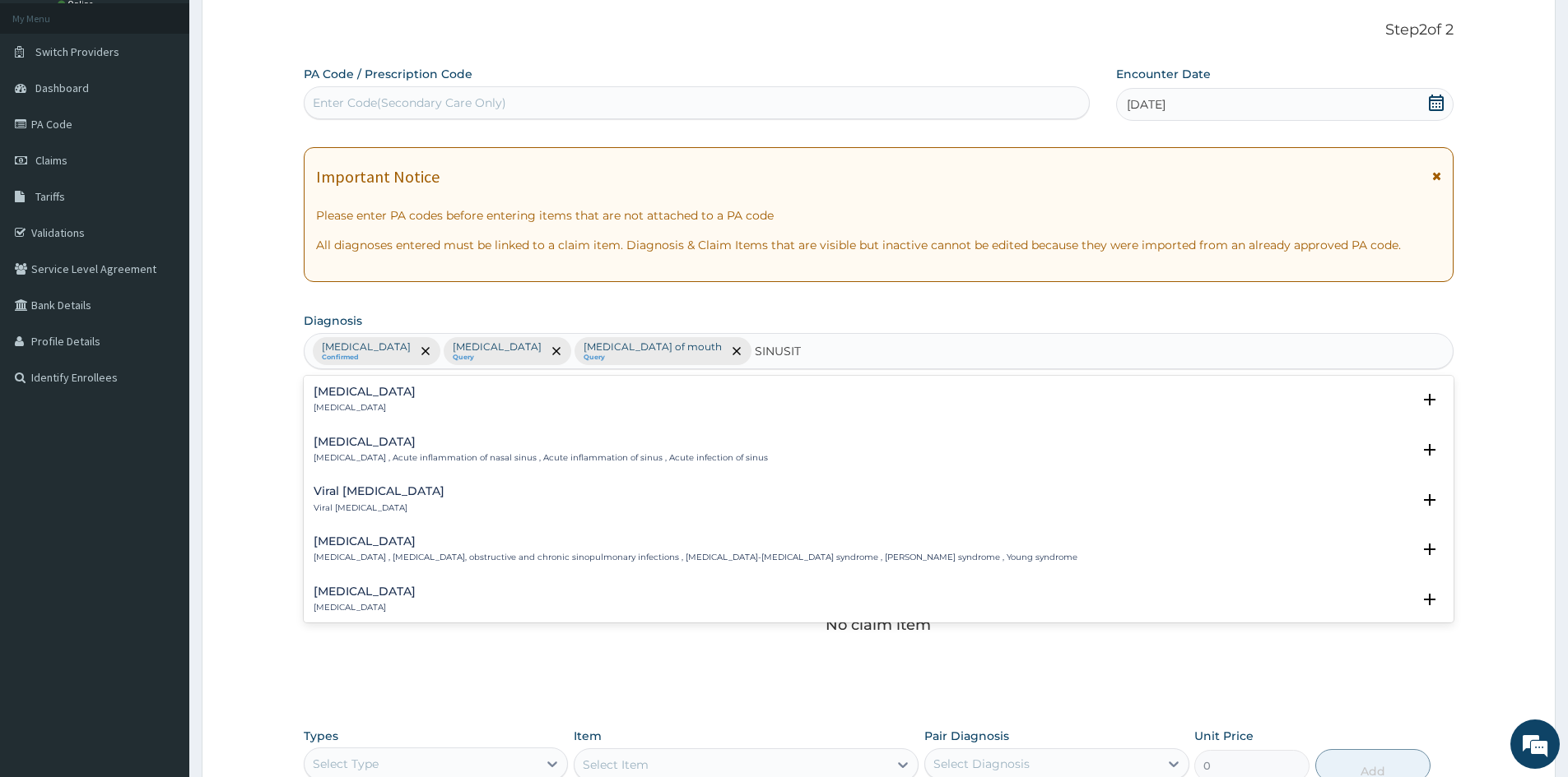
click at [309, 391] on div "Sinusitis Sinusitis Select Status Query Query covers suspected (?), Keep in vie…" at bounding box center [879, 404] width 1150 height 50
click at [328, 408] on p "Sinusitis" at bounding box center [364, 408] width 102 height 11
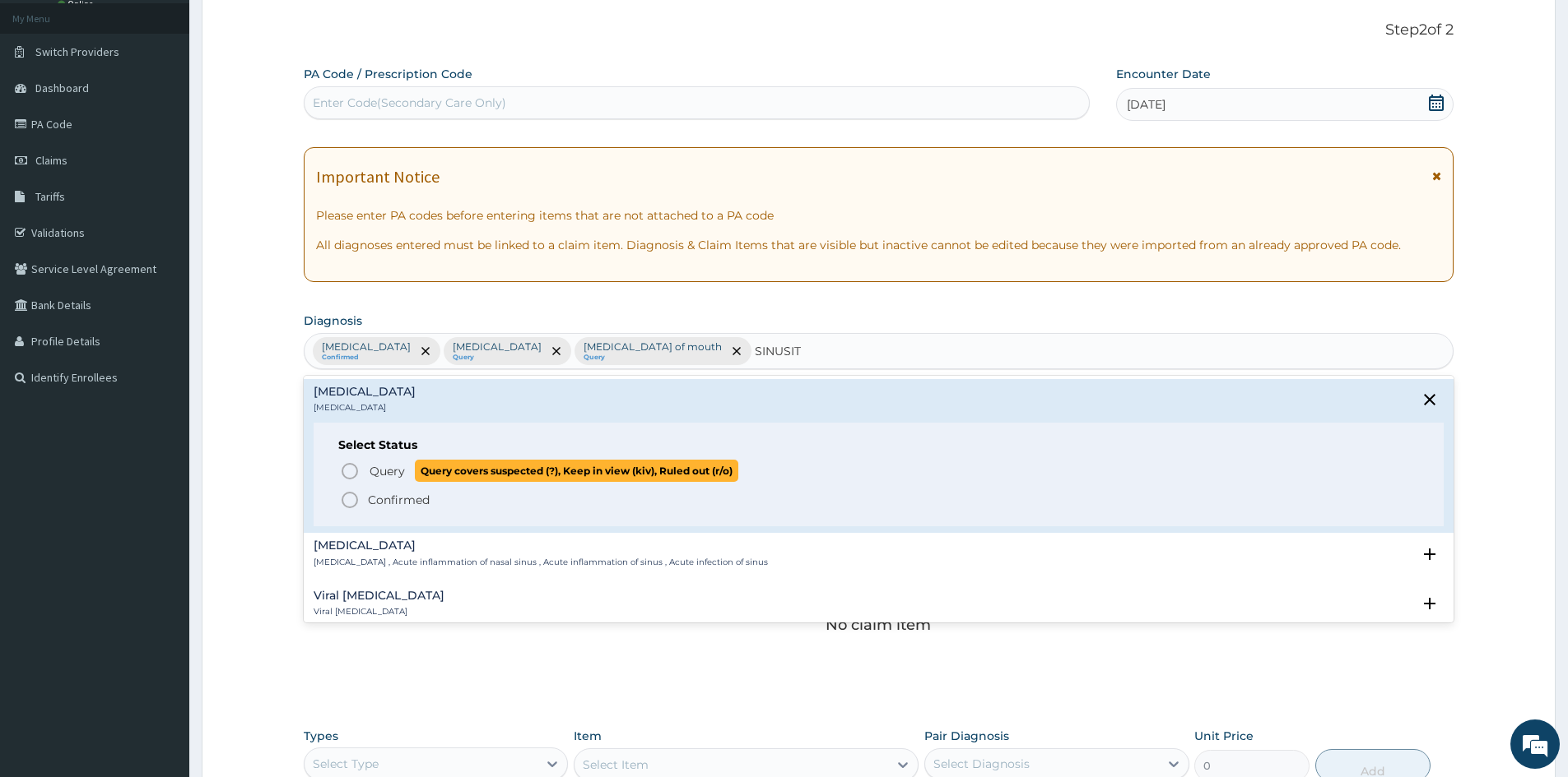
click at [349, 472] on icon "status option query" at bounding box center [350, 471] width 20 height 20
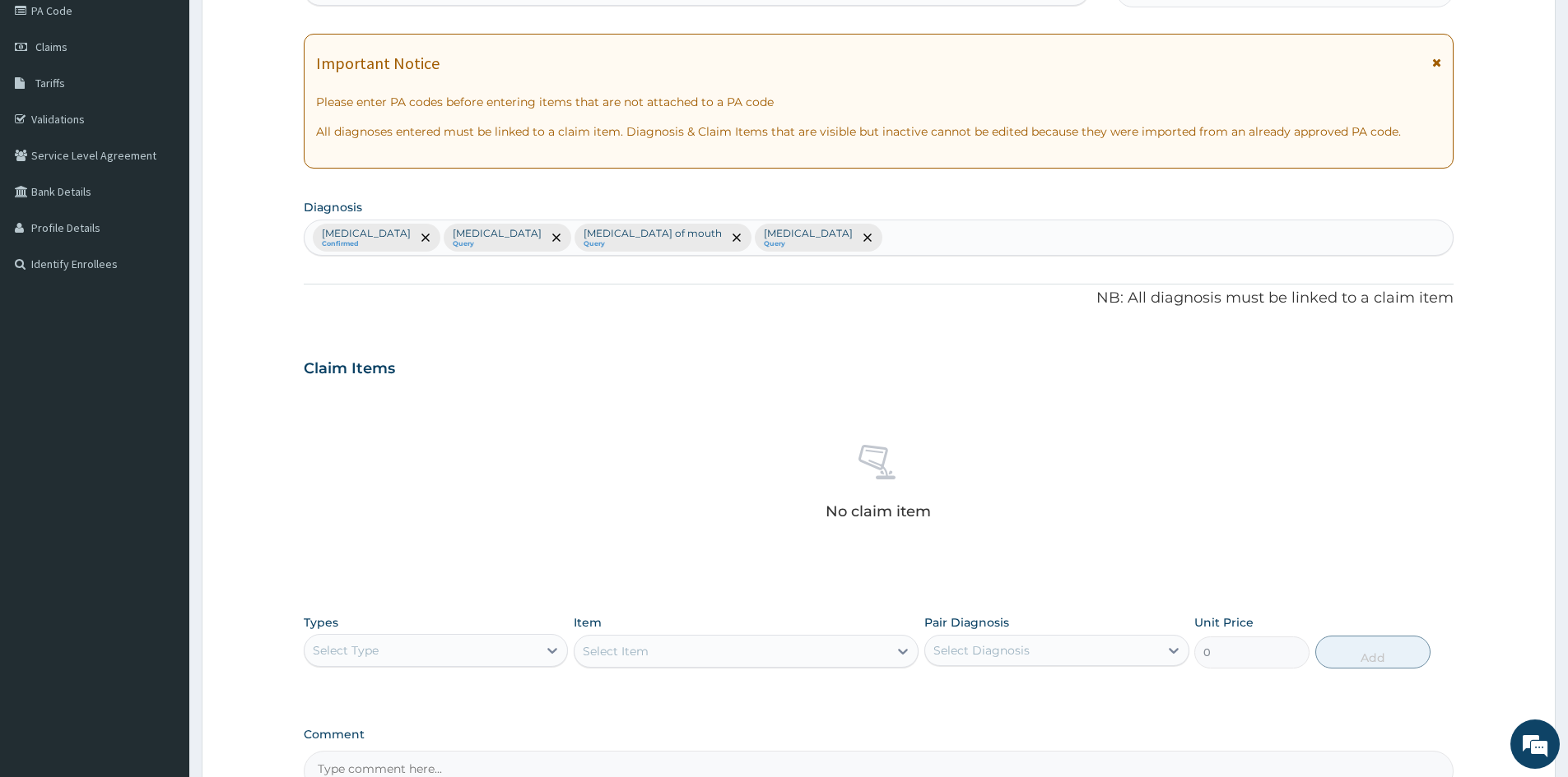
scroll to position [338, 0]
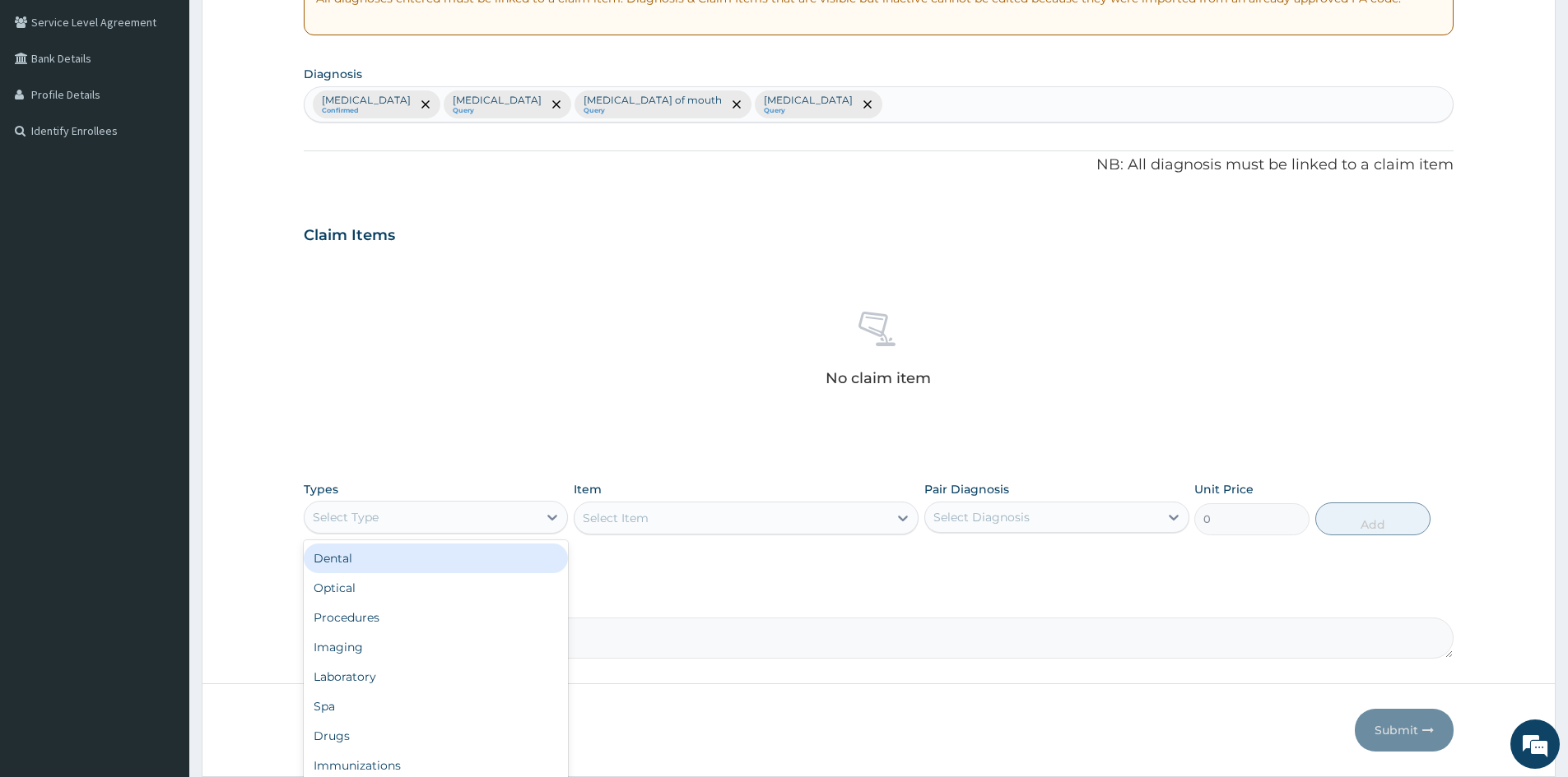
click at [384, 515] on div "Select Type" at bounding box center [420, 518] width 233 height 27
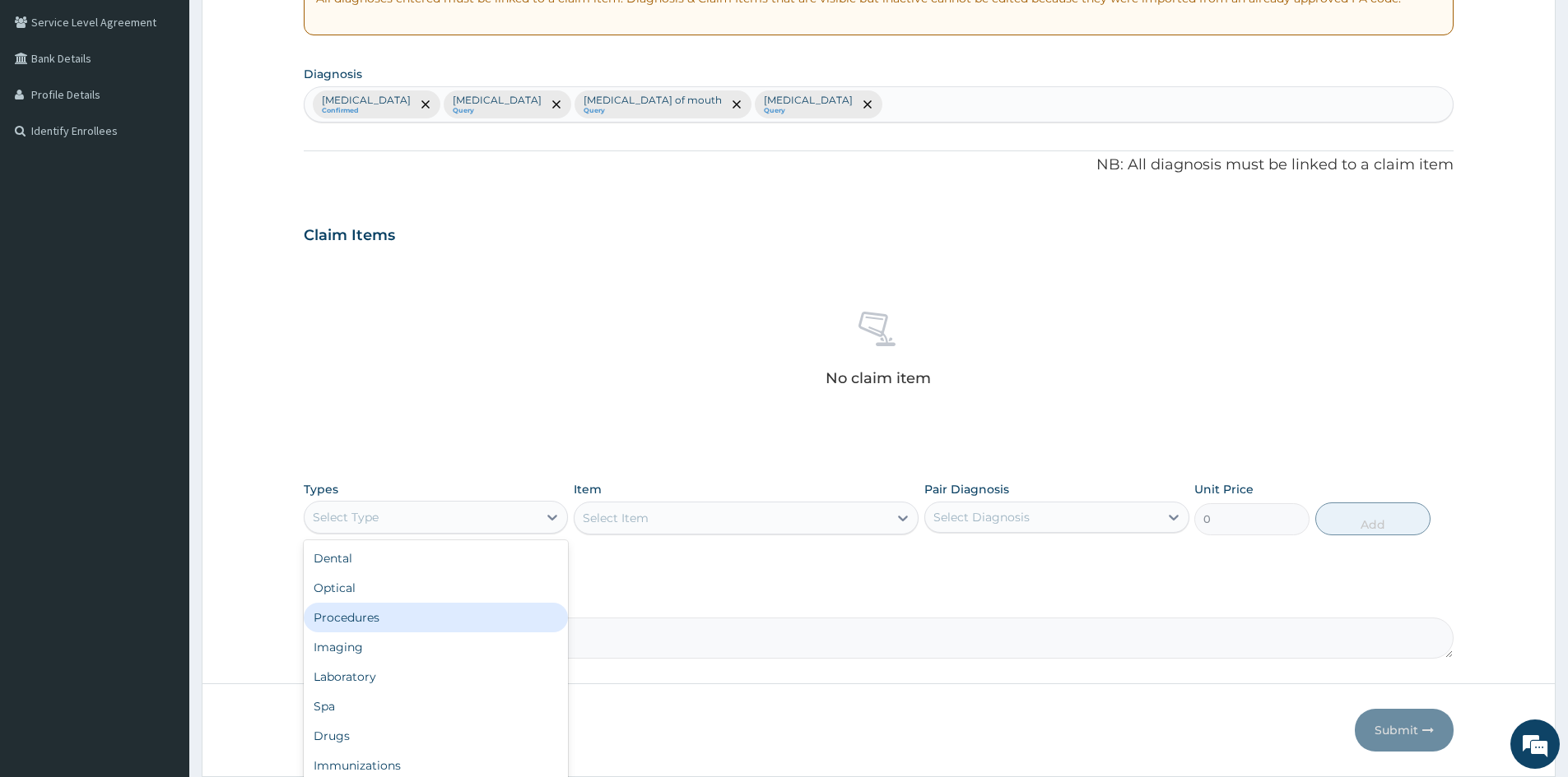
click at [374, 617] on div "Procedures" at bounding box center [436, 617] width 264 height 29
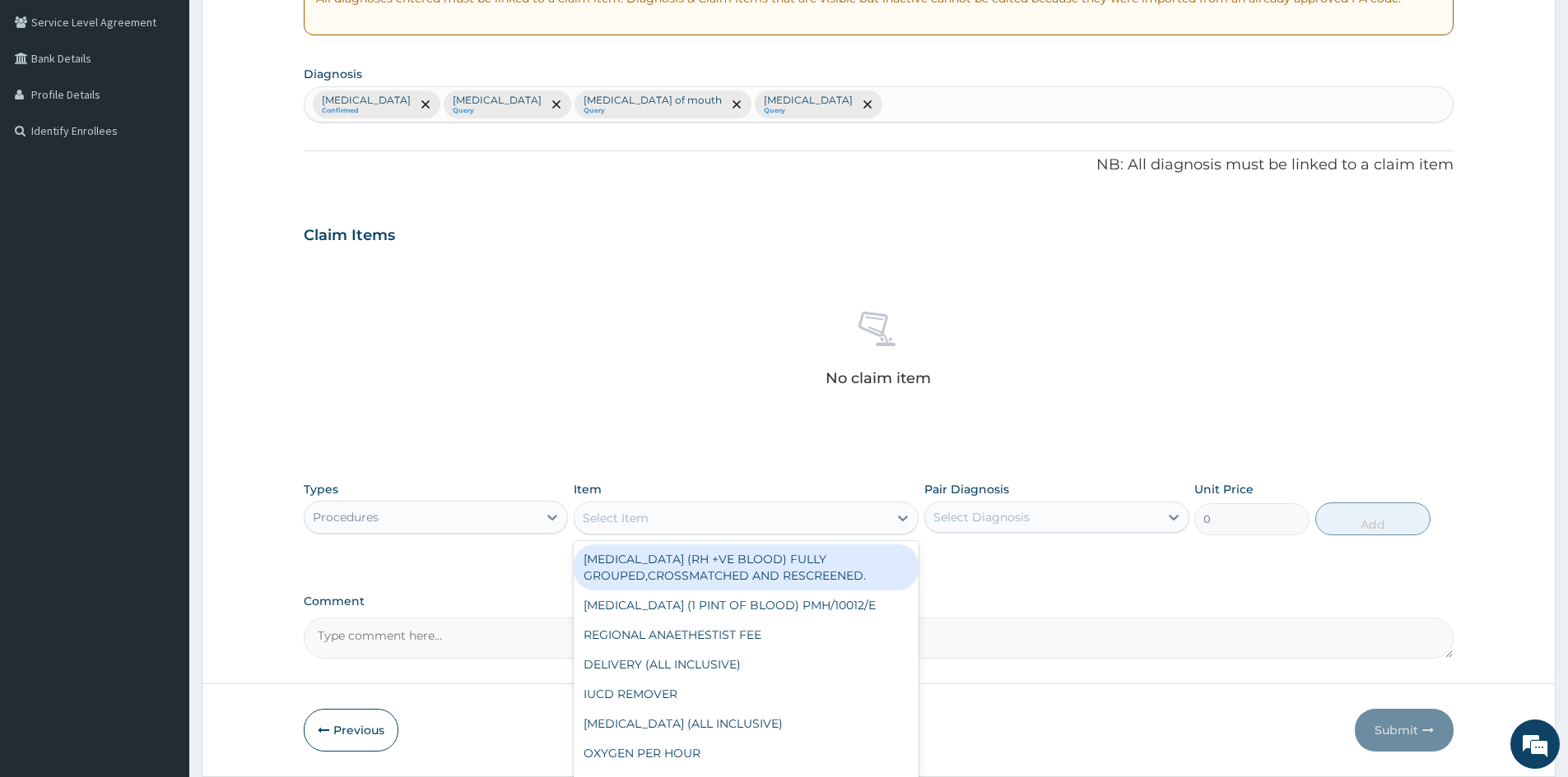
click at [685, 526] on div "Select Item" at bounding box center [732, 519] width 314 height 27
type input "GP"
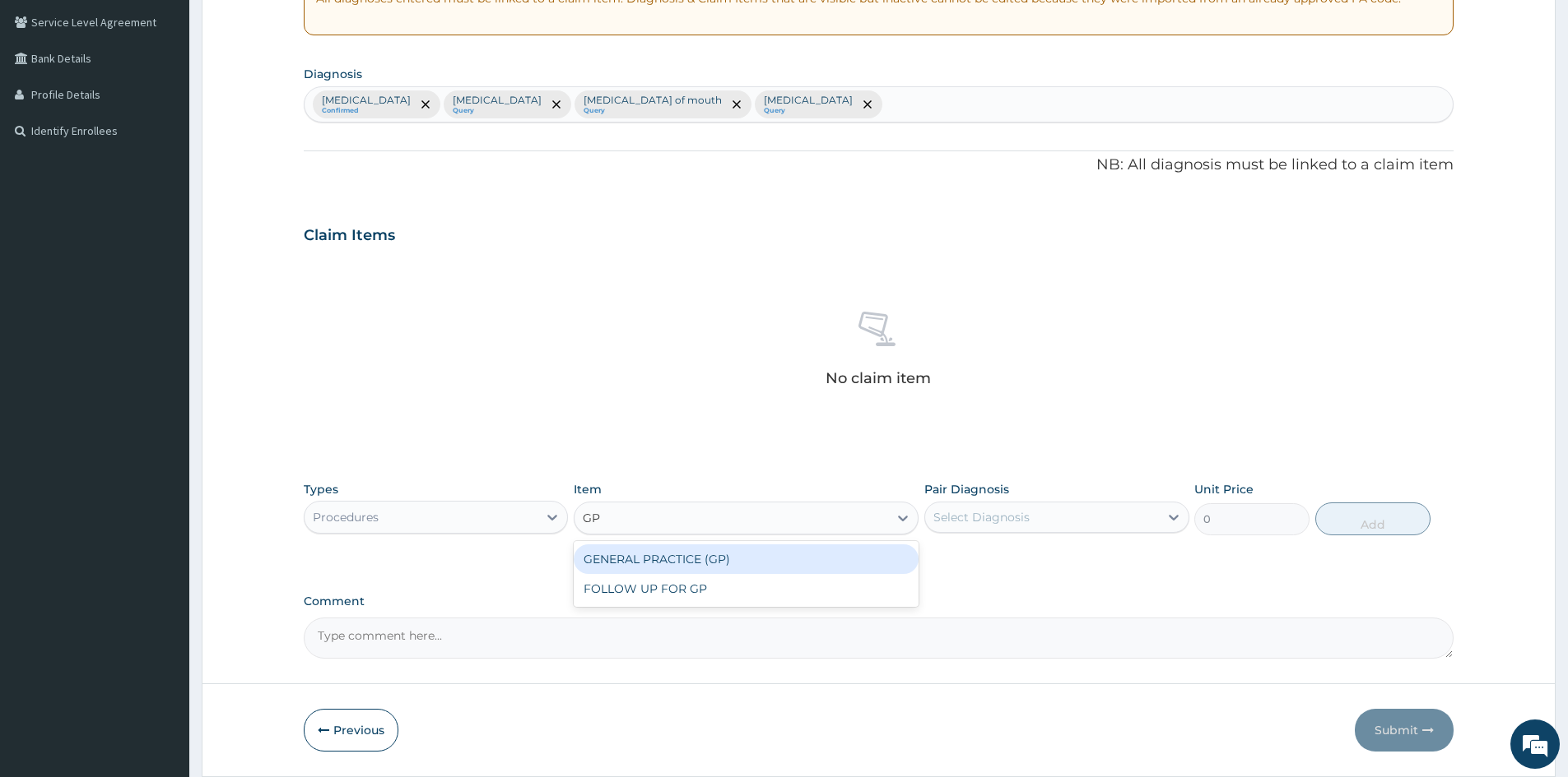
click at [733, 554] on div "GENERAL PRACTICE (GP)" at bounding box center [746, 559] width 345 height 29
type input "4000"
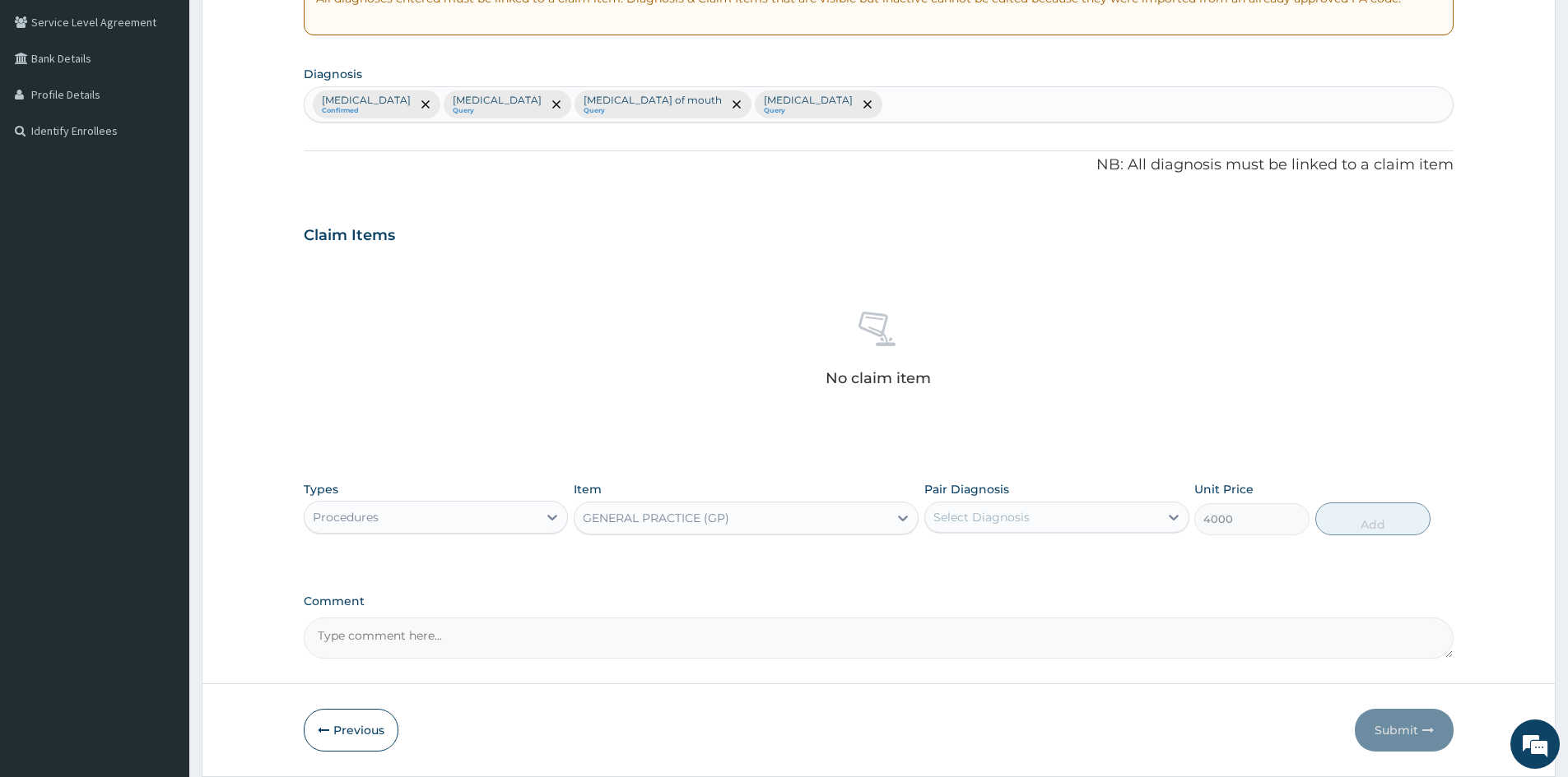
click at [970, 523] on div "Select Diagnosis" at bounding box center [981, 517] width 96 height 16
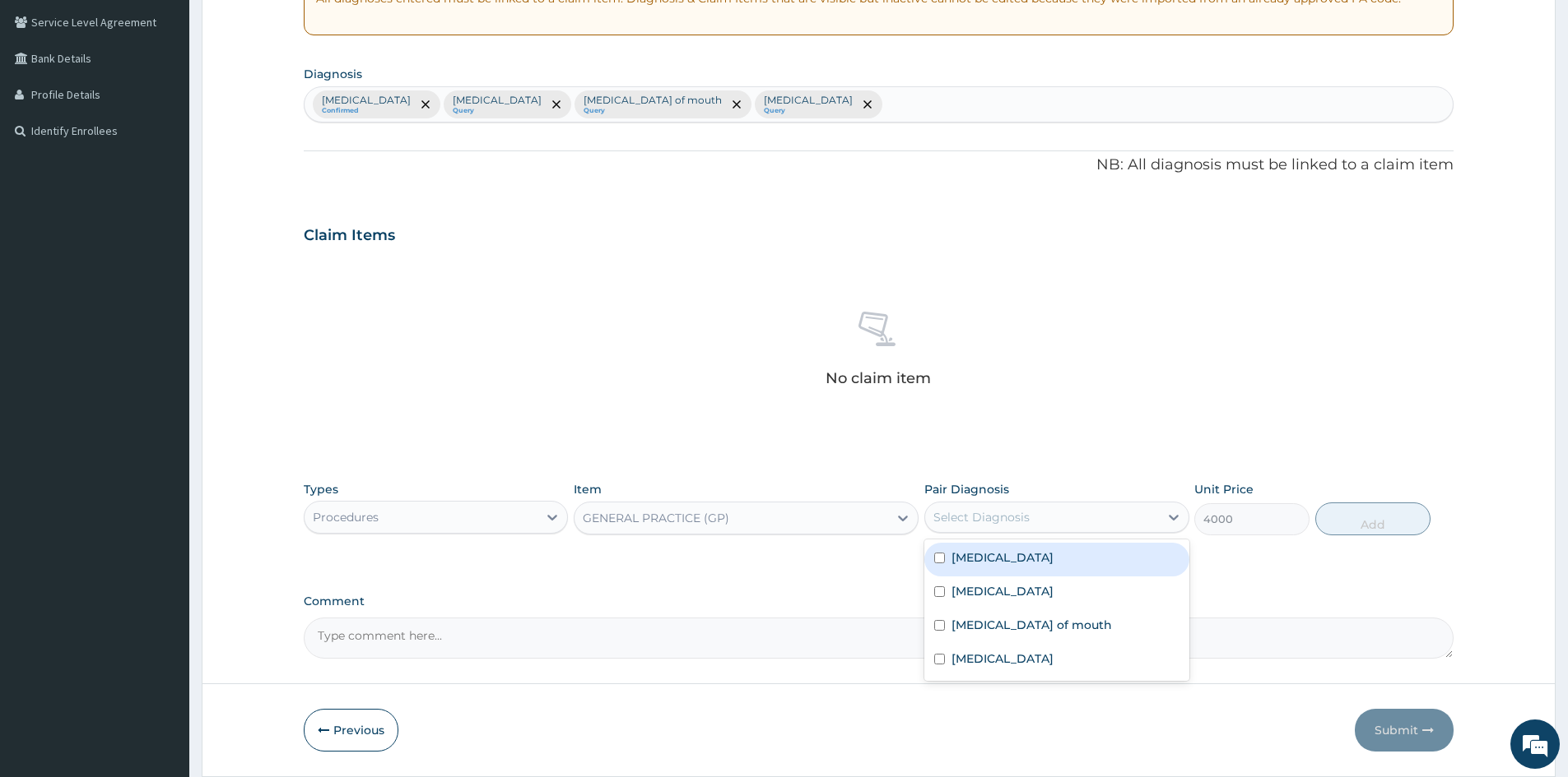
click at [981, 558] on label "Malaria" at bounding box center [1002, 558] width 102 height 16
checkbox input "true"
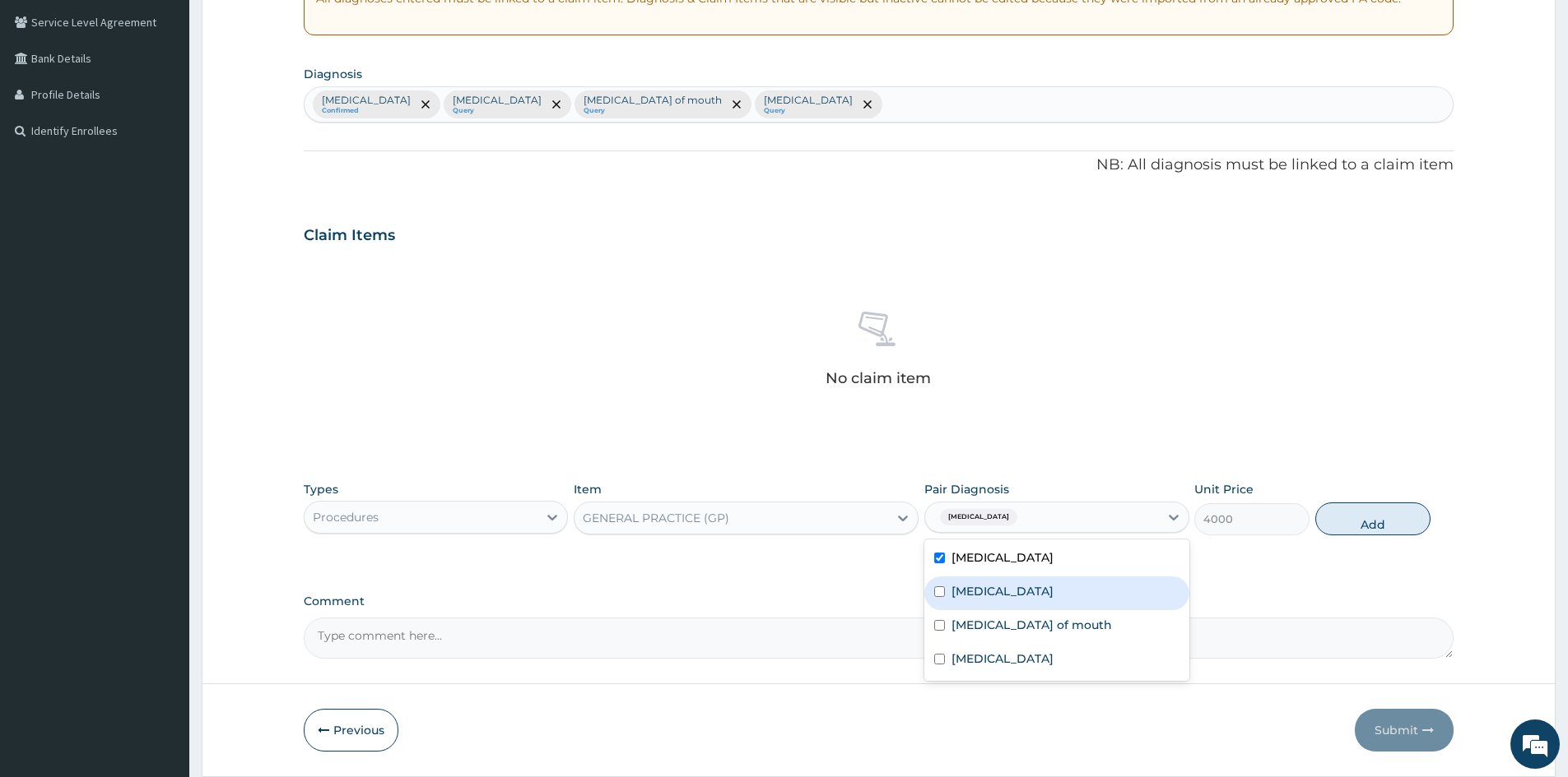
click at [985, 586] on label "Rhinitis" at bounding box center [1002, 591] width 102 height 16
checkbox input "true"
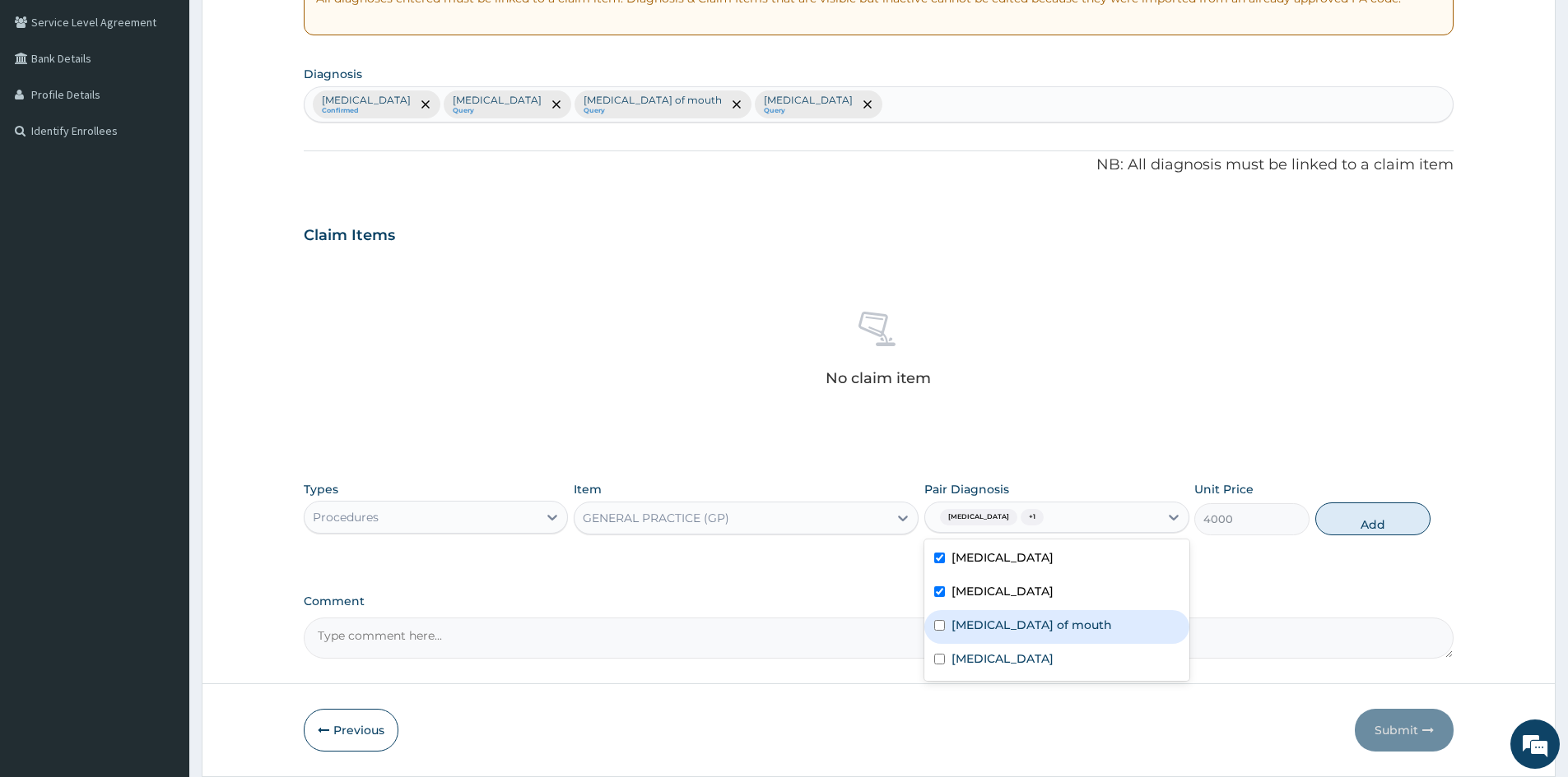
drag, startPoint x: 1003, startPoint y: 625, endPoint x: 1008, endPoint y: 640, distance: 15.8
click at [1003, 625] on label "Ulcer of mouth" at bounding box center [1031, 625] width 161 height 16
checkbox input "true"
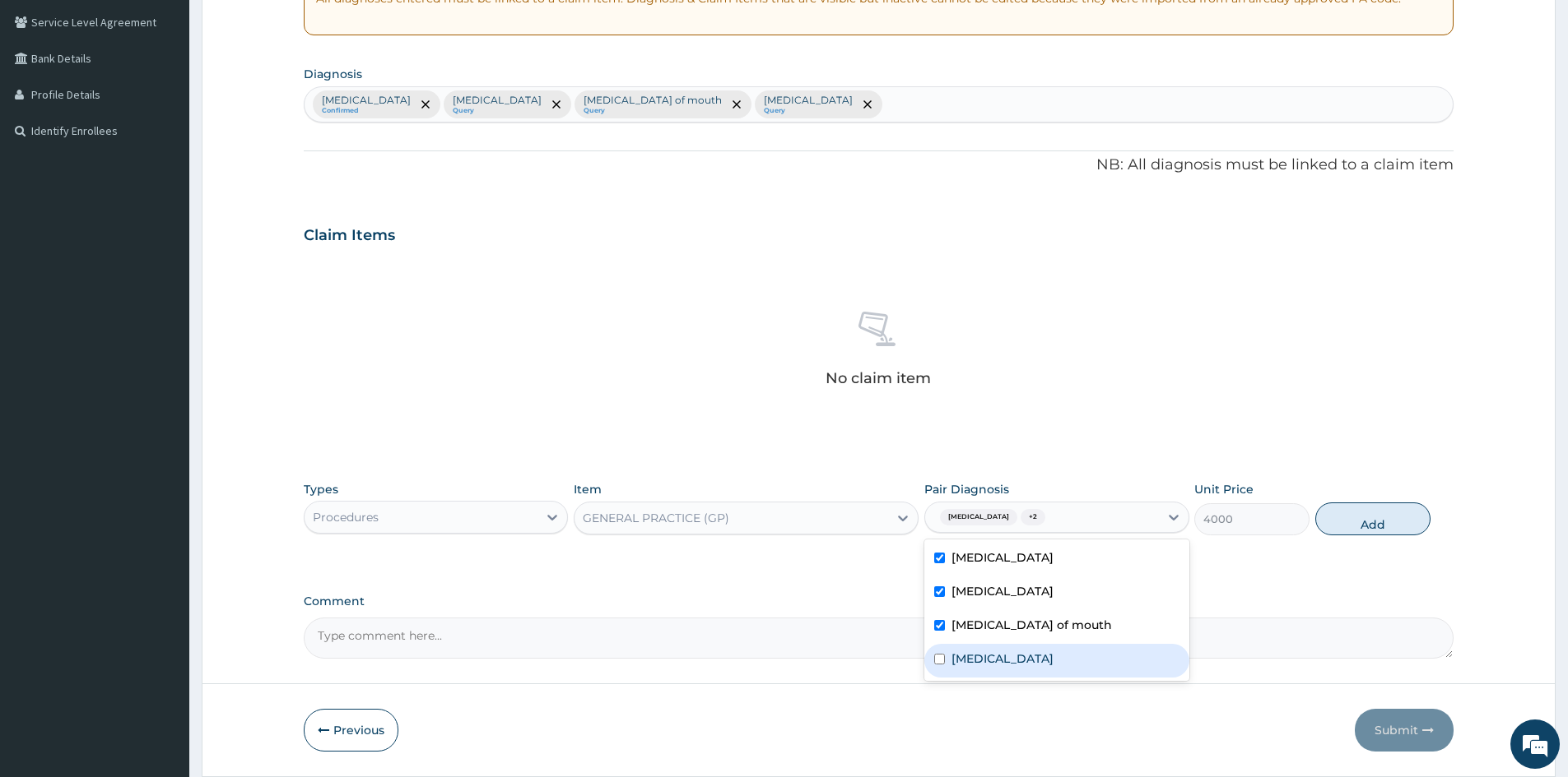
click at [1010, 657] on div "Sinusitis" at bounding box center [1057, 661] width 264 height 34
checkbox input "true"
click at [1367, 514] on button "Add" at bounding box center [1372, 519] width 115 height 33
type input "0"
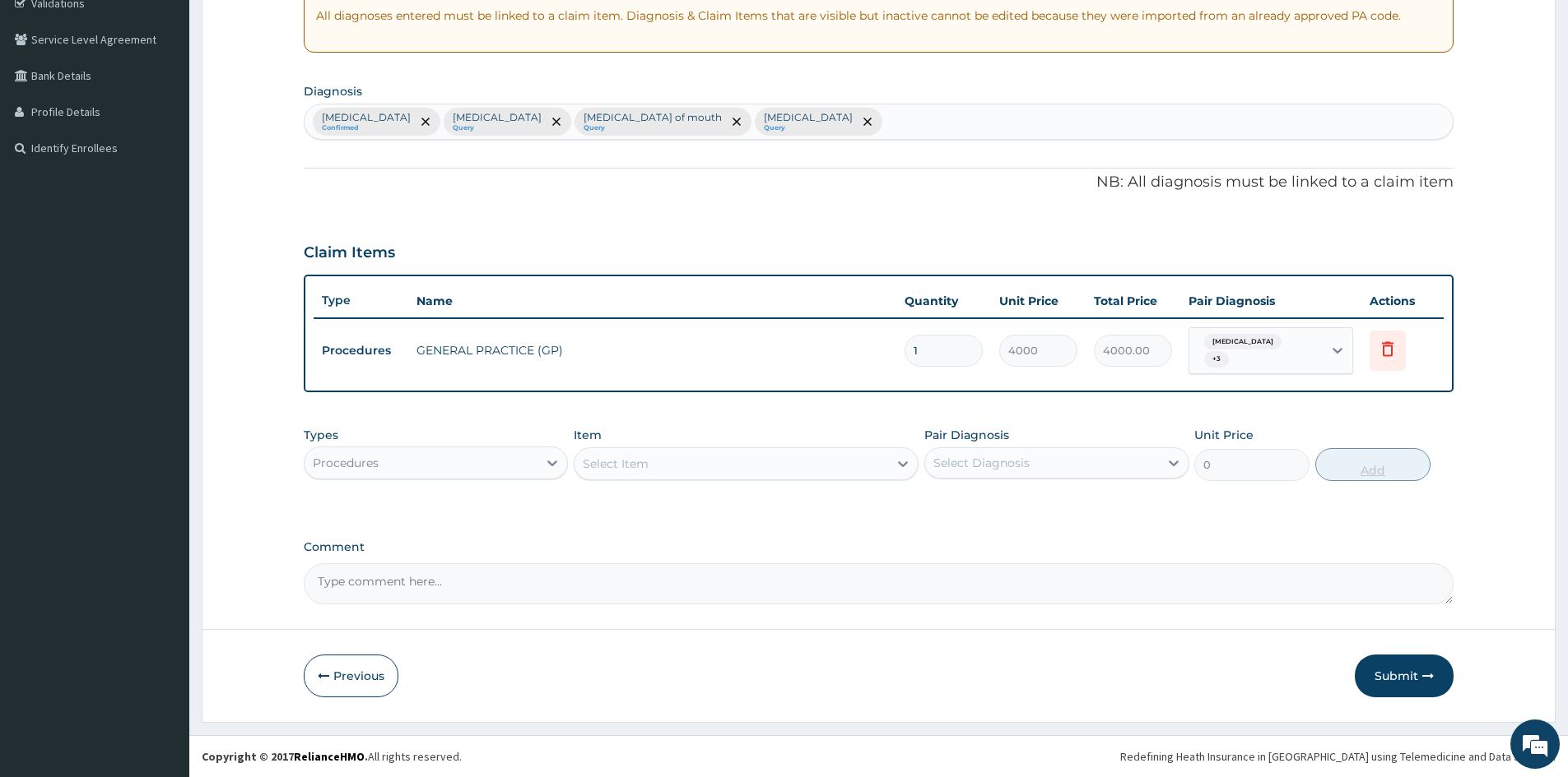
scroll to position [314, 0]
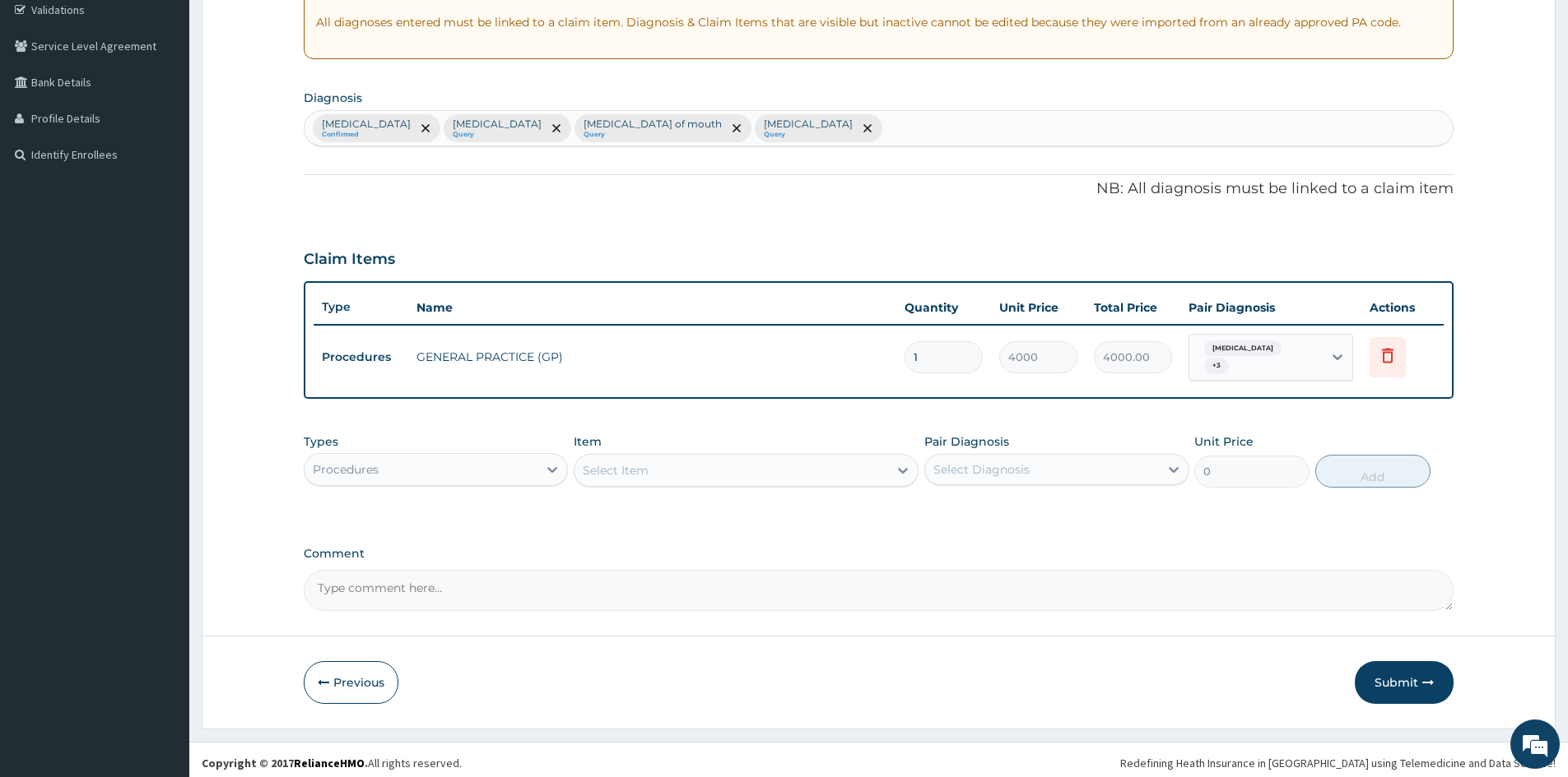
click at [464, 465] on div "Procedures" at bounding box center [420, 470] width 233 height 27
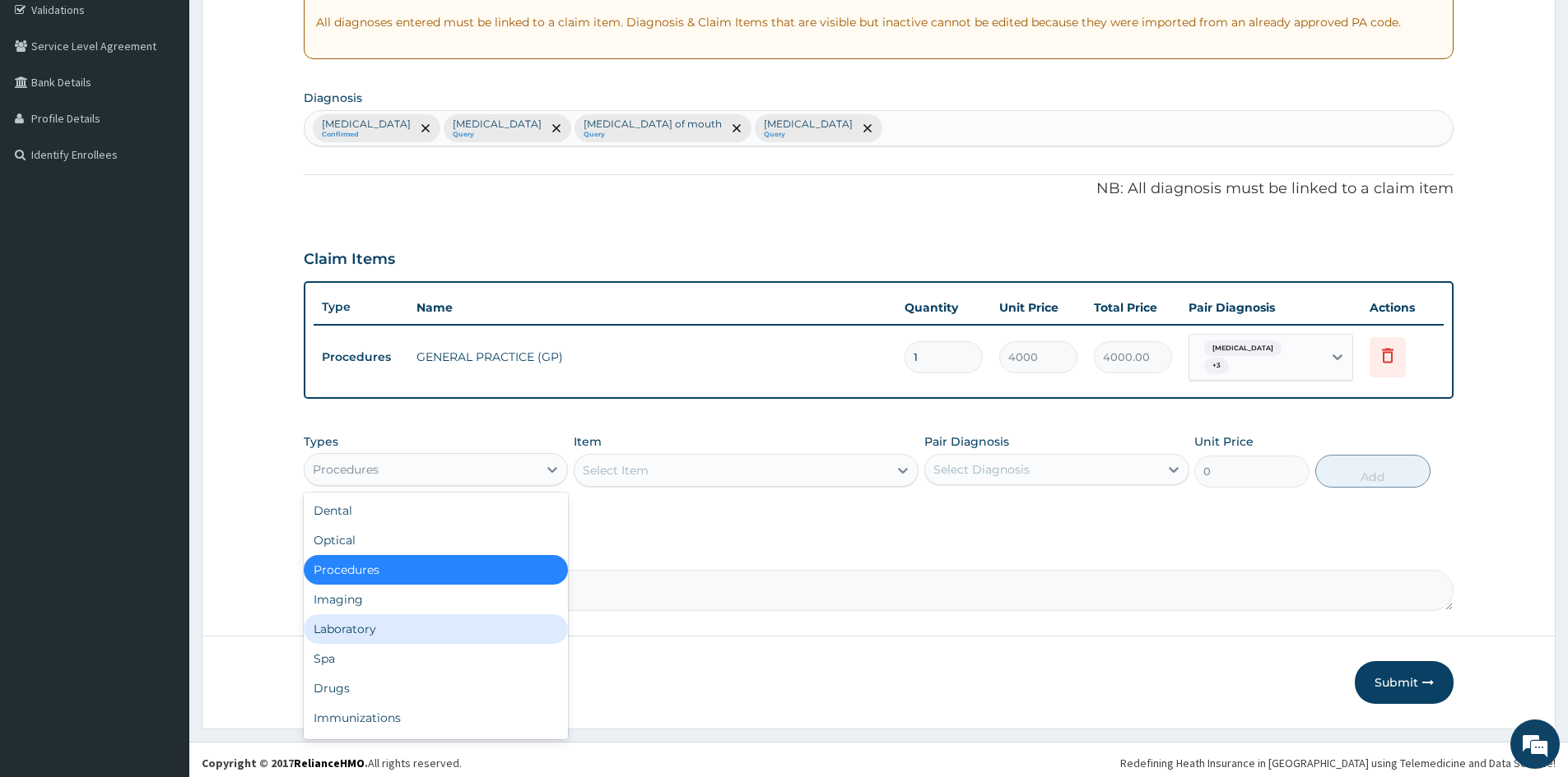
click at [376, 620] on div "Laboratory" at bounding box center [436, 629] width 264 height 29
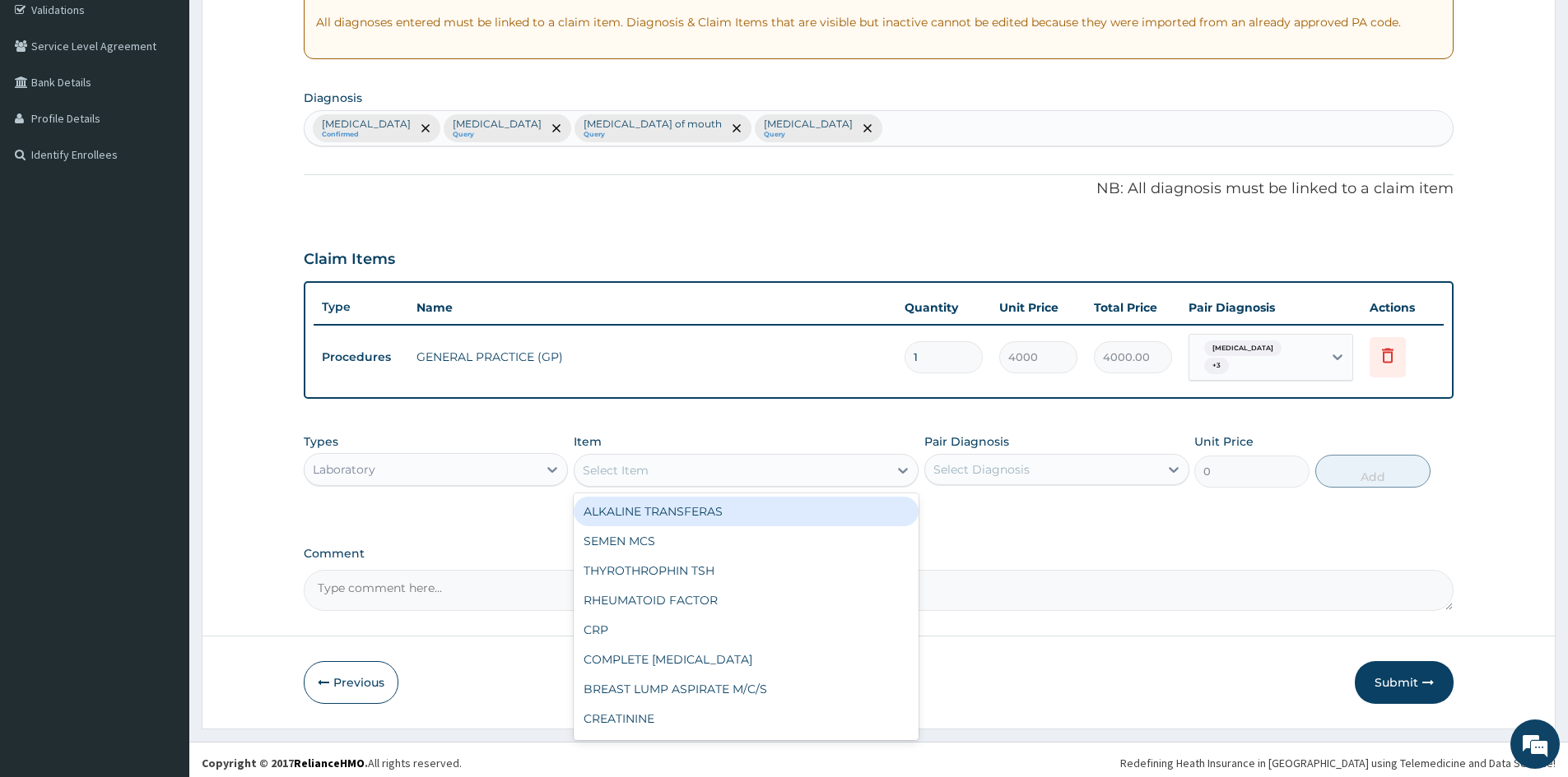
click at [652, 466] on div "Select Item" at bounding box center [732, 471] width 314 height 27
type input "FBC"
click at [653, 506] on div "FULL BLOOD COUNT (FBC)" at bounding box center [746, 511] width 345 height 29
type input "2400"
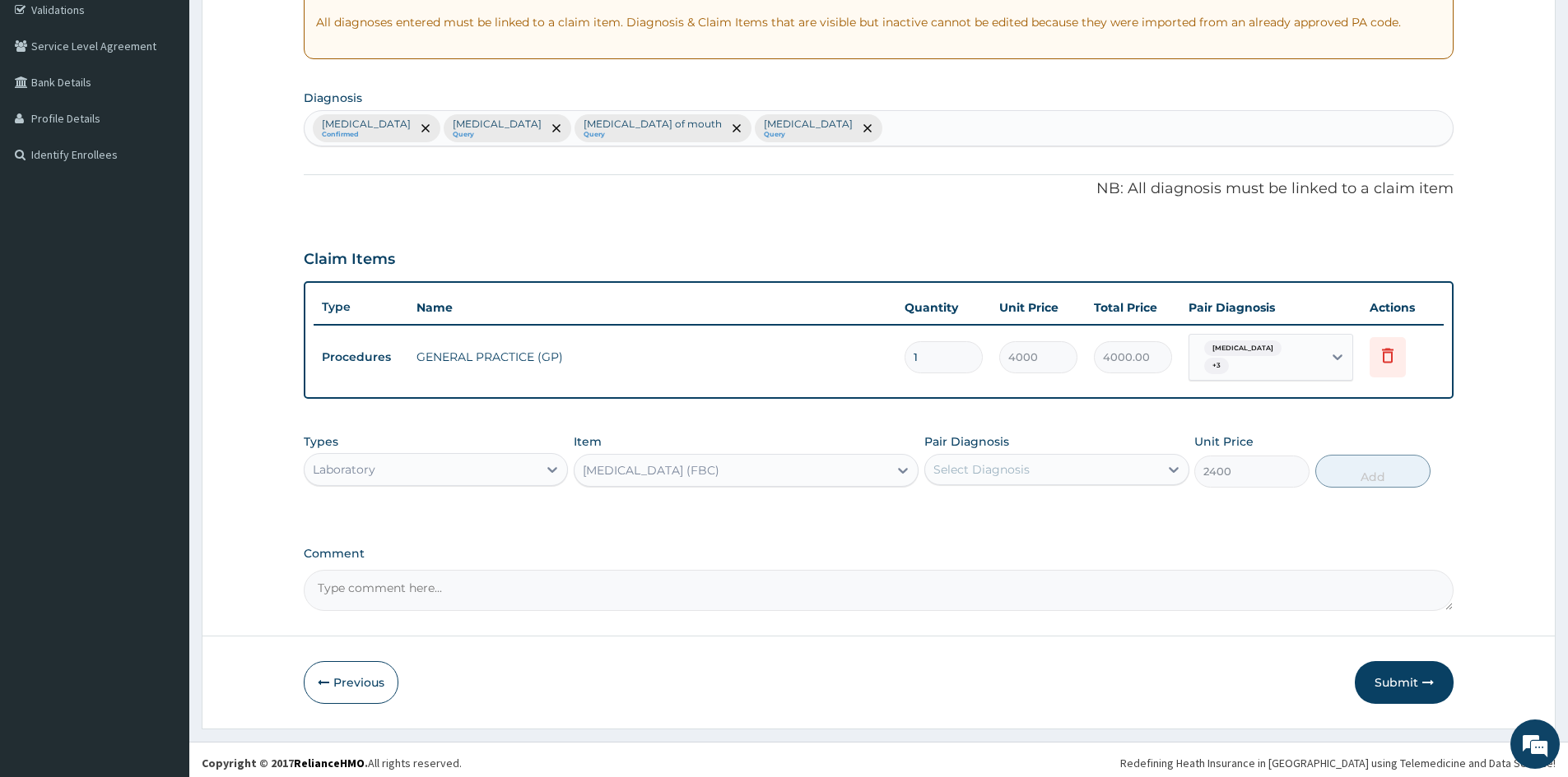
click at [1001, 462] on div "Select Diagnosis" at bounding box center [981, 469] width 96 height 16
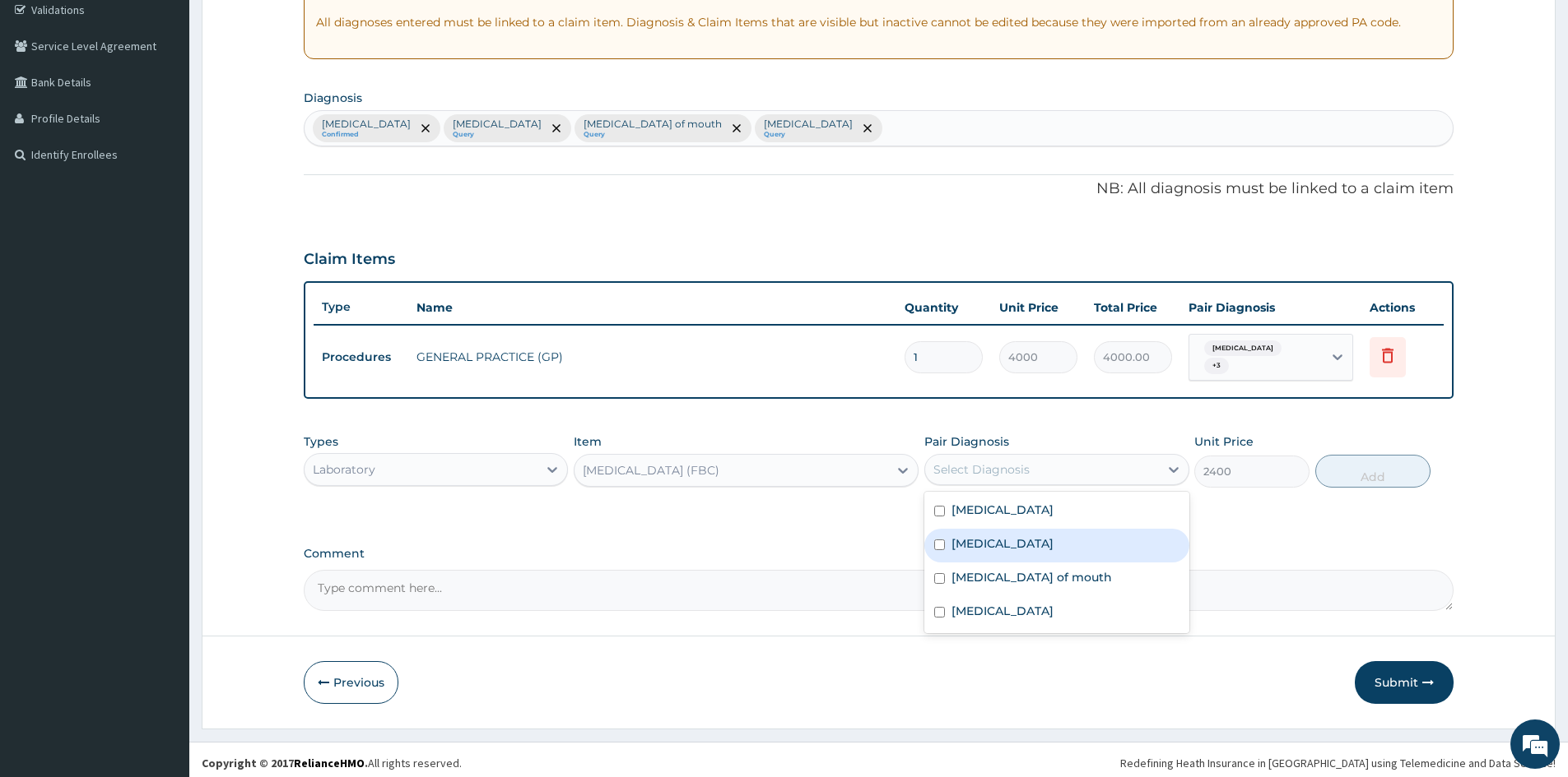
click at [999, 544] on div "Rhinitis" at bounding box center [1057, 546] width 264 height 34
checkbox input "true"
click at [1398, 469] on button "Add" at bounding box center [1372, 471] width 115 height 33
type input "0"
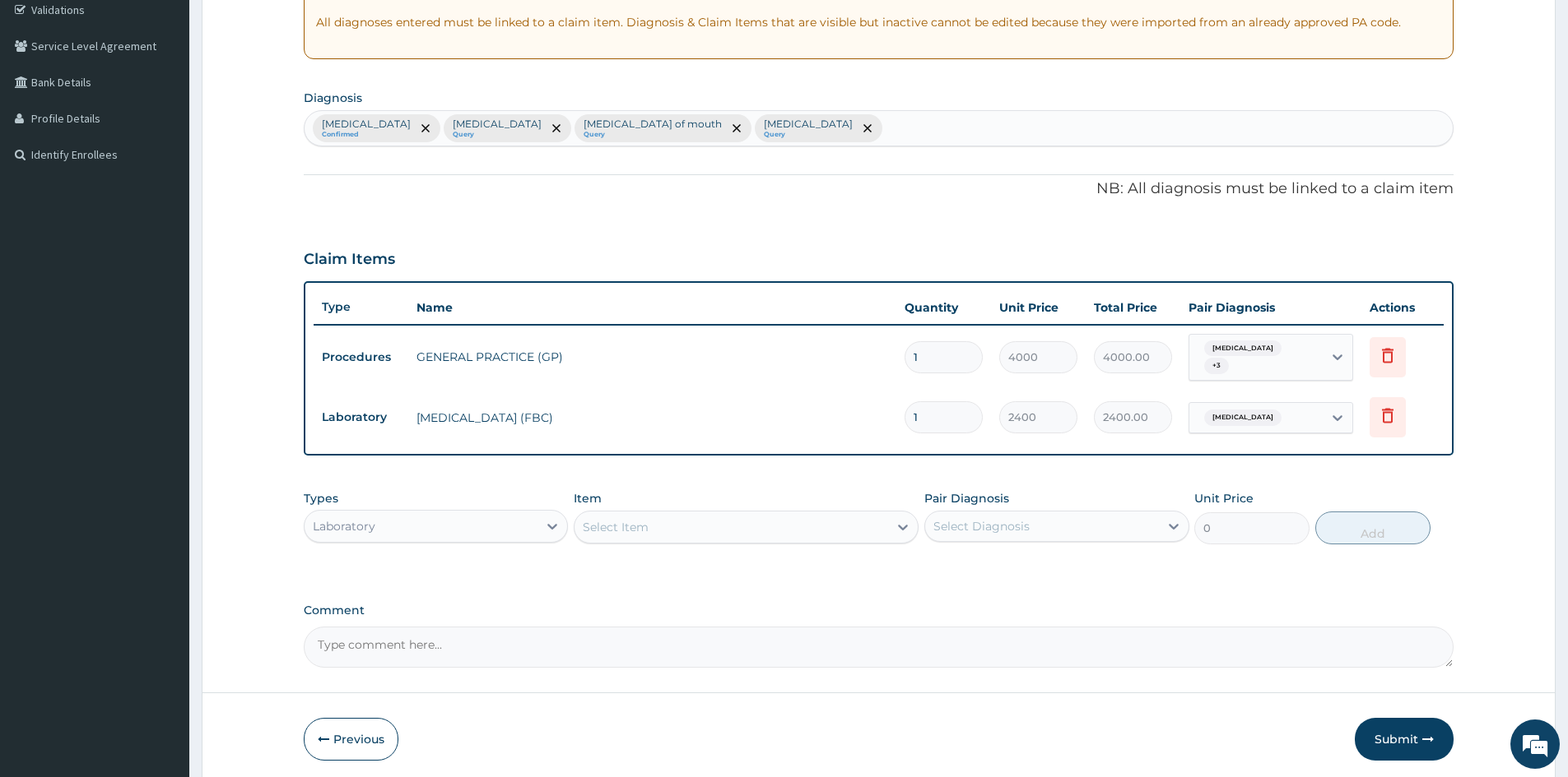
click at [813, 525] on div "Select Item" at bounding box center [732, 527] width 314 height 27
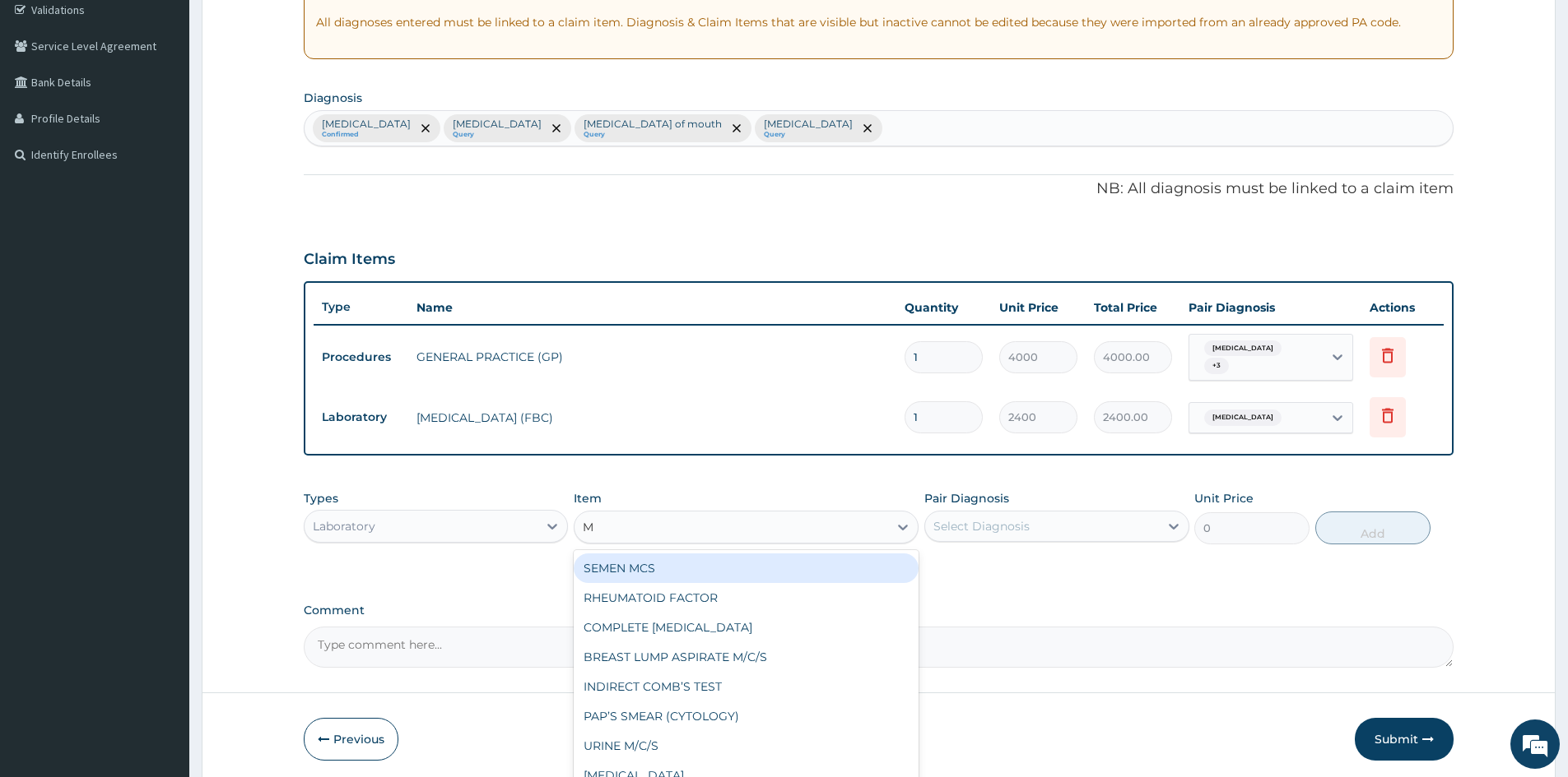
type input "MP"
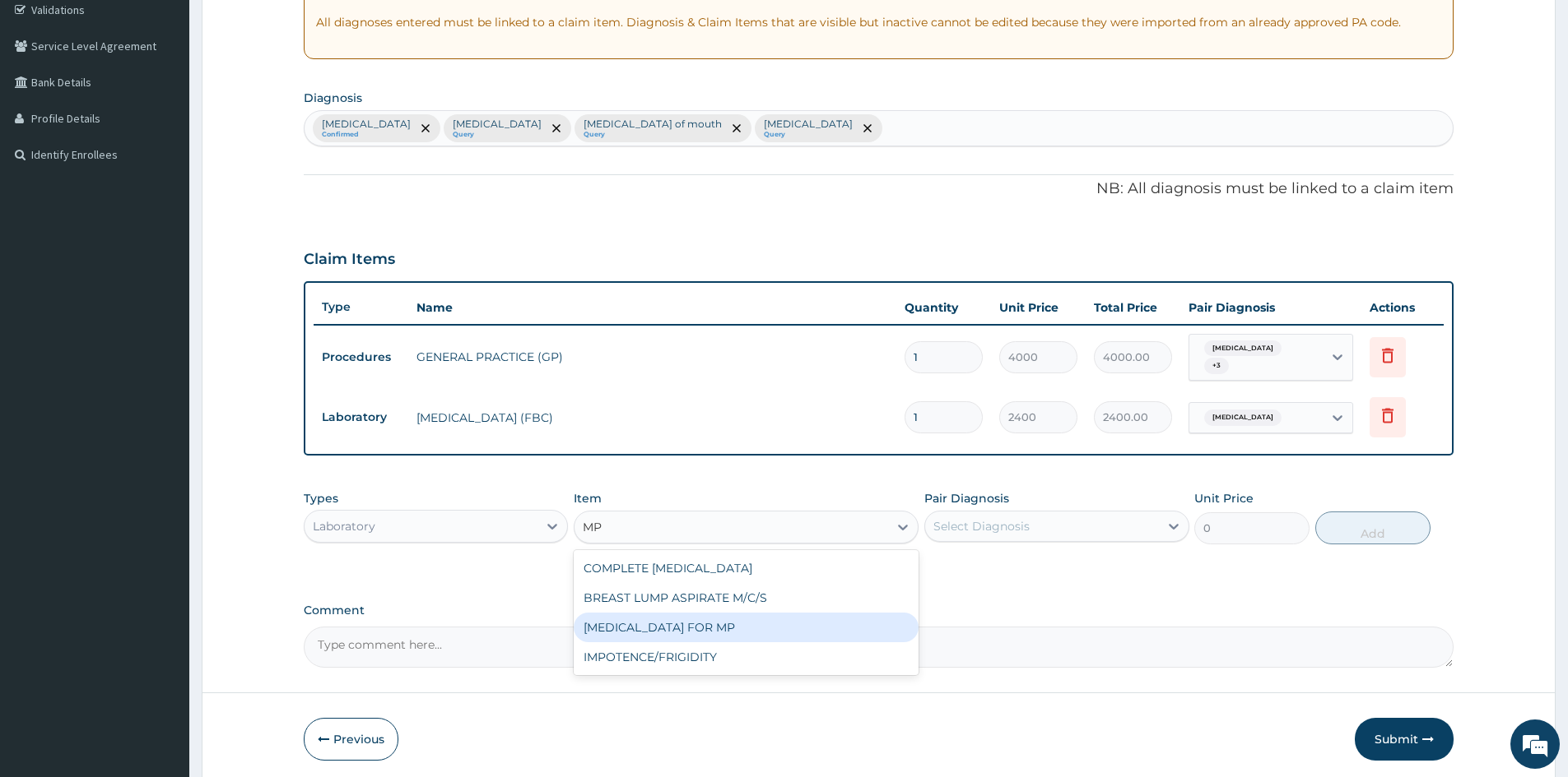
click at [783, 614] on div "BLOOD FILM FOR MP" at bounding box center [746, 627] width 345 height 29
type input "1200"
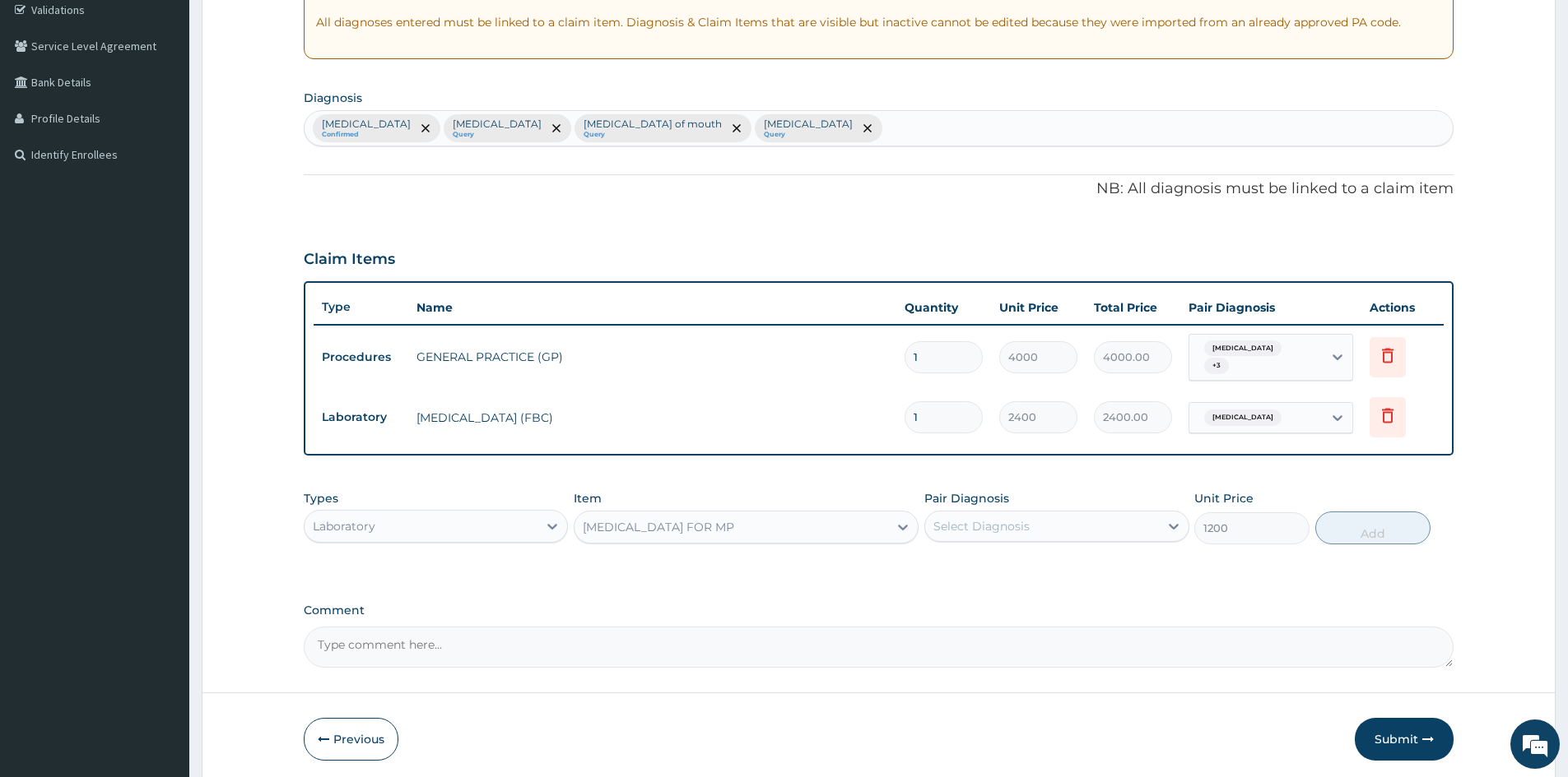
click at [980, 519] on div "Select Diagnosis" at bounding box center [981, 526] width 96 height 16
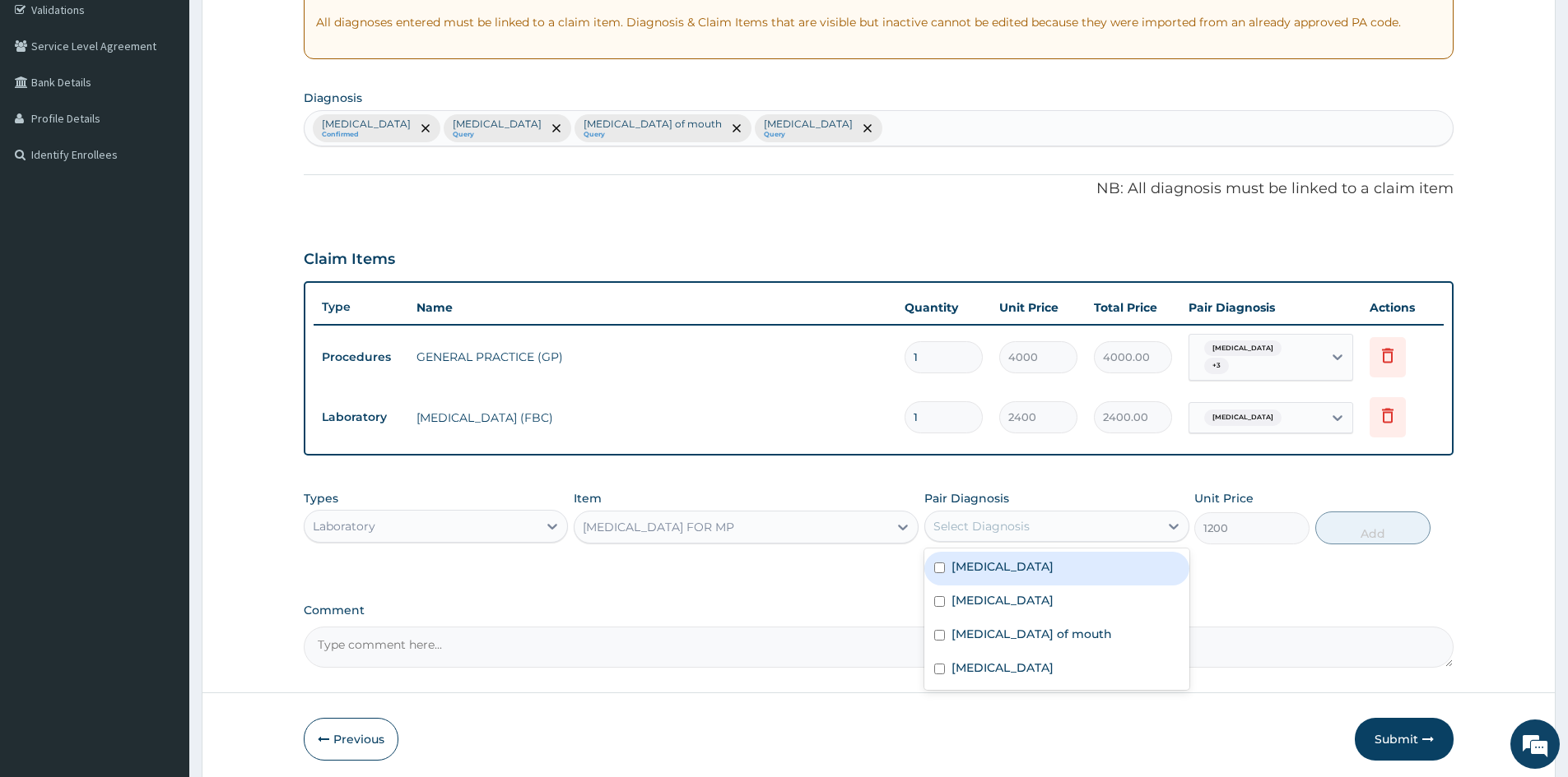
click at [973, 559] on label "Malaria" at bounding box center [1002, 566] width 102 height 16
checkbox input "true"
click at [1342, 523] on button "Add" at bounding box center [1372, 528] width 115 height 33
type input "0"
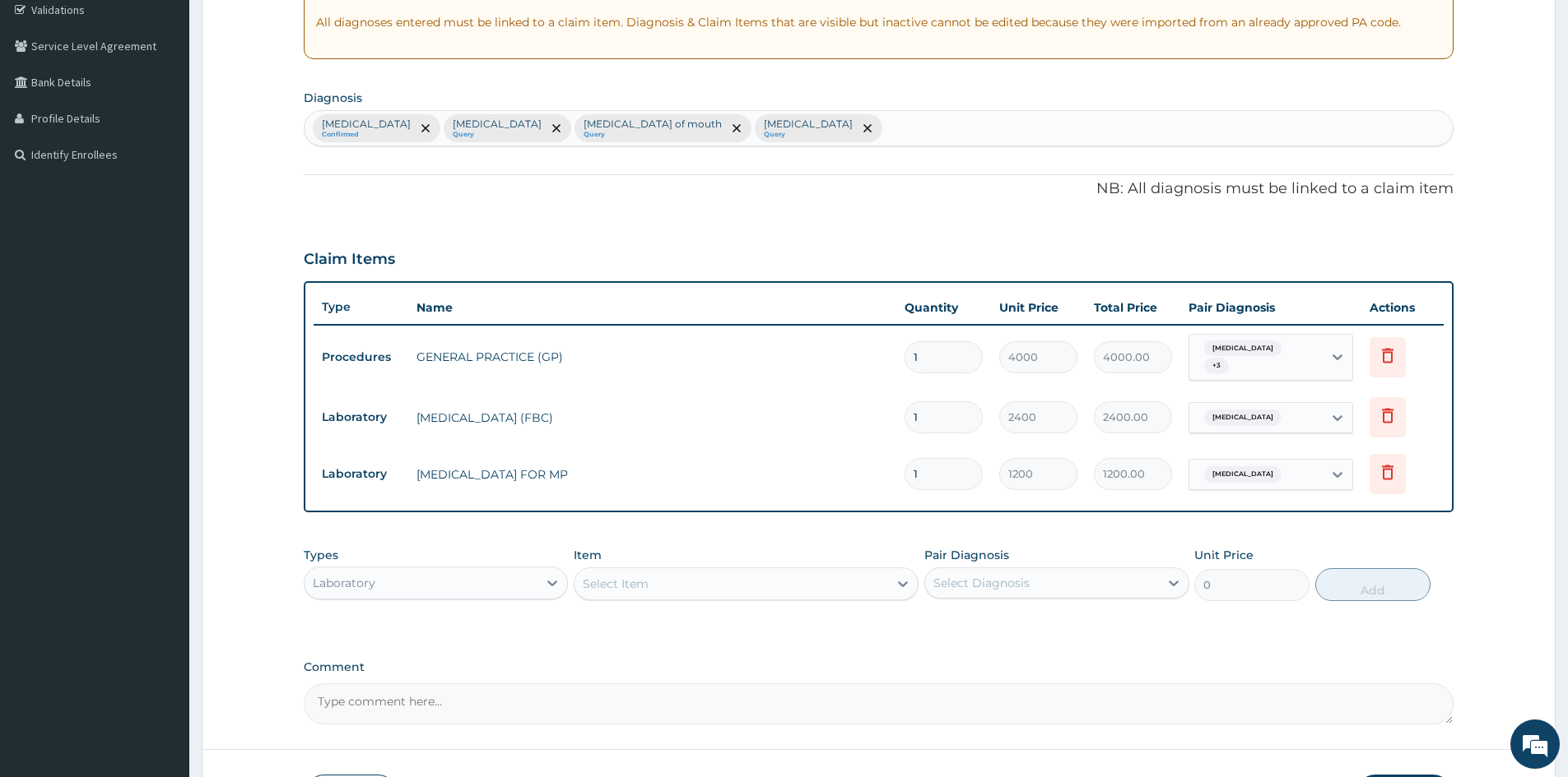
click at [396, 586] on div "Laboratory" at bounding box center [420, 583] width 233 height 27
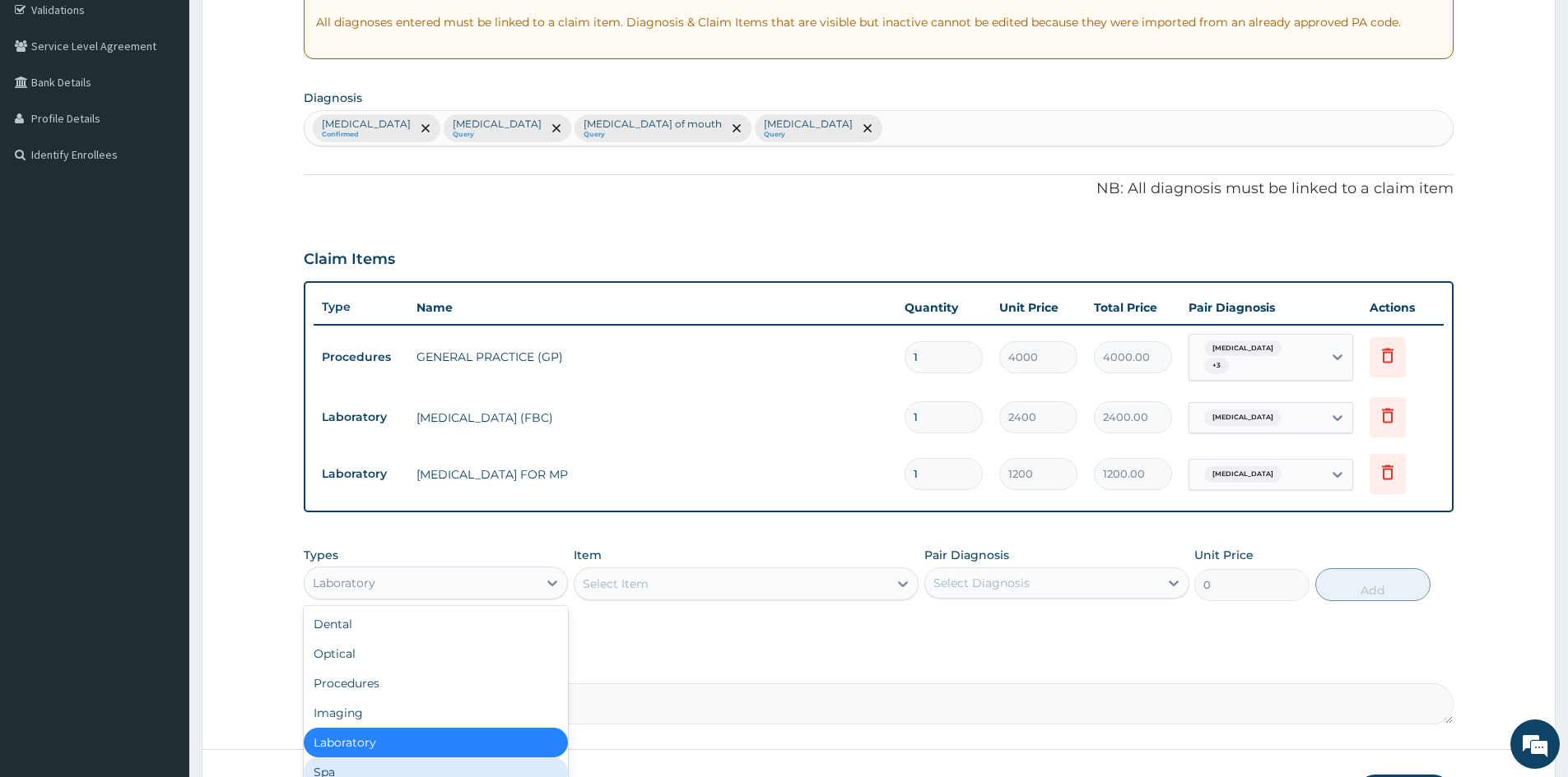
scroll to position [56, 0]
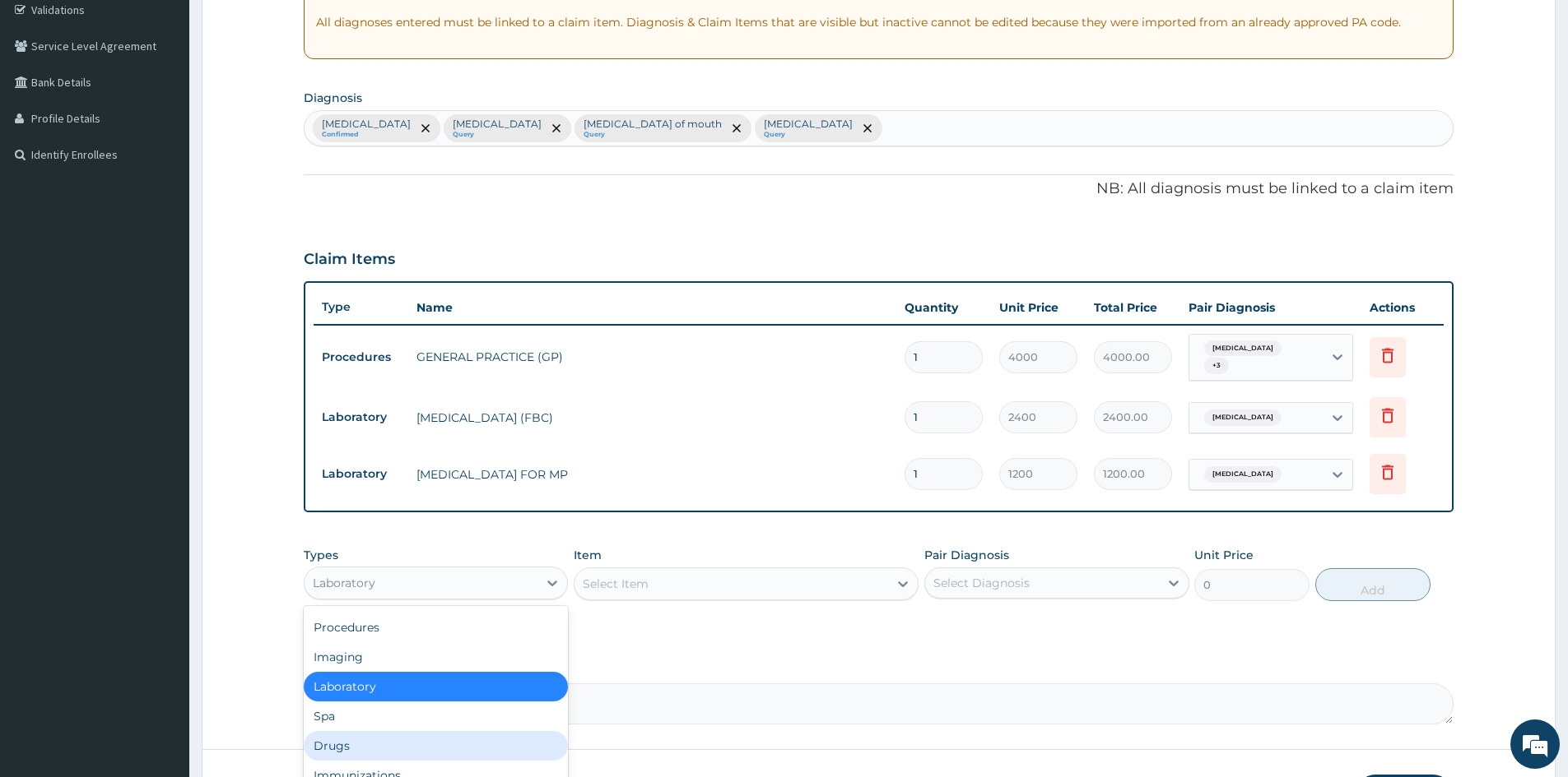
click at [380, 749] on div "Drugs" at bounding box center [436, 746] width 264 height 29
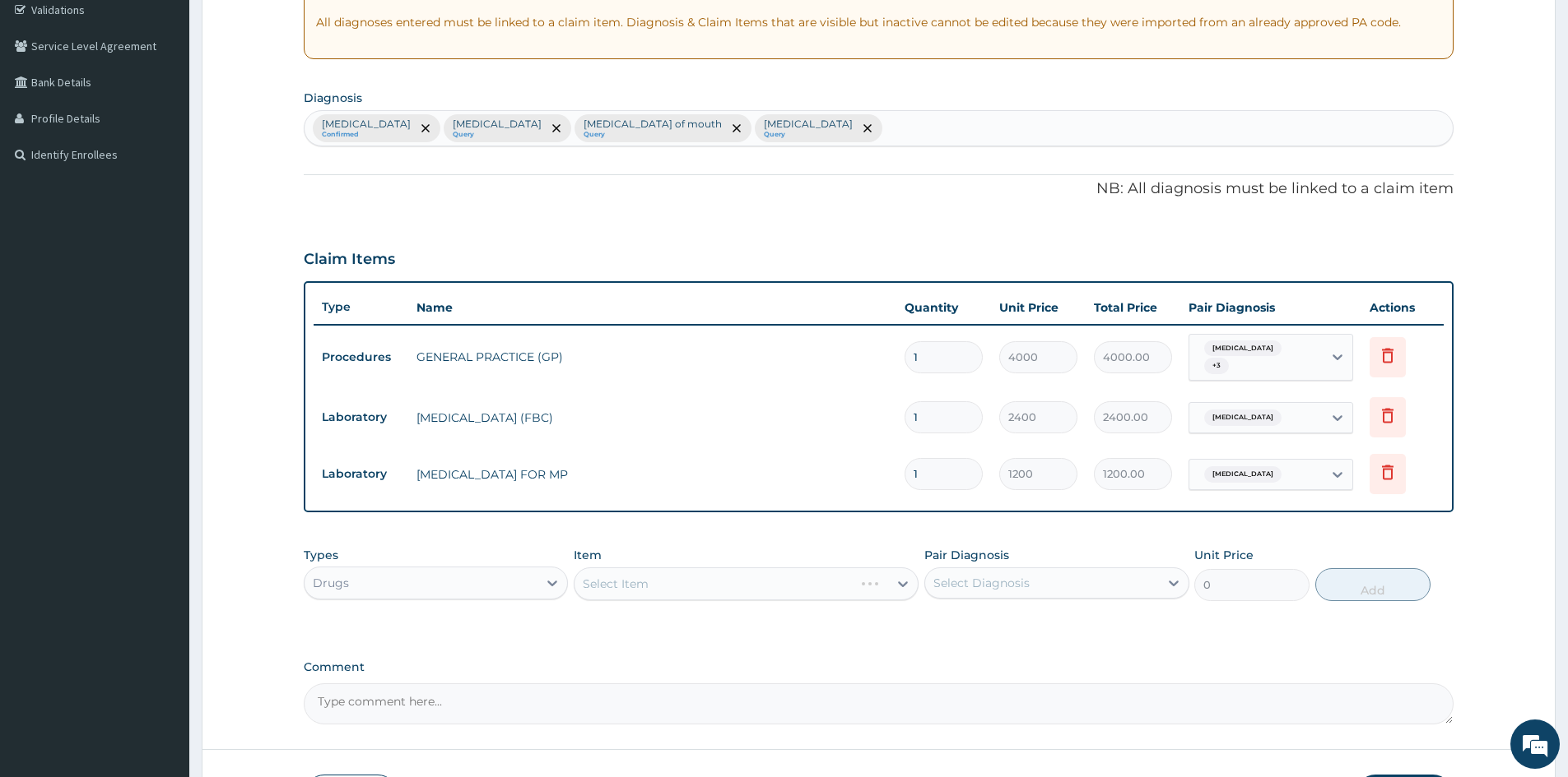
click at [639, 582] on div "Select Item" at bounding box center [746, 584] width 345 height 33
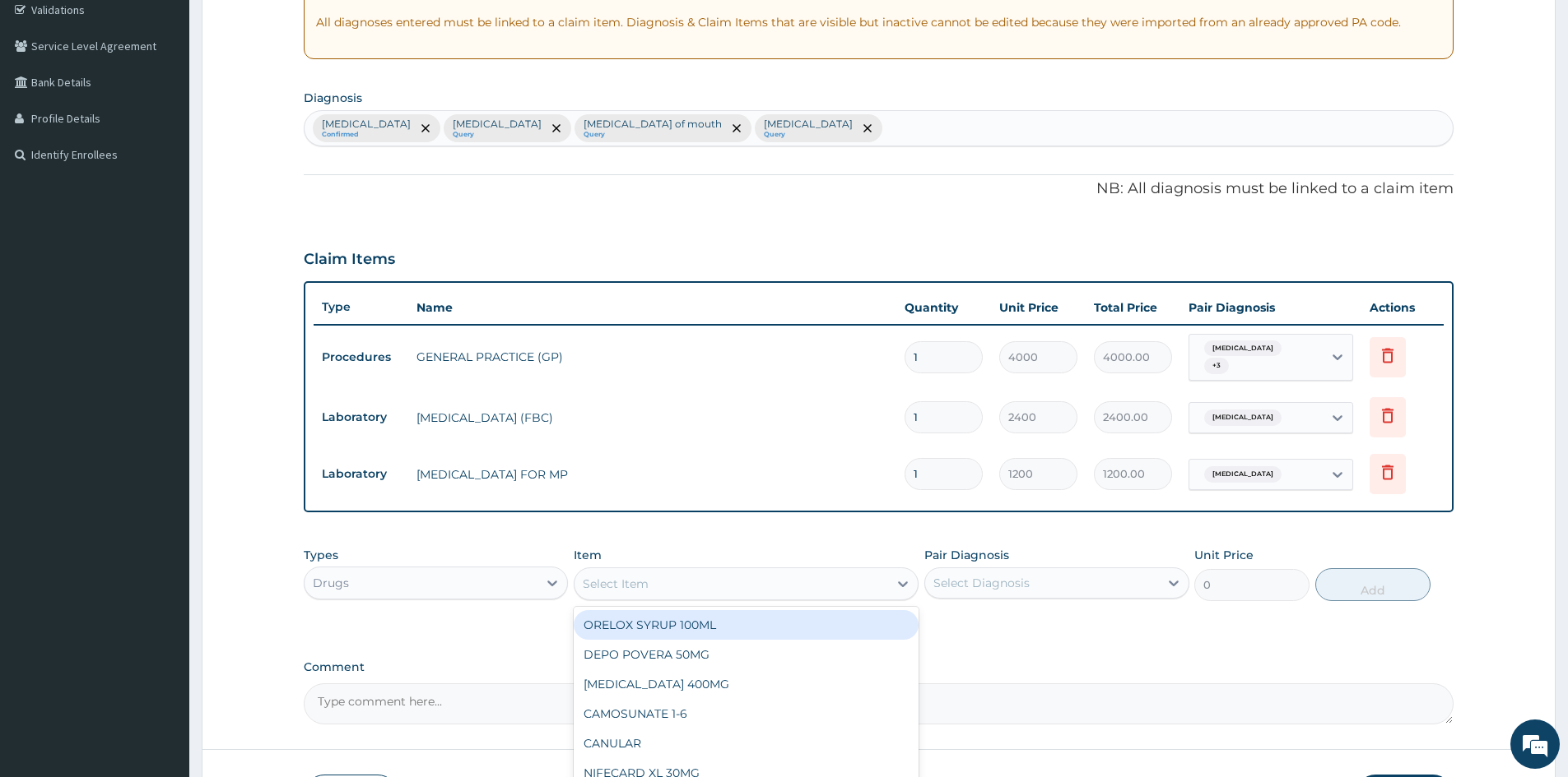
click at [670, 580] on div "Select Item" at bounding box center [732, 584] width 314 height 27
type input "COART"
click at [678, 624] on div "COARTEM /ACT 20MG/120MG PACK" at bounding box center [746, 625] width 345 height 29
type input "1000"
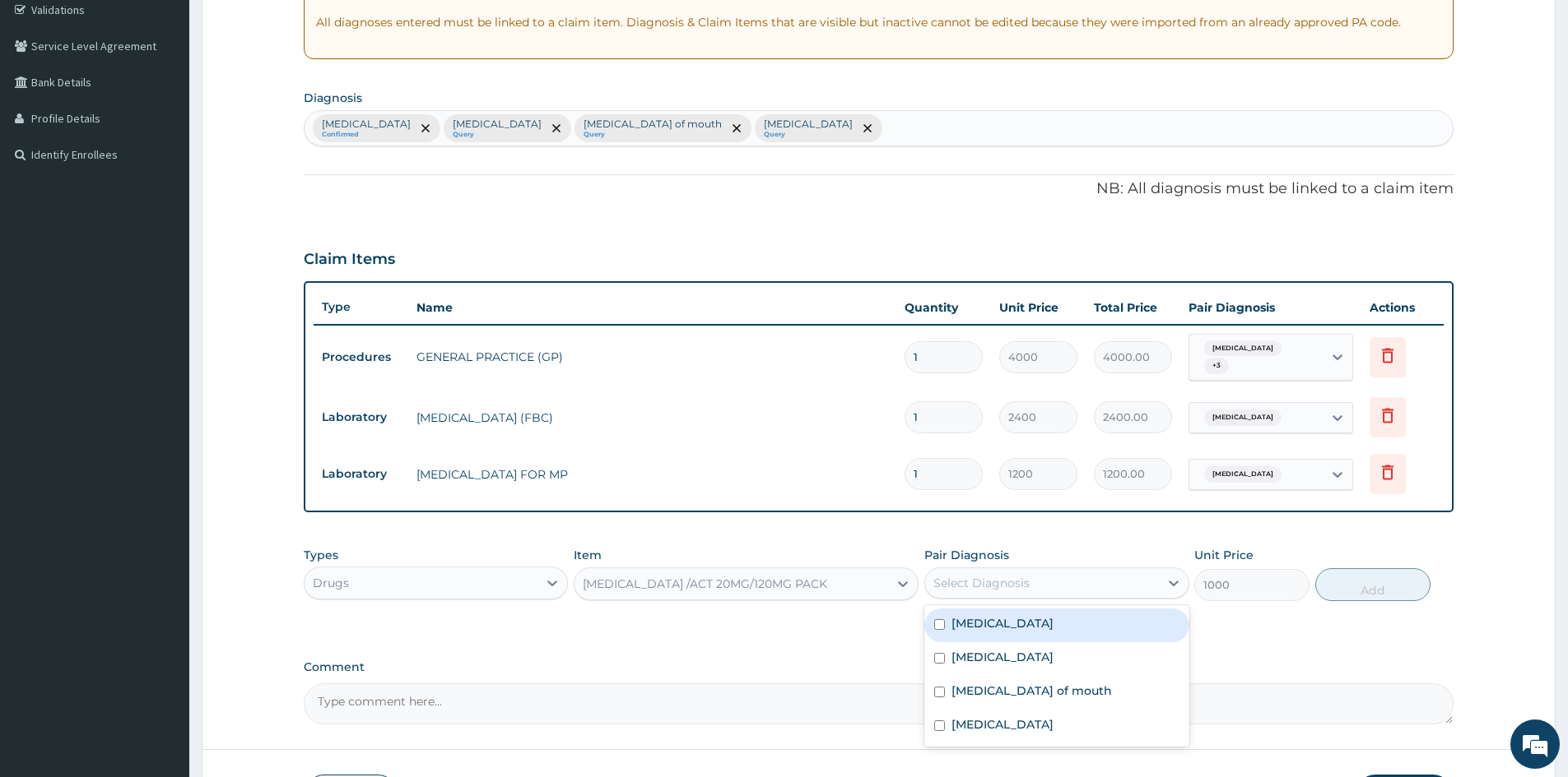
click at [1000, 584] on div "Select Diagnosis" at bounding box center [981, 582] width 96 height 16
click at [1018, 613] on div "Malaria" at bounding box center [1057, 626] width 264 height 34
checkbox input "true"
click at [1355, 582] on button "Add" at bounding box center [1372, 584] width 115 height 33
type input "0"
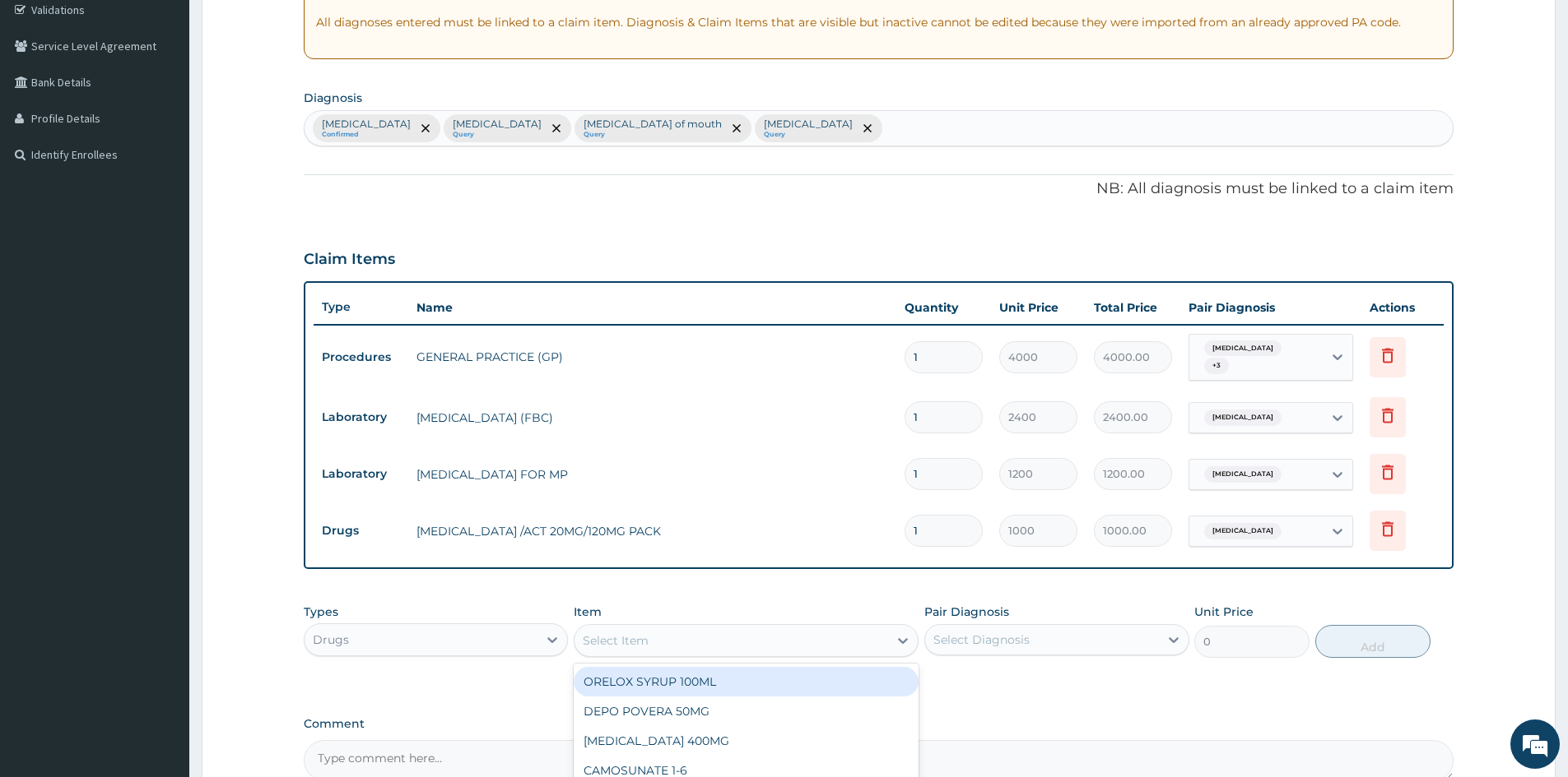
click at [632, 639] on div "Select Item" at bounding box center [615, 640] width 66 height 16
type input "IBUPR"
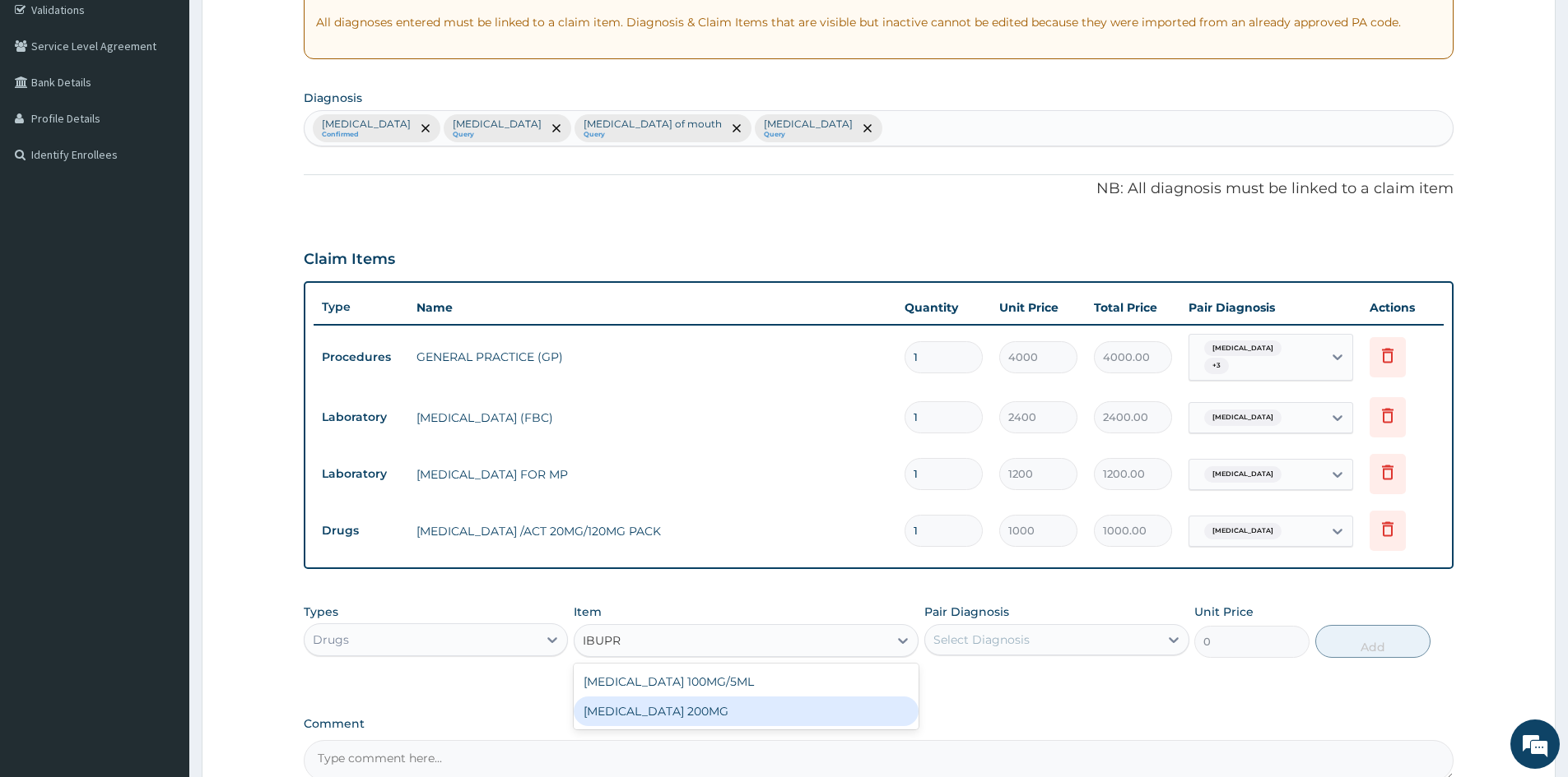
click at [665, 704] on div "IBUPROFEN 200MG" at bounding box center [746, 711] width 345 height 29
type input "40"
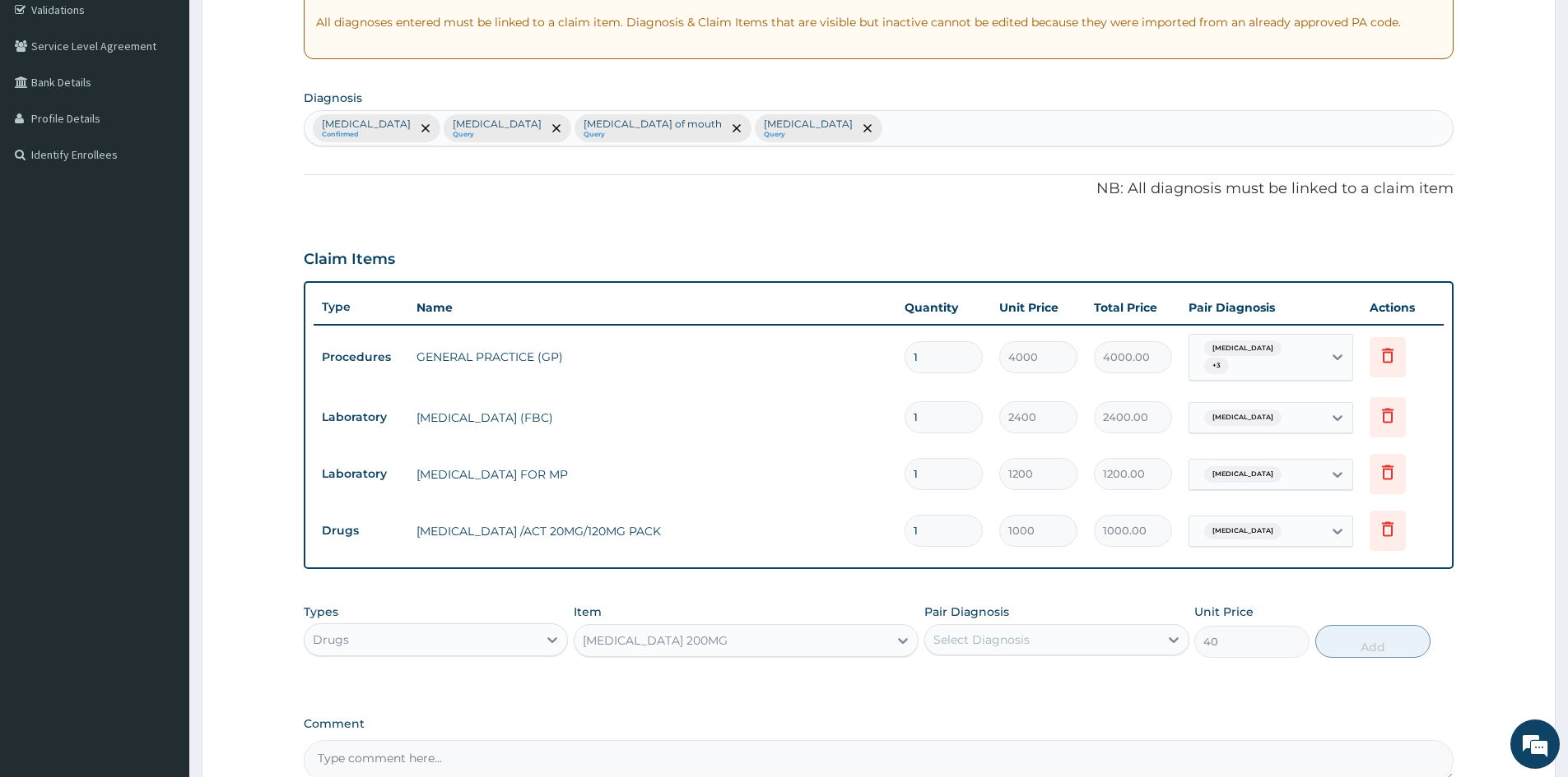
click at [992, 627] on div "Select Diagnosis" at bounding box center [1042, 640] width 233 height 27
click at [996, 673] on div "Malaria" at bounding box center [1057, 683] width 264 height 34
checkbox input "true"
click at [1343, 639] on button "Add" at bounding box center [1372, 641] width 115 height 33
type input "0"
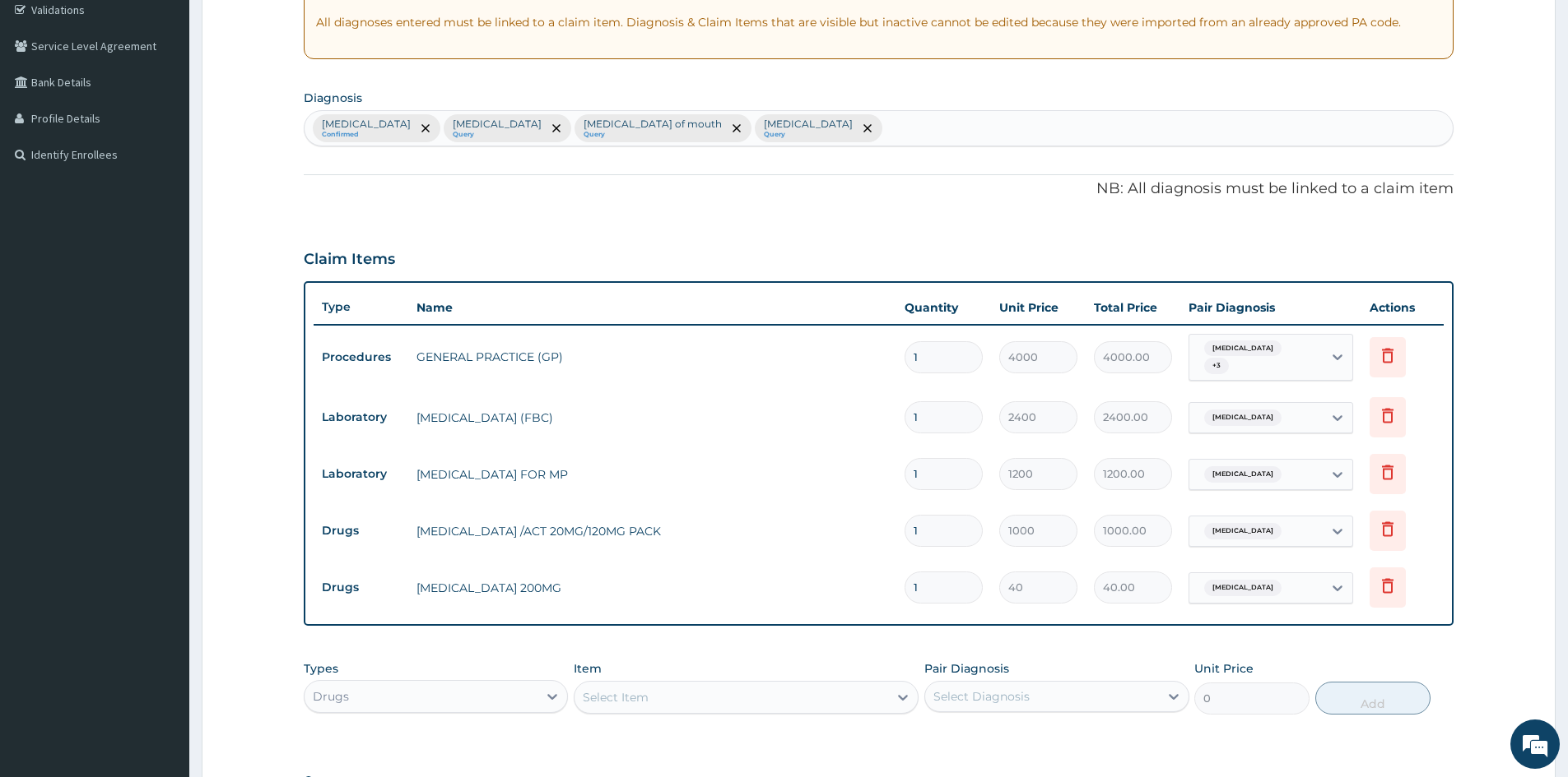
type input "0.00"
type input "9"
type input "360.00"
type input "9"
click at [804, 604] on tr "Drugs IBUPROFEN 200MG 9 40 360.00 Malaria Delete" at bounding box center [878, 588] width 1130 height 57
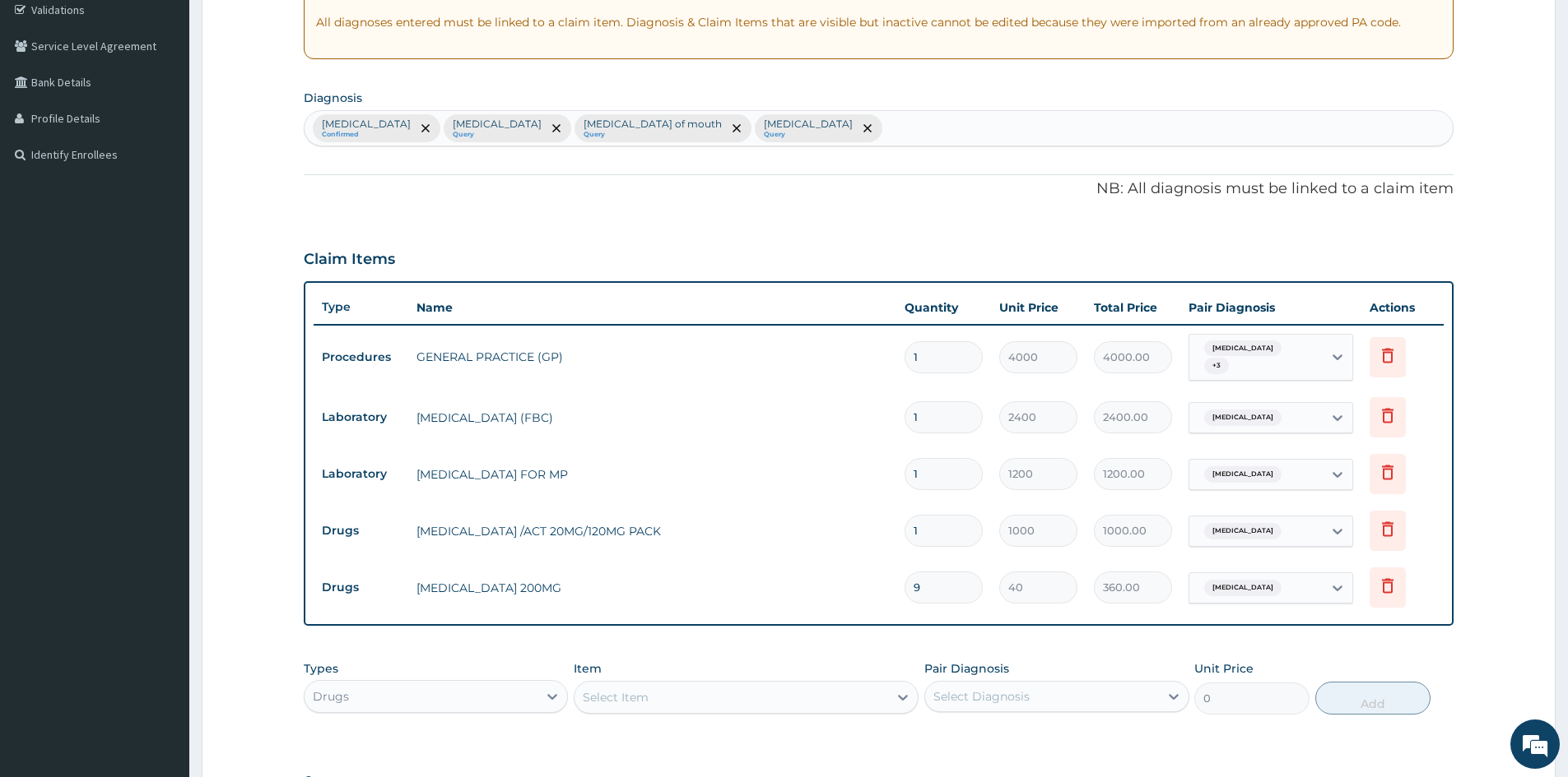
click at [629, 697] on div "Select Item" at bounding box center [615, 697] width 66 height 16
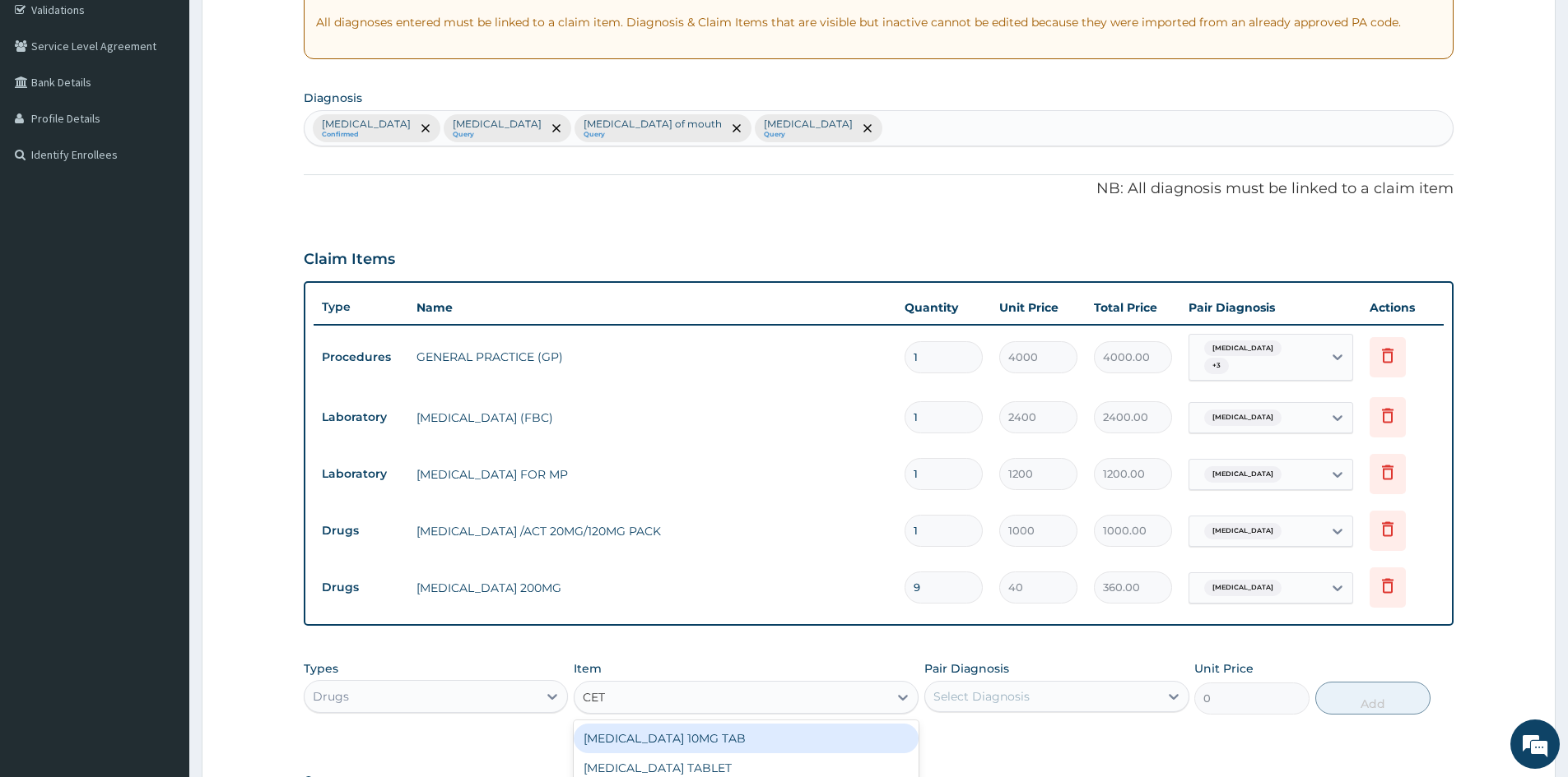
type input "CETI"
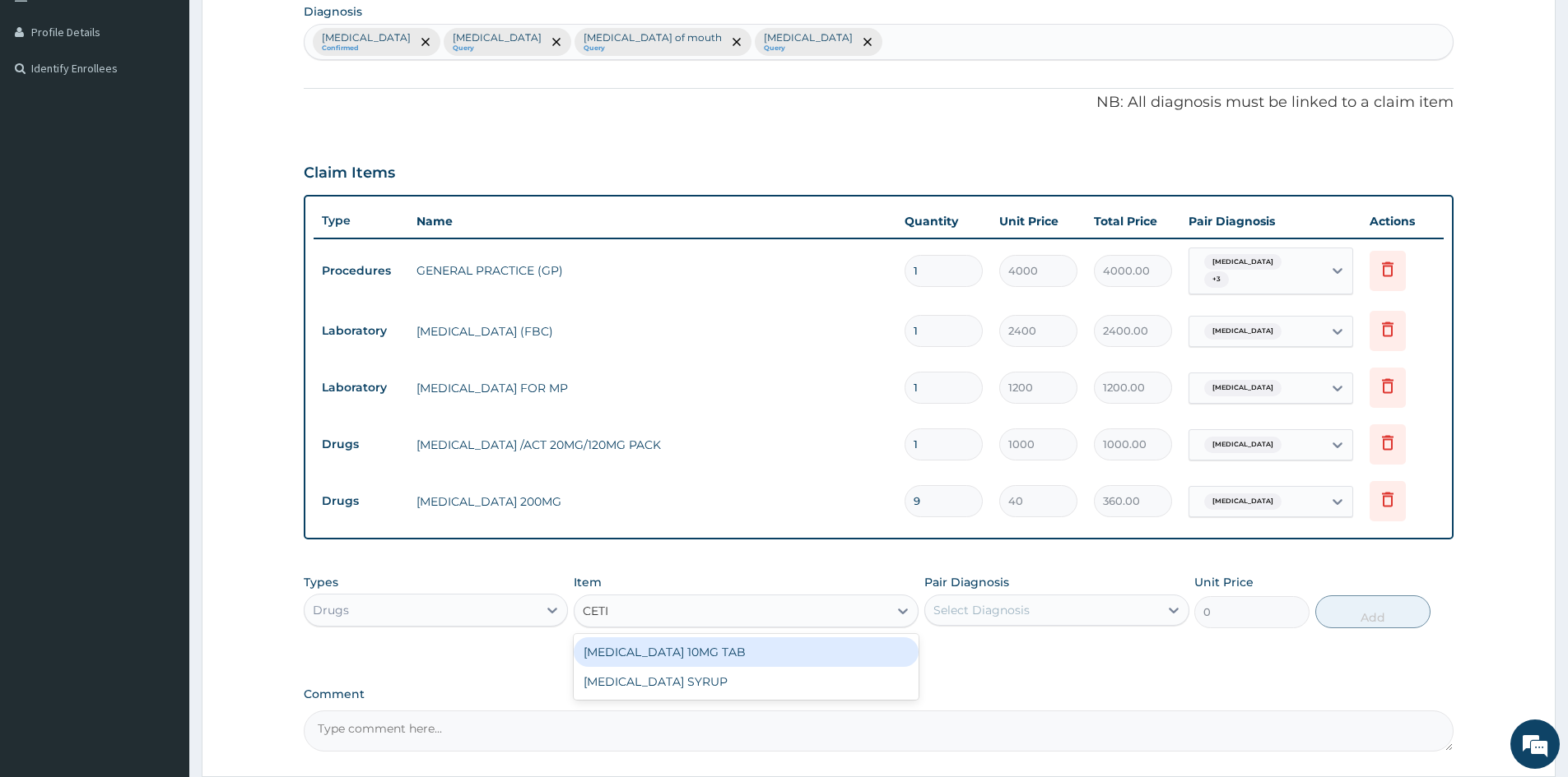
scroll to position [541, 0]
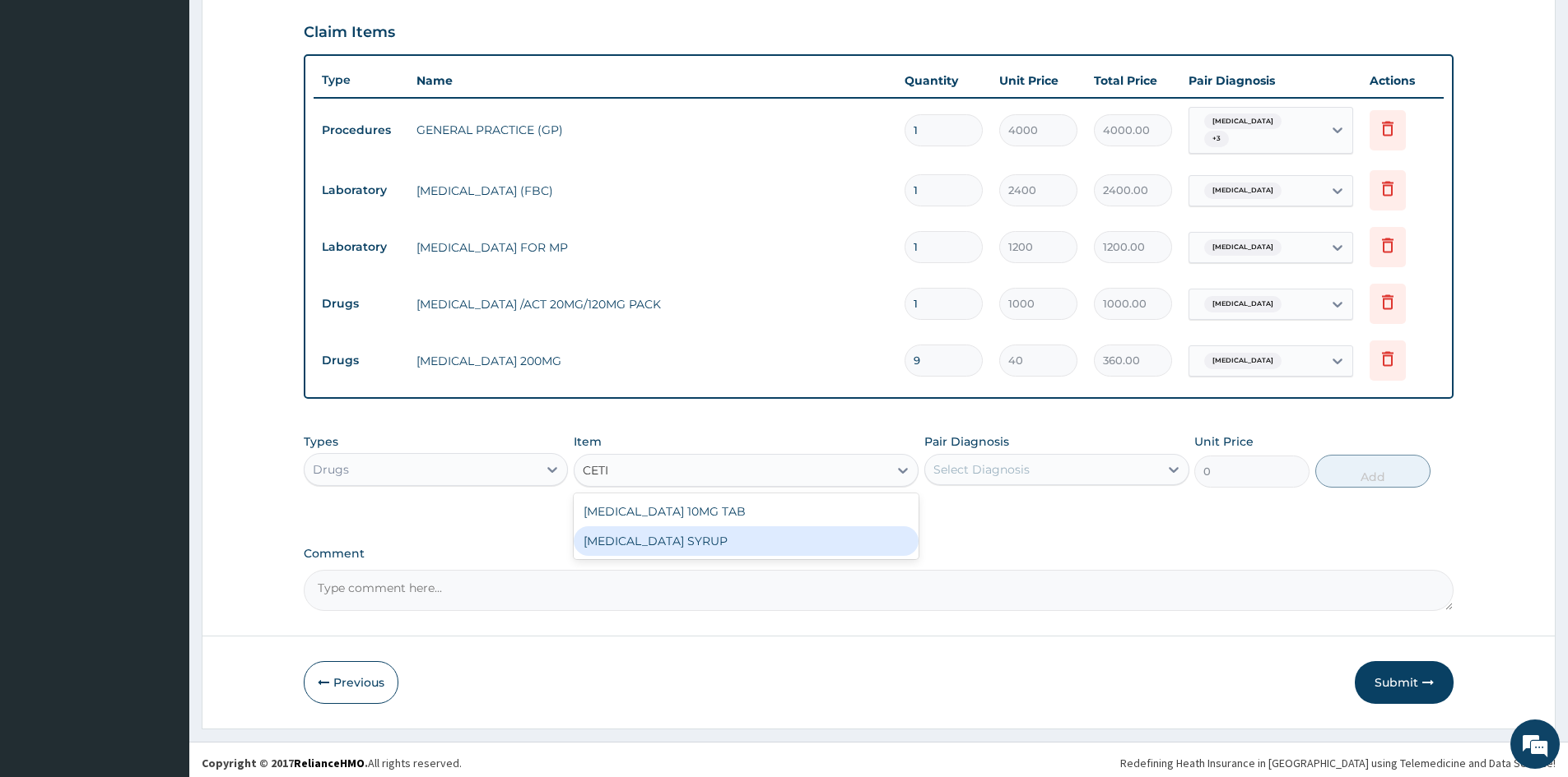
click at [685, 543] on div "CETIRIZINE SYRUP" at bounding box center [746, 540] width 345 height 29
type input "1500"
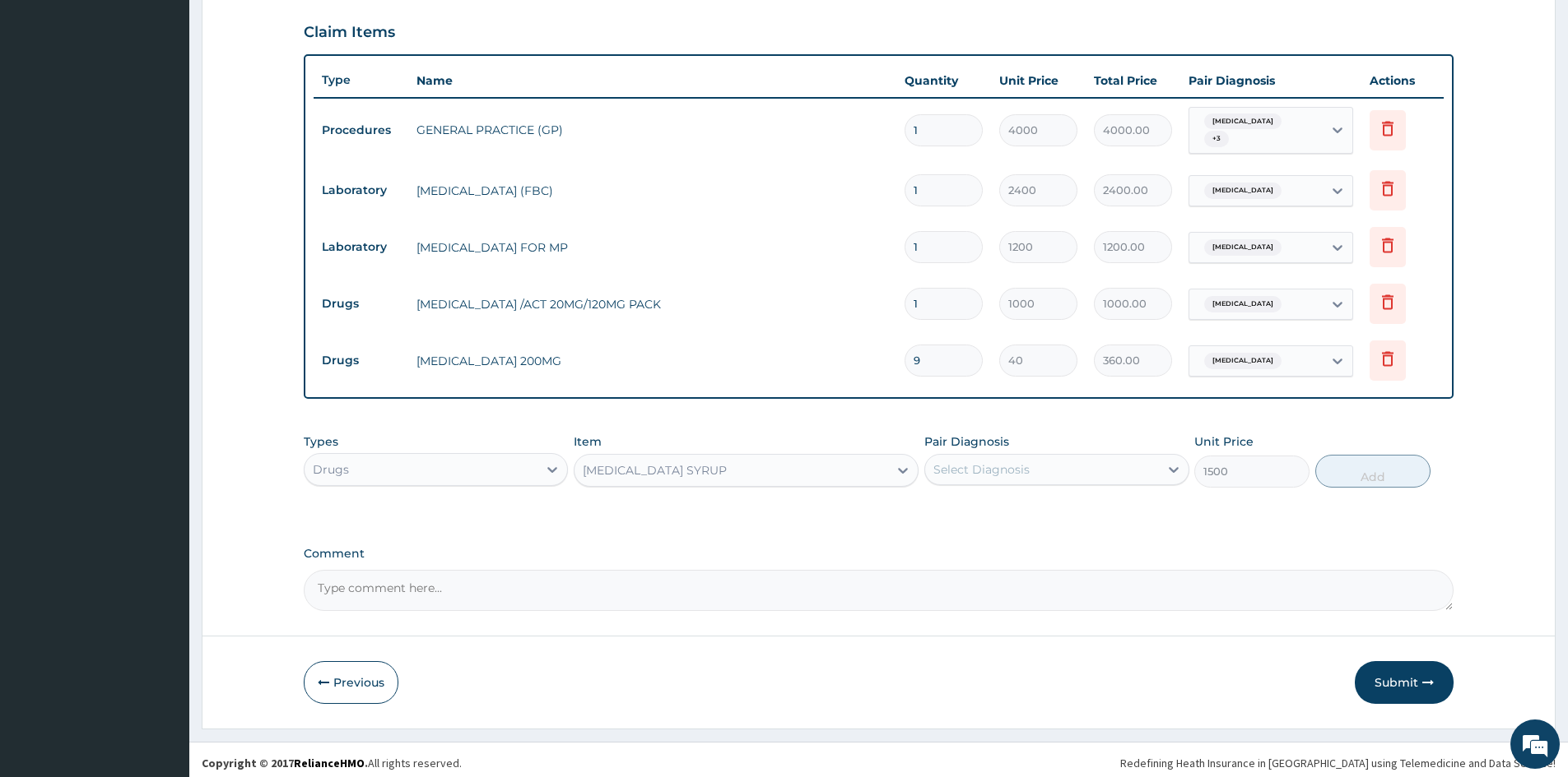
click at [937, 462] on div "Select Diagnosis" at bounding box center [981, 469] width 96 height 16
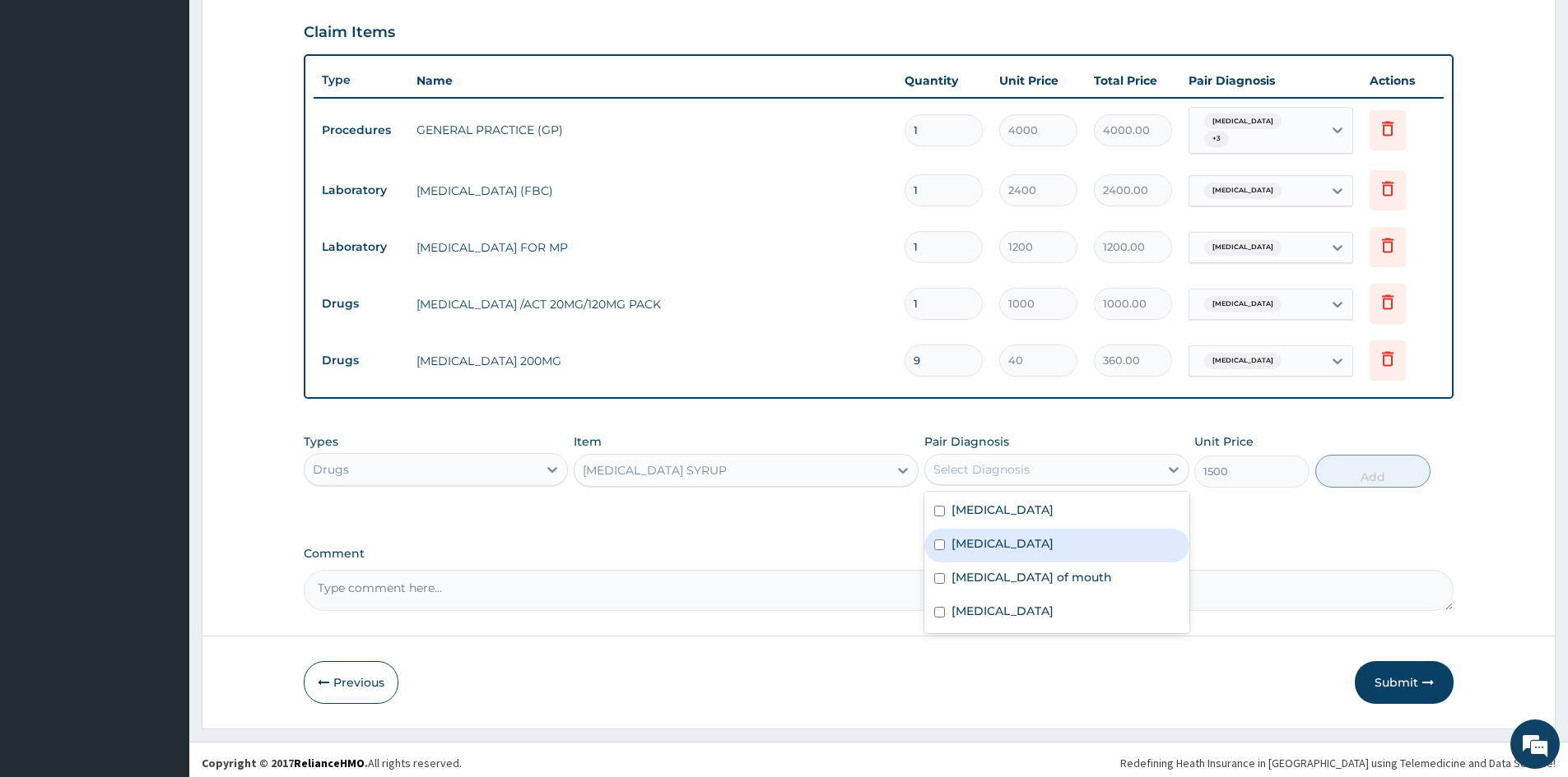
click at [968, 548] on div "Rhinitis" at bounding box center [1057, 546] width 264 height 34
checkbox input "true"
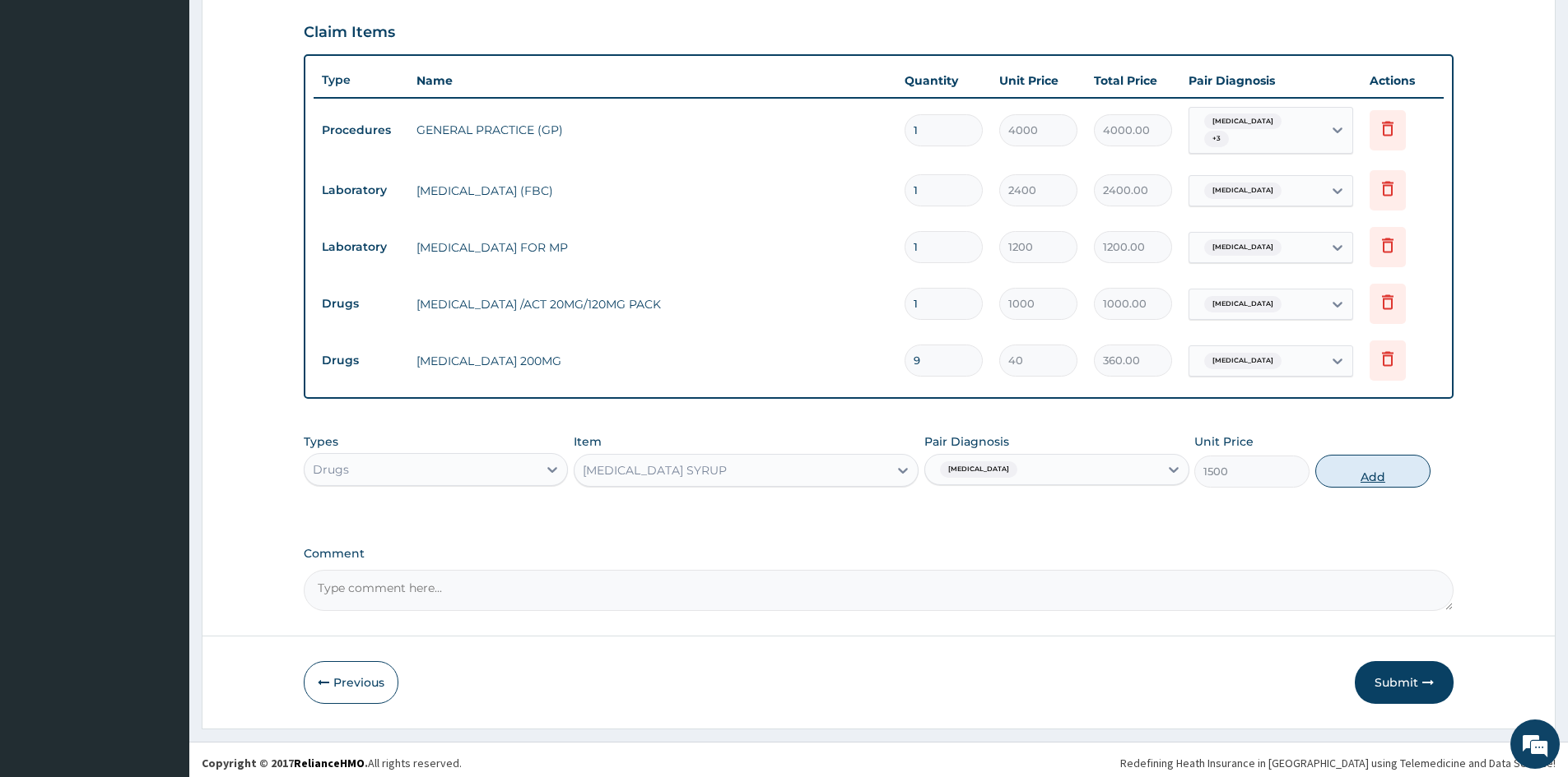
click at [1353, 469] on button "Add" at bounding box center [1372, 471] width 115 height 33
type input "0"
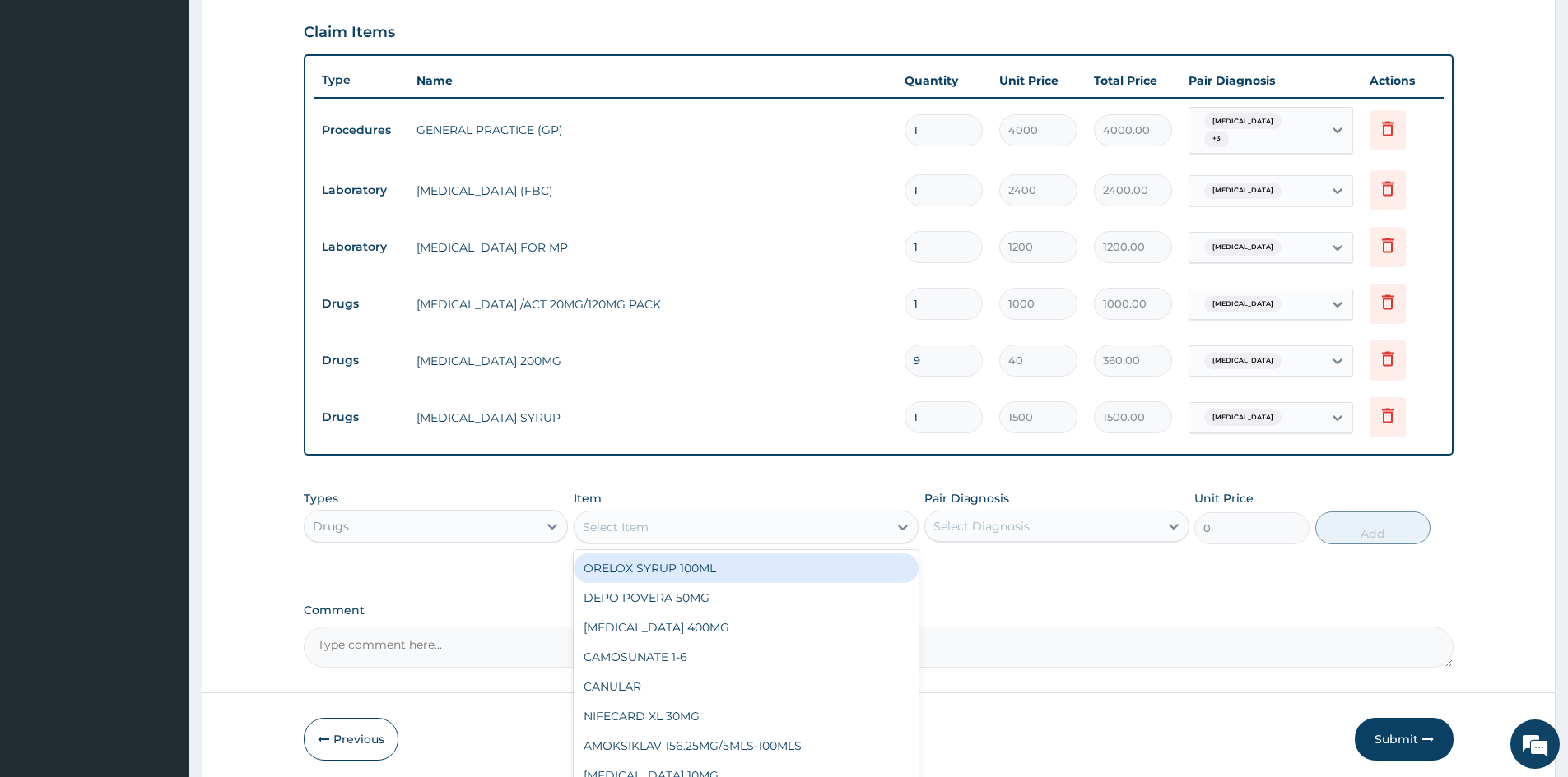
click at [621, 522] on div "Select Item" at bounding box center [615, 527] width 66 height 16
type input "NASA"
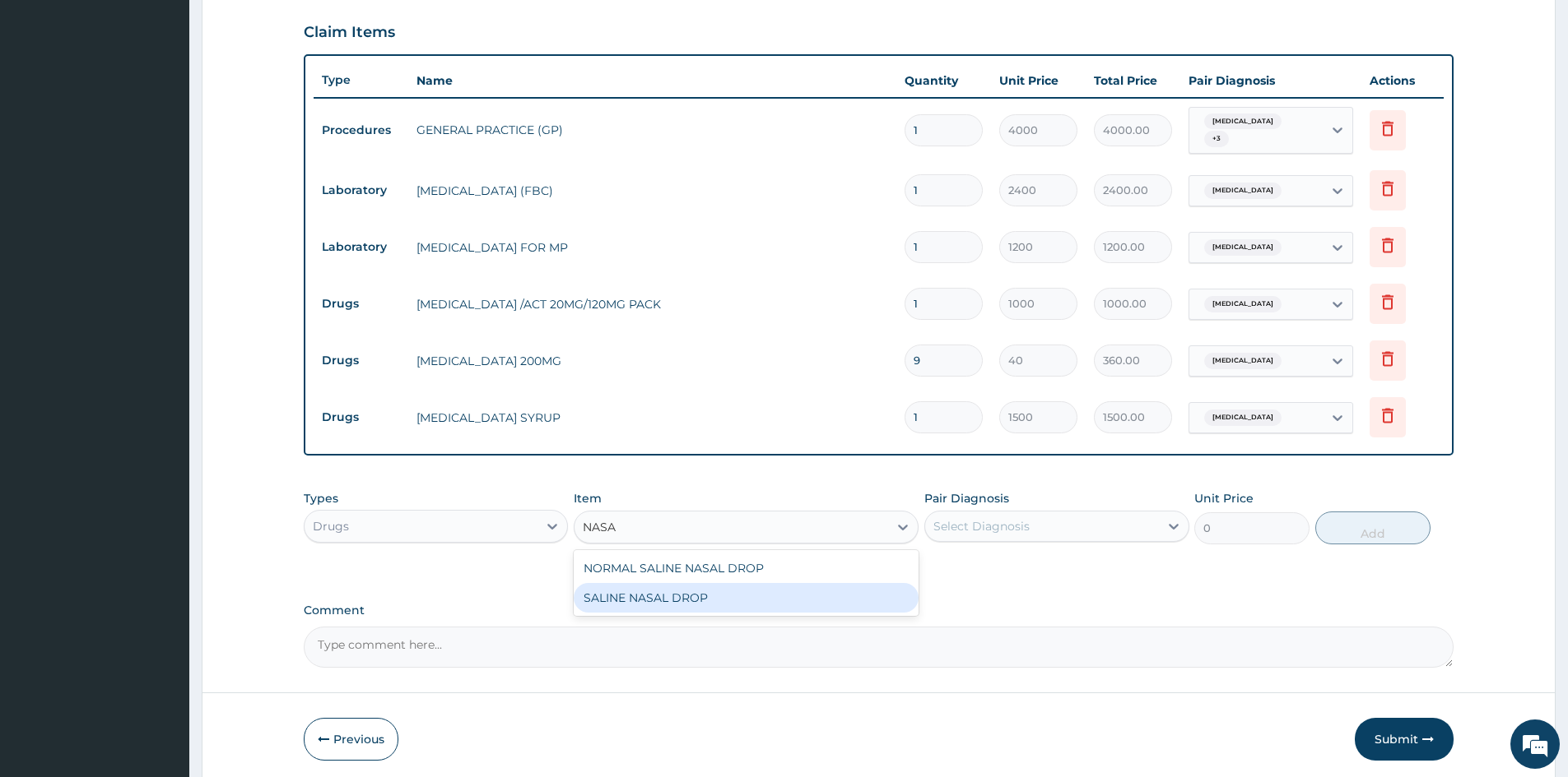
click at [644, 601] on div "SALINE NASAL DROP" at bounding box center [746, 597] width 345 height 29
type input "3200"
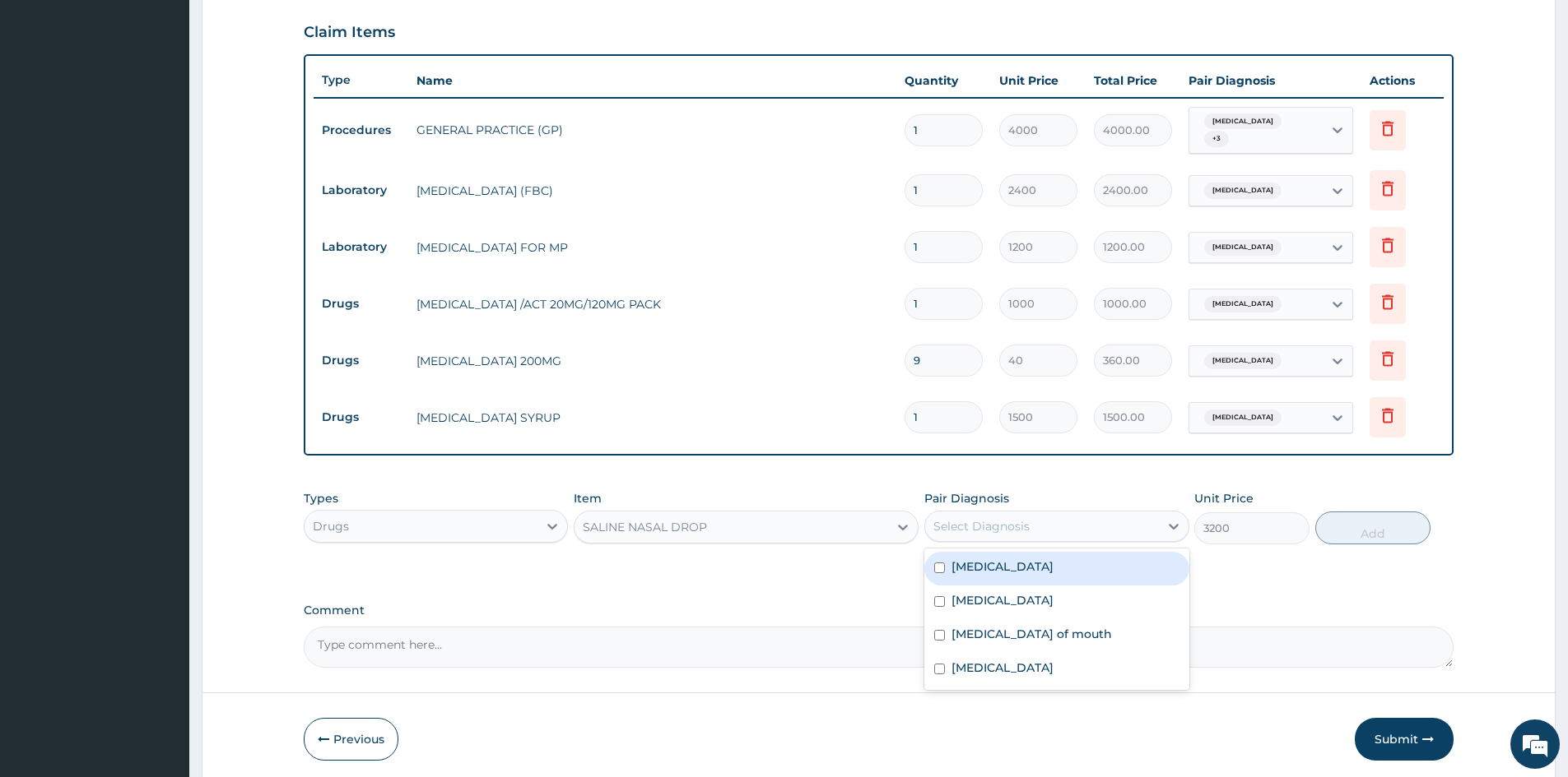
drag, startPoint x: 986, startPoint y: 522, endPoint x: 985, endPoint y: 540, distance: 18.0
click at [986, 523] on div "Select Diagnosis" at bounding box center [981, 526] width 96 height 16
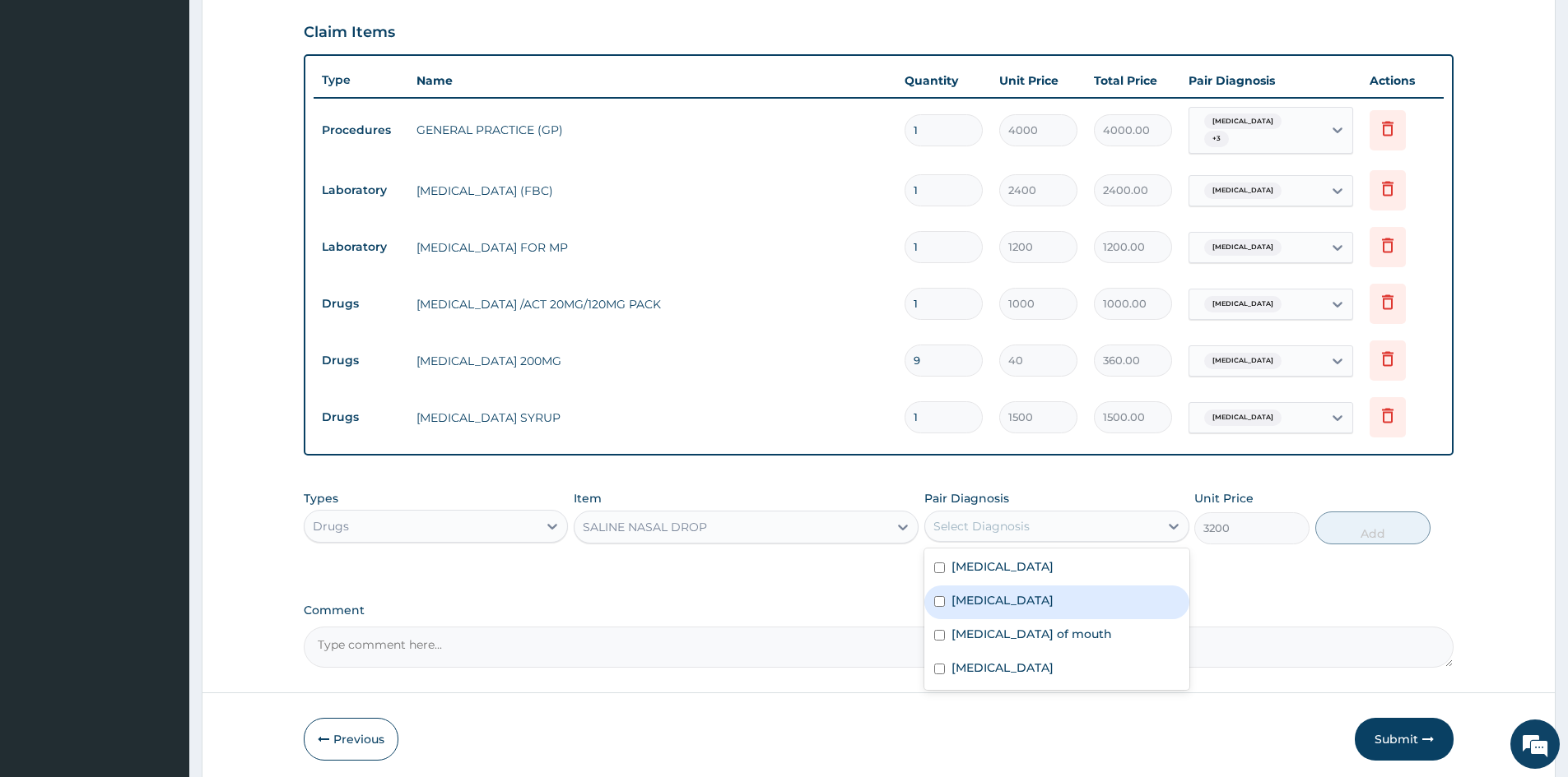
click at [999, 596] on div "Rhinitis" at bounding box center [1057, 603] width 264 height 34
checkbox input "true"
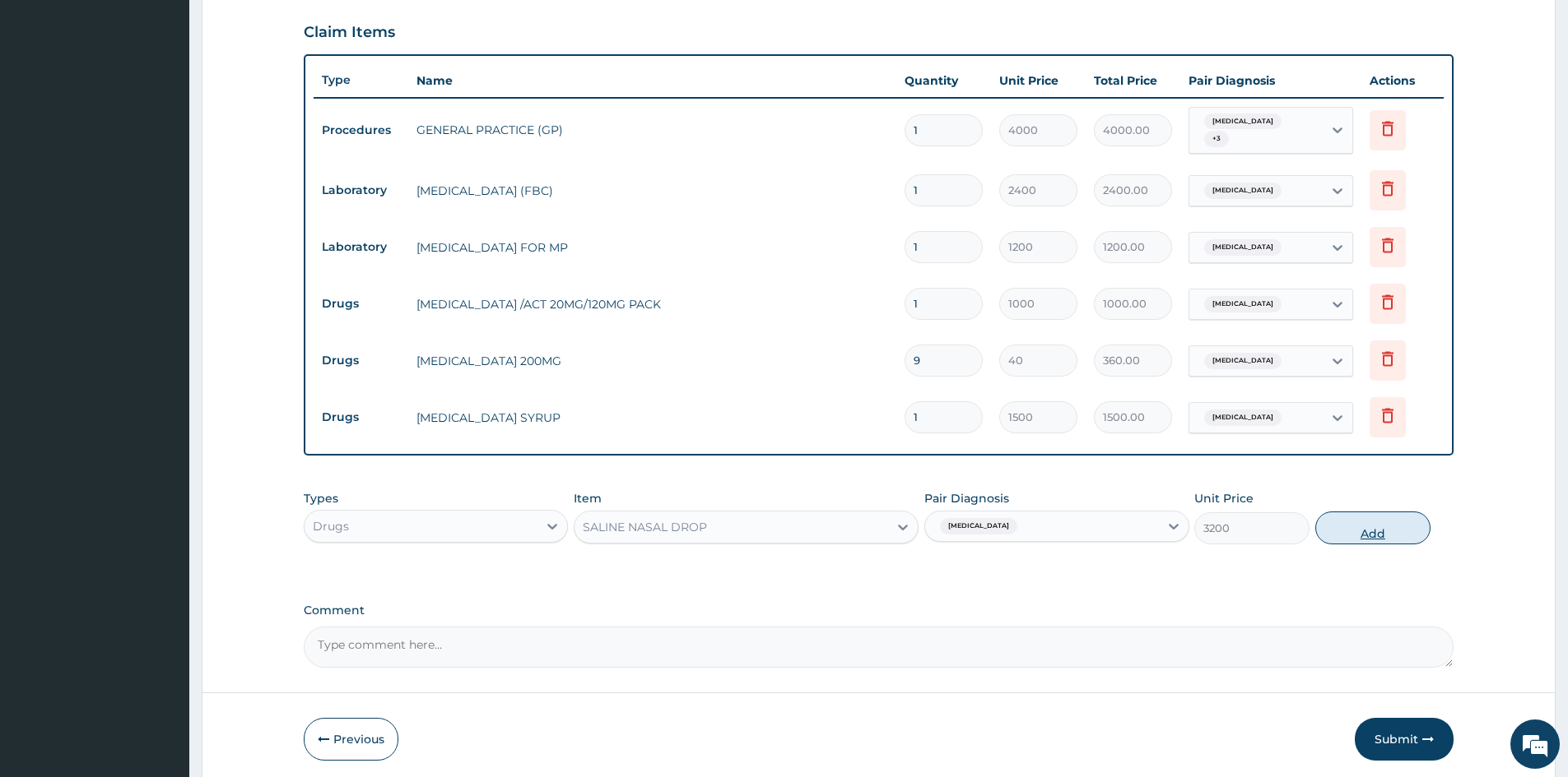
click at [1356, 523] on button "Add" at bounding box center [1372, 528] width 115 height 33
type input "0"
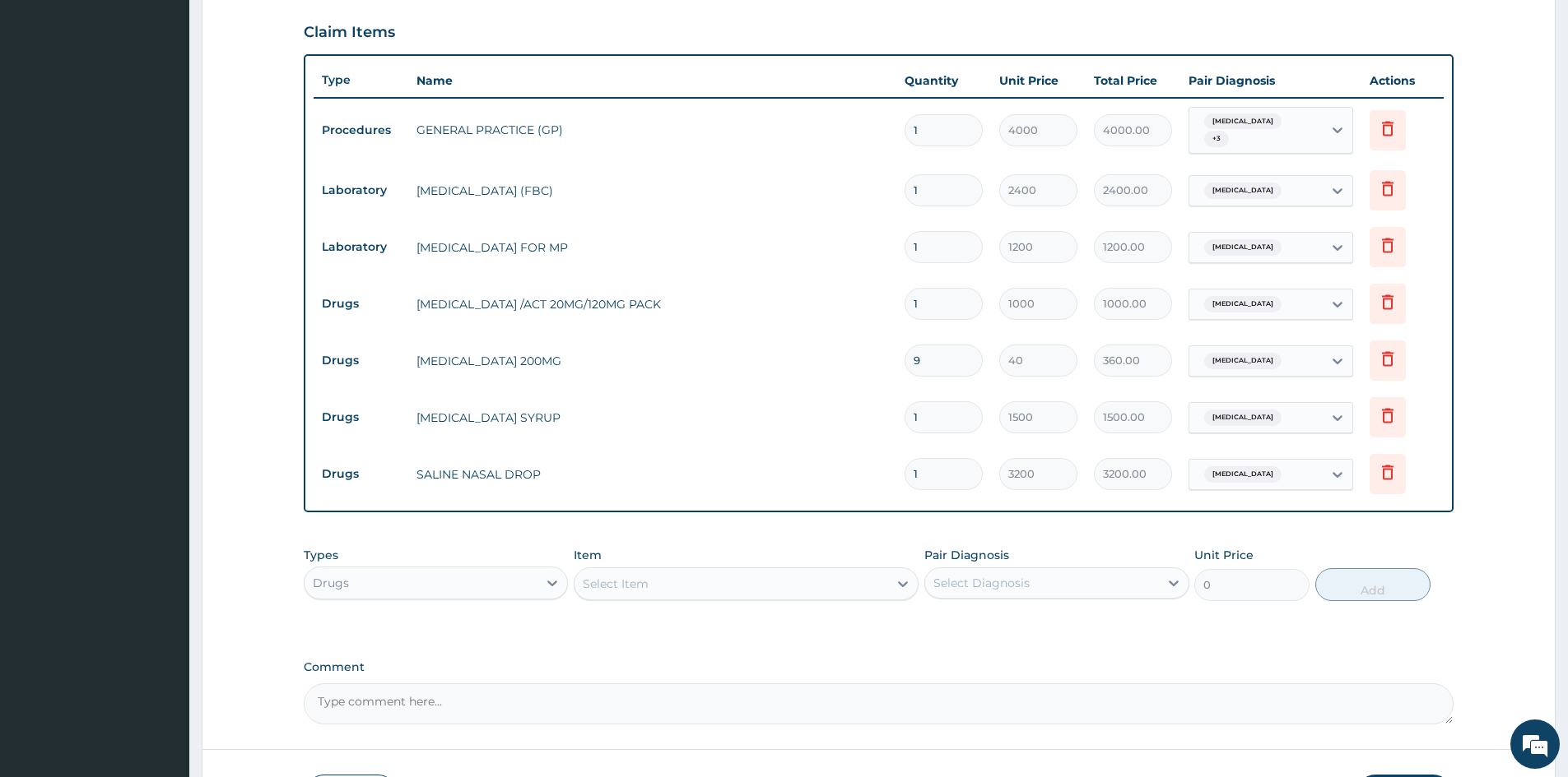
click at [669, 539] on div "Types Drugs Item Select Item Pair Diagnosis Select Diagnosis Unit Price 0 Add" at bounding box center [879, 574] width 1150 height 70
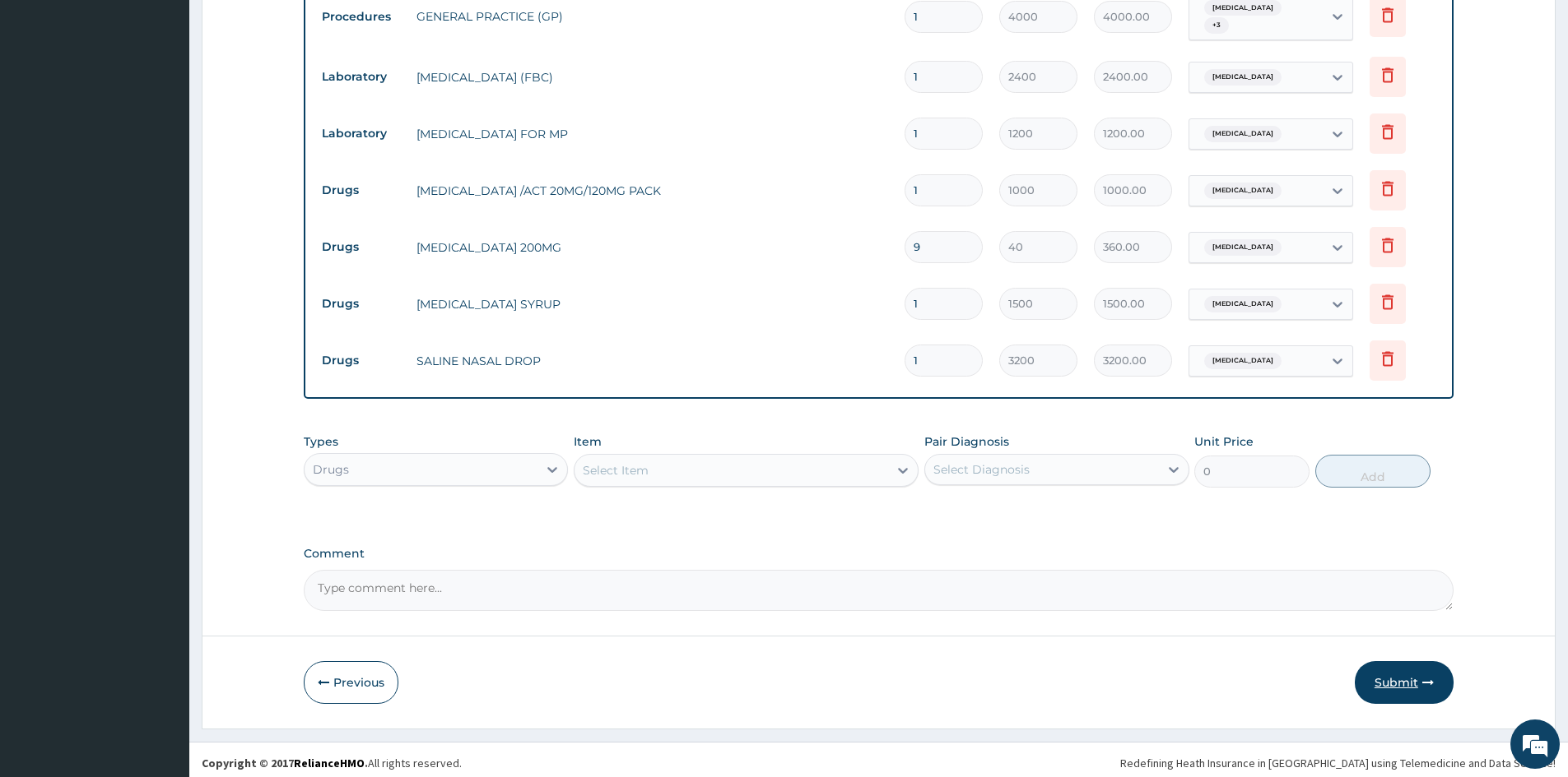
click at [1392, 673] on button "Submit" at bounding box center [1405, 682] width 99 height 43
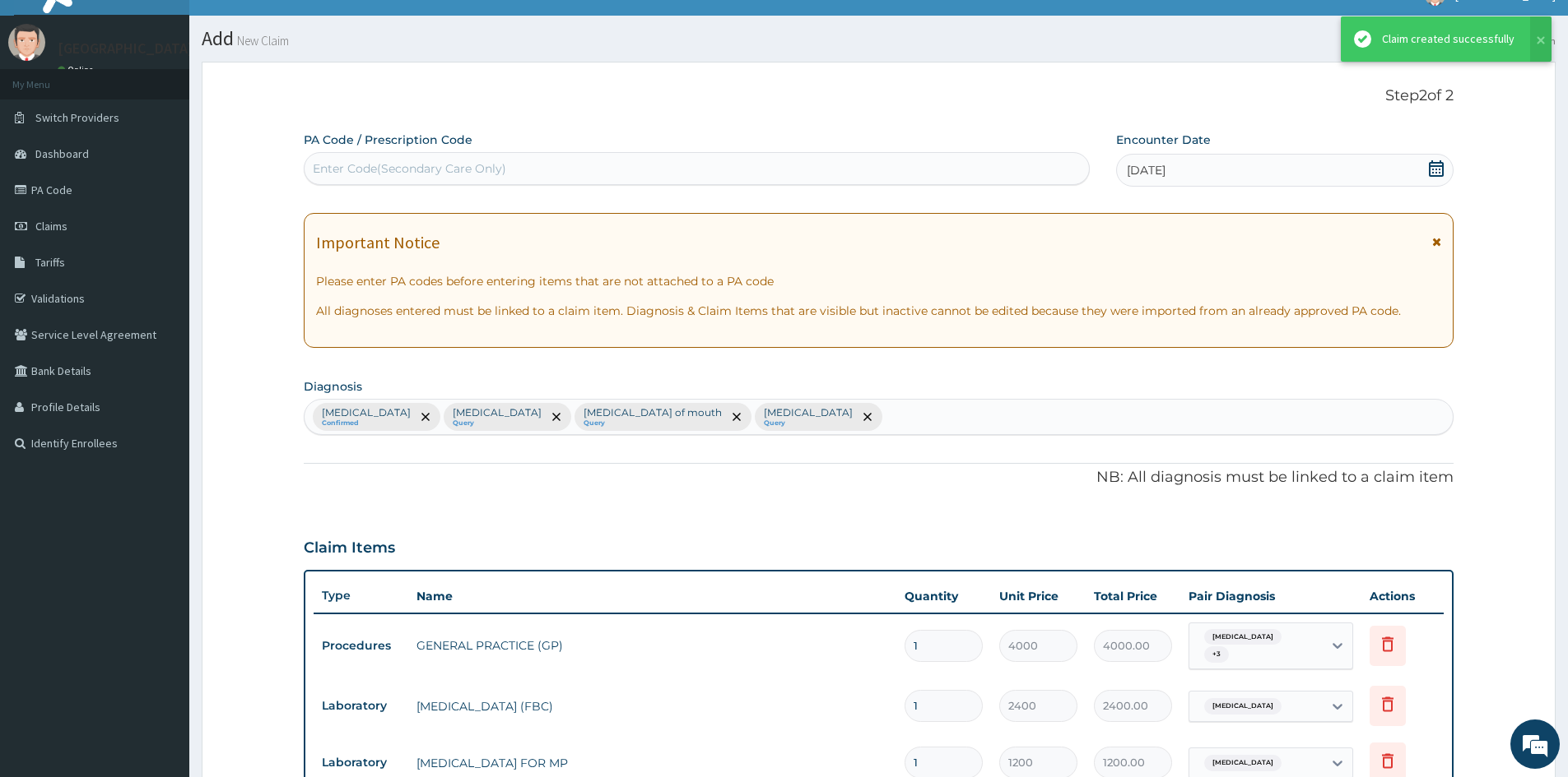
scroll to position [654, 0]
